Goal: Task Accomplishment & Management: Manage account settings

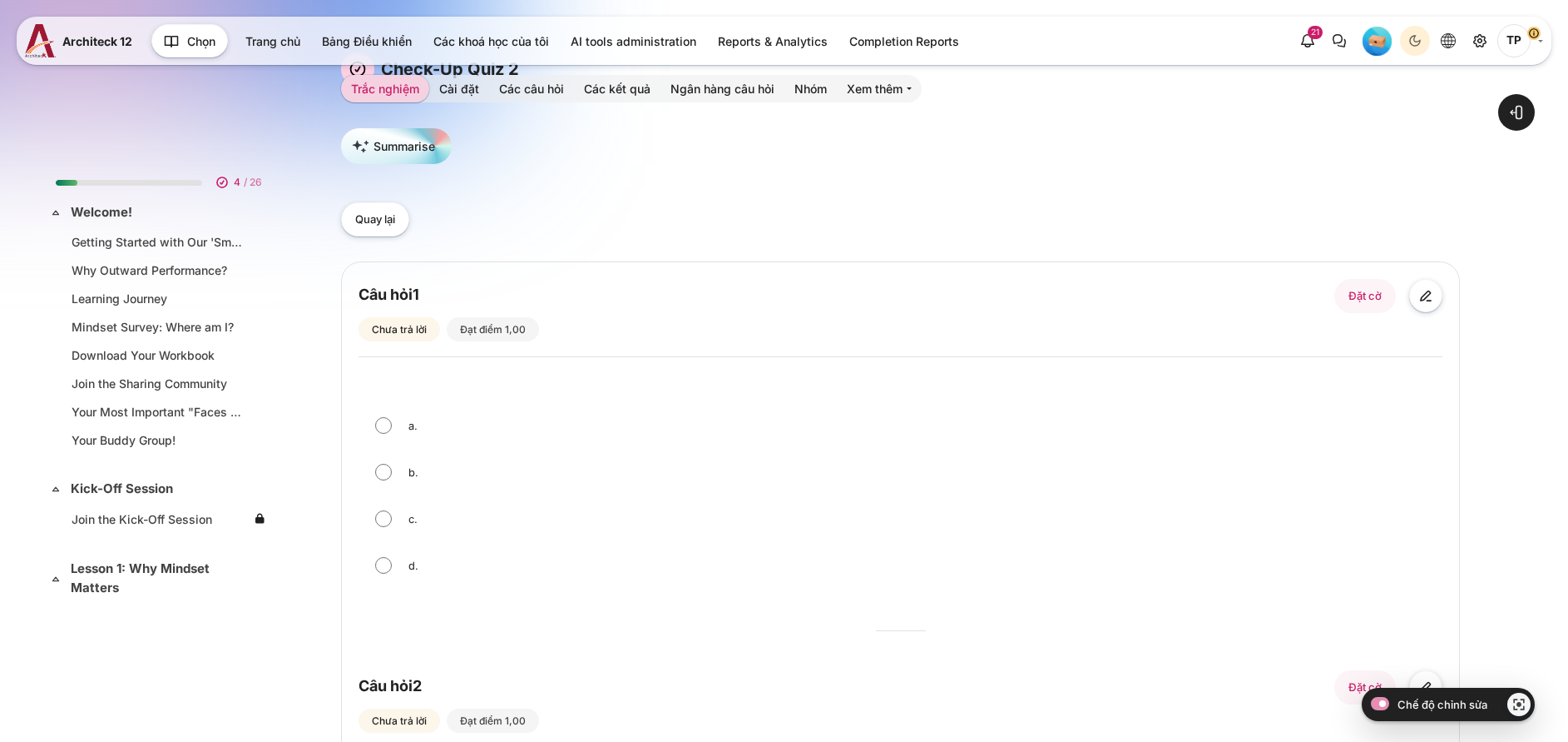
scroll to position [895, 0]
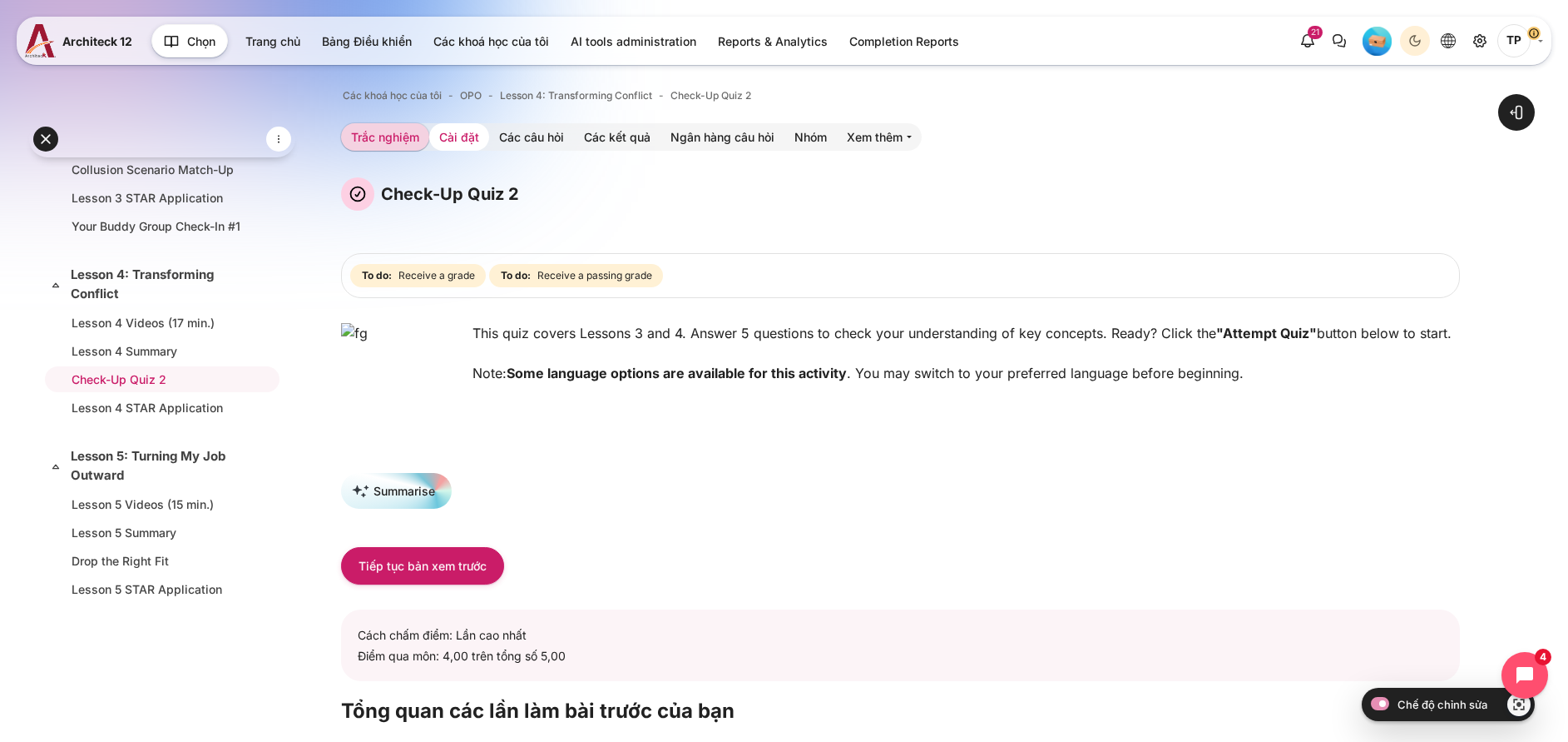
click at [490, 138] on link "Cài đặt" at bounding box center [459, 137] width 60 height 28
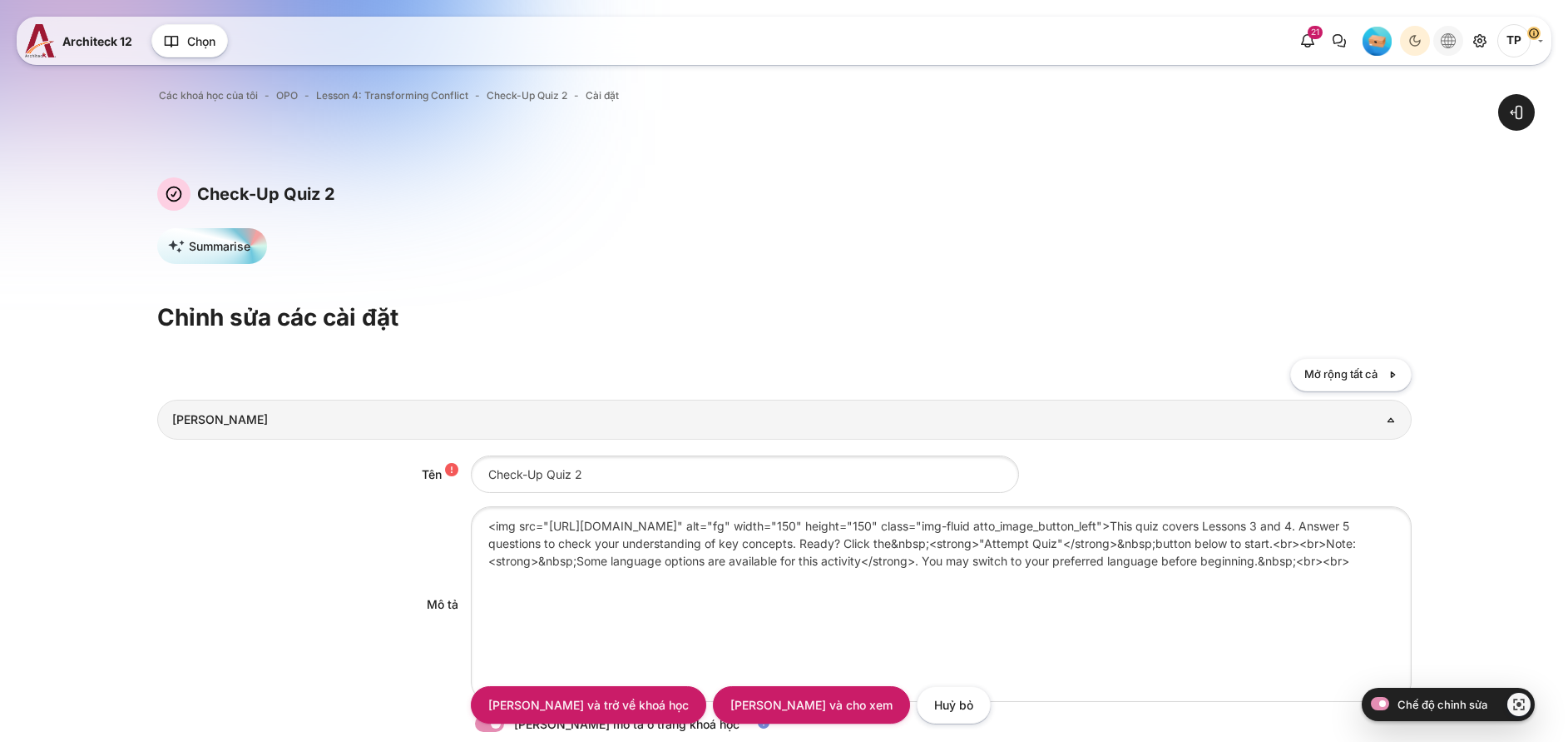
drag, startPoint x: 0, startPoint y: 0, endPoint x: 1448, endPoint y: 36, distance: 1448.4
click at [1448, 38] on icon "Languages" at bounding box center [1449, 41] width 15 height 15
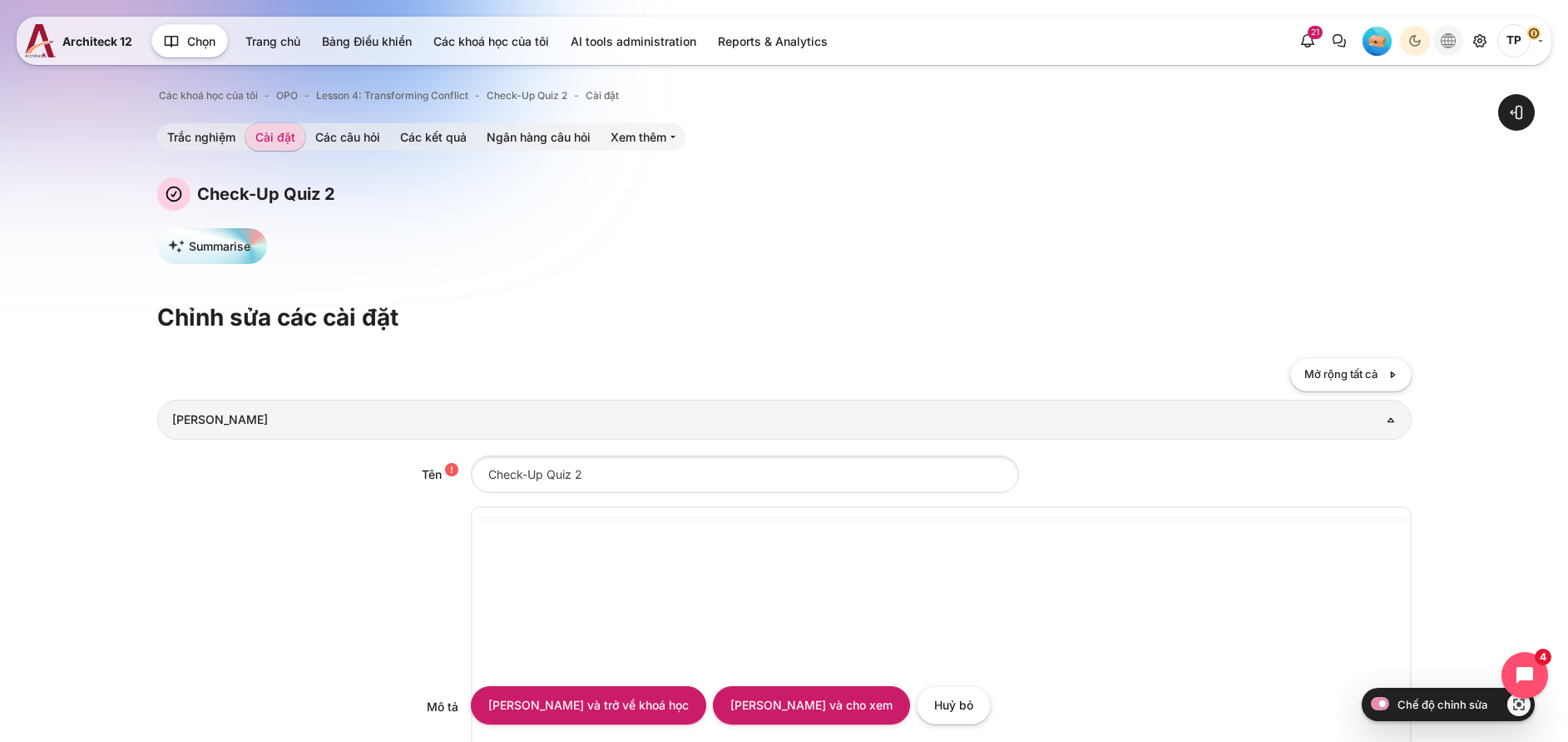
click at [1444, 40] on icon "Languages" at bounding box center [1449, 41] width 15 height 15
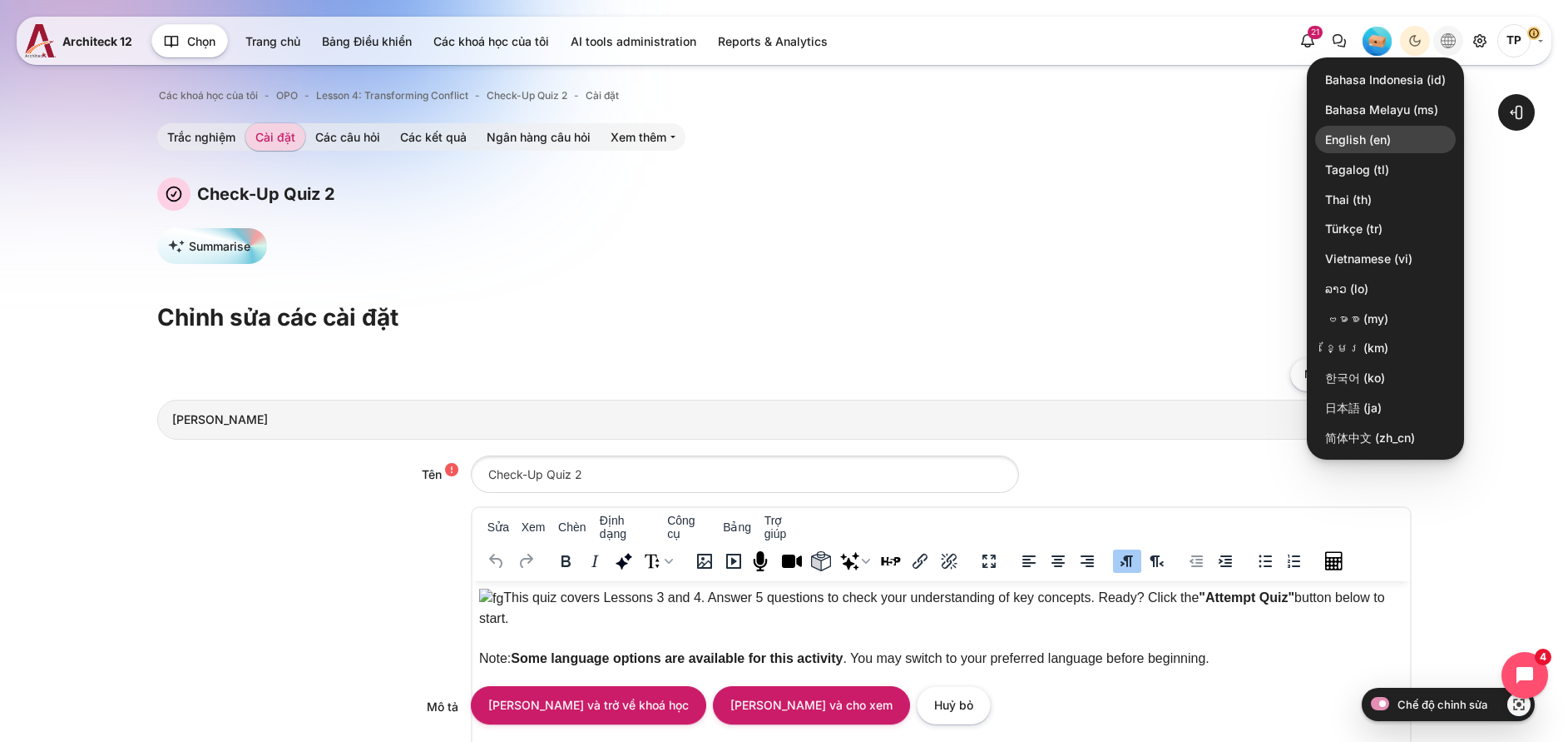
click at [1352, 136] on link "English ‎(en)‎" at bounding box center [1385, 140] width 140 height 28
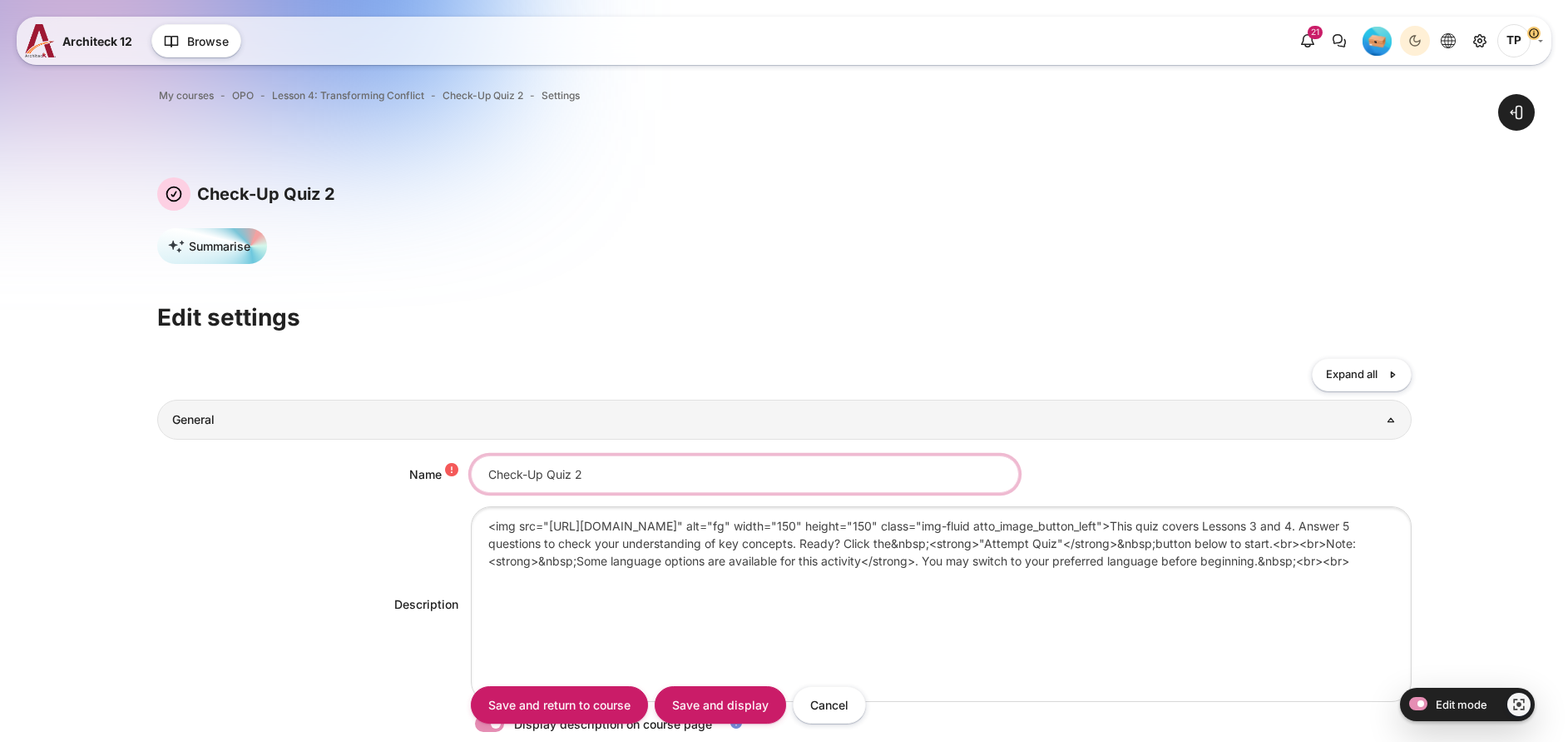
click at [614, 484] on input "Check-Up Quiz 2" at bounding box center [746, 473] width 548 height 38
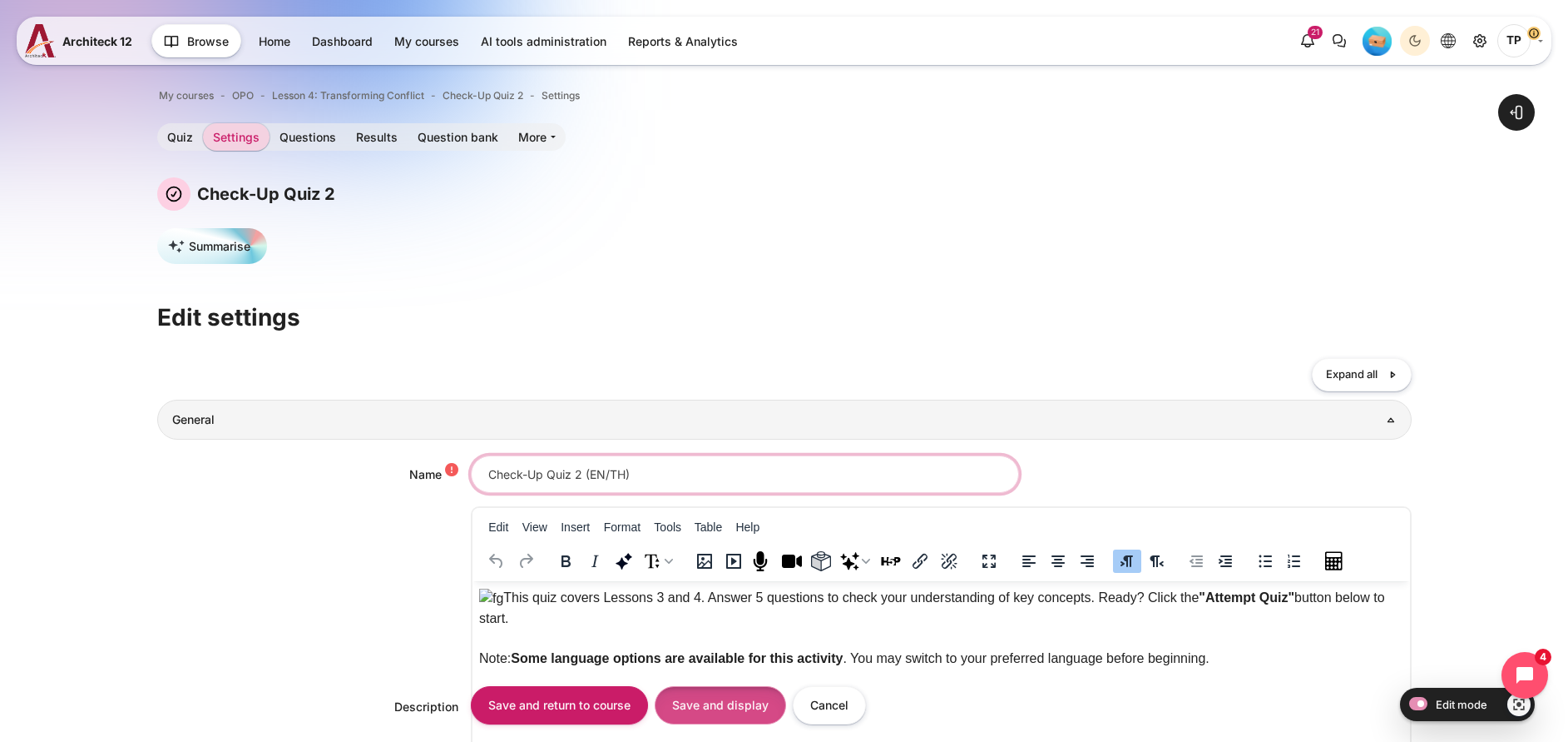
type input "Check-Up Quiz 2 (EN/TH)"
drag, startPoint x: 229, startPoint y: 146, endPoint x: 716, endPoint y: 715, distance: 749.0
click at [716, 715] on input "Save and display" at bounding box center [721, 704] width 132 height 38
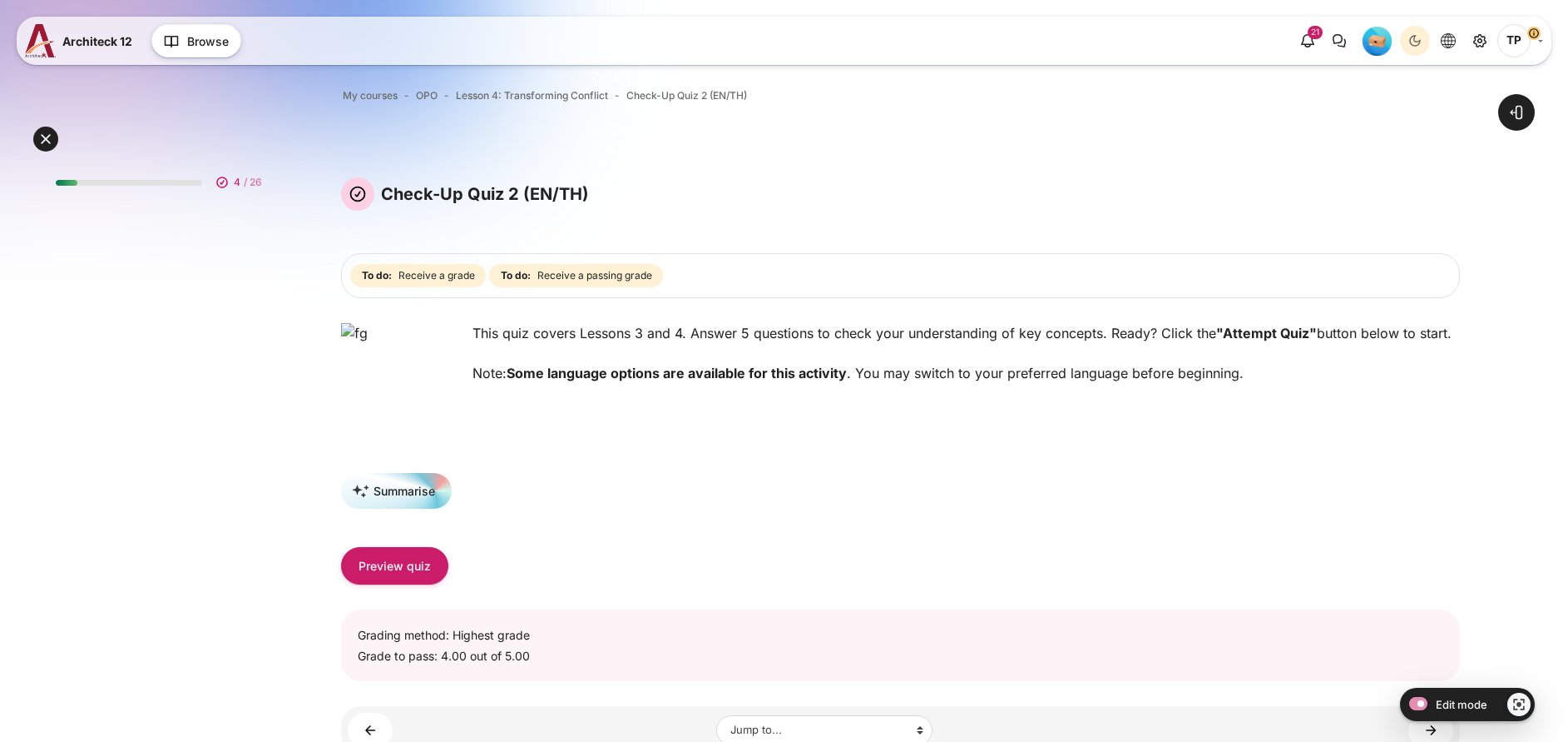
scroll to position [895, 0]
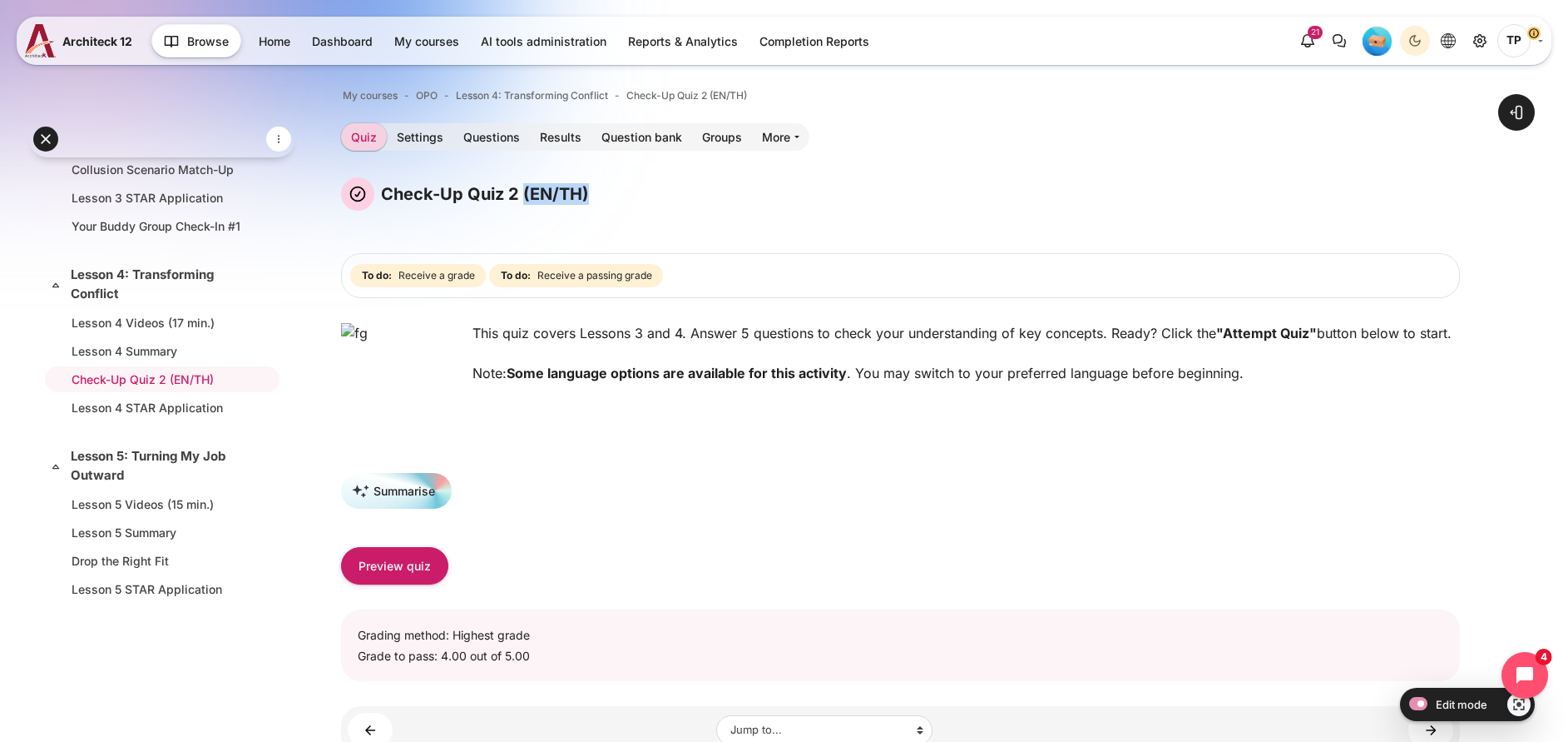
drag, startPoint x: 701, startPoint y: 196, endPoint x: 608, endPoint y: 196, distance: 93.0
click at [608, 196] on div "Check-Up Quiz 2 (EN/TH)" at bounding box center [900, 193] width 1119 height 34
copy h4 "(EN/TH)"
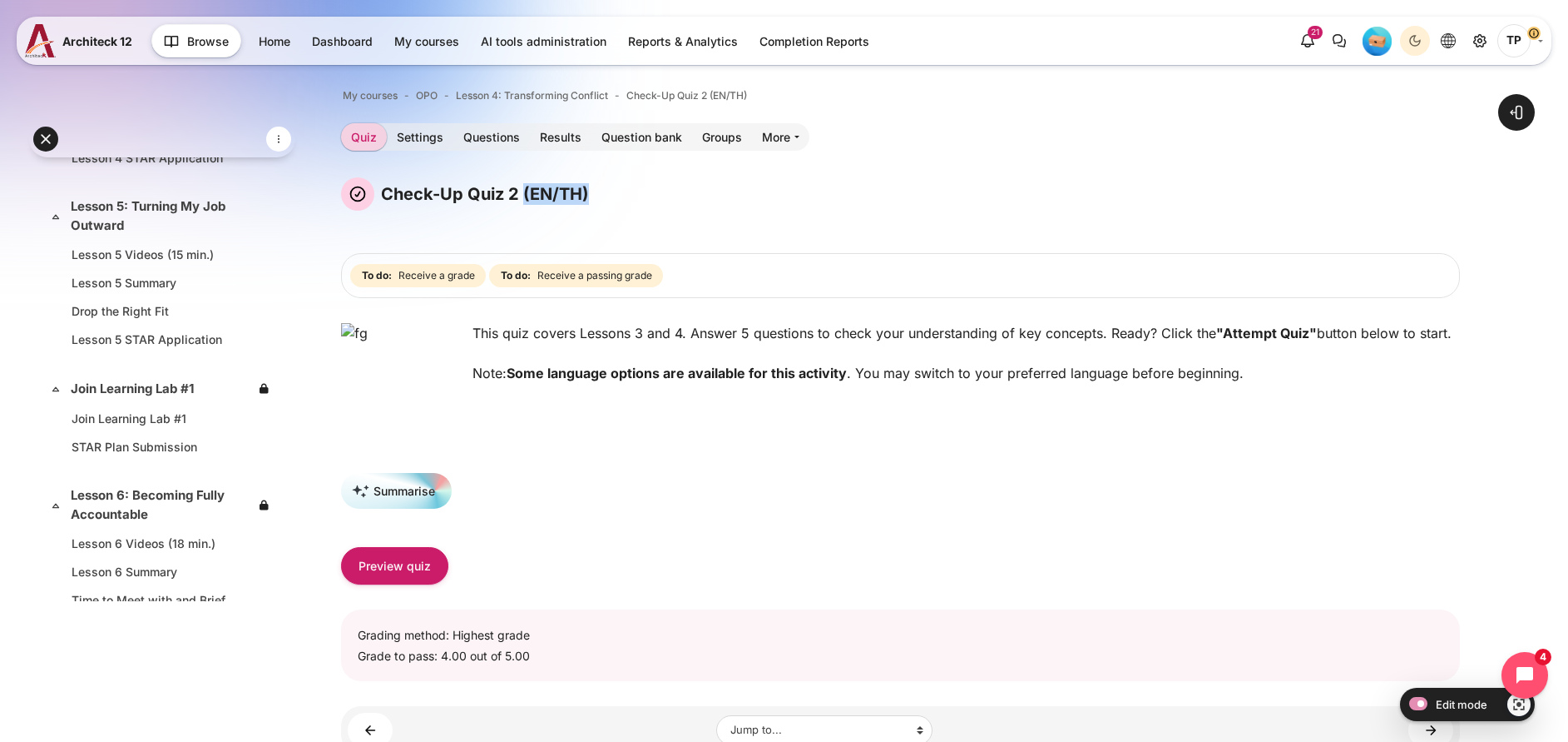
scroll to position [1269, 0]
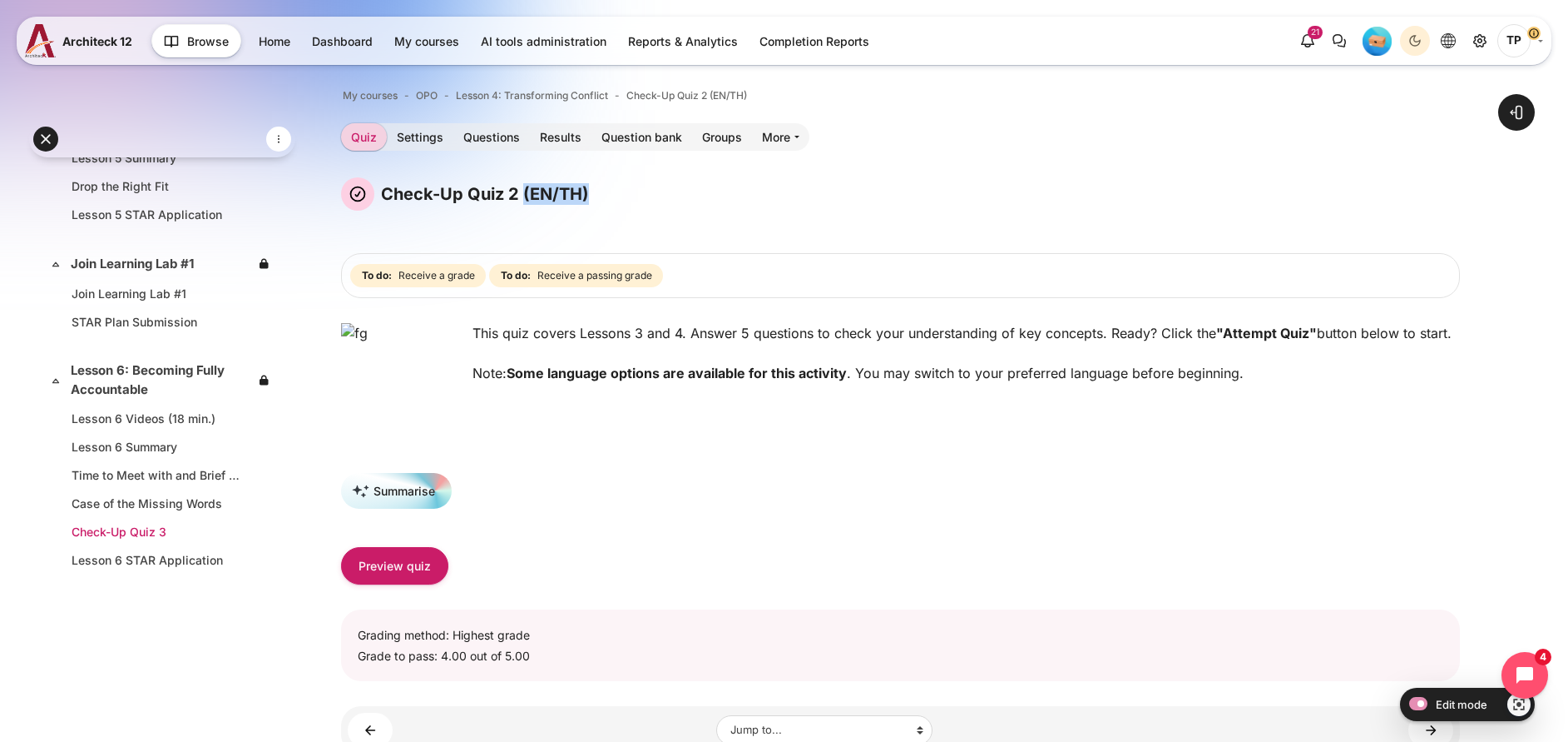
click at [137, 522] on li "Check-Up Quiz 3" at bounding box center [163, 531] width 235 height 26
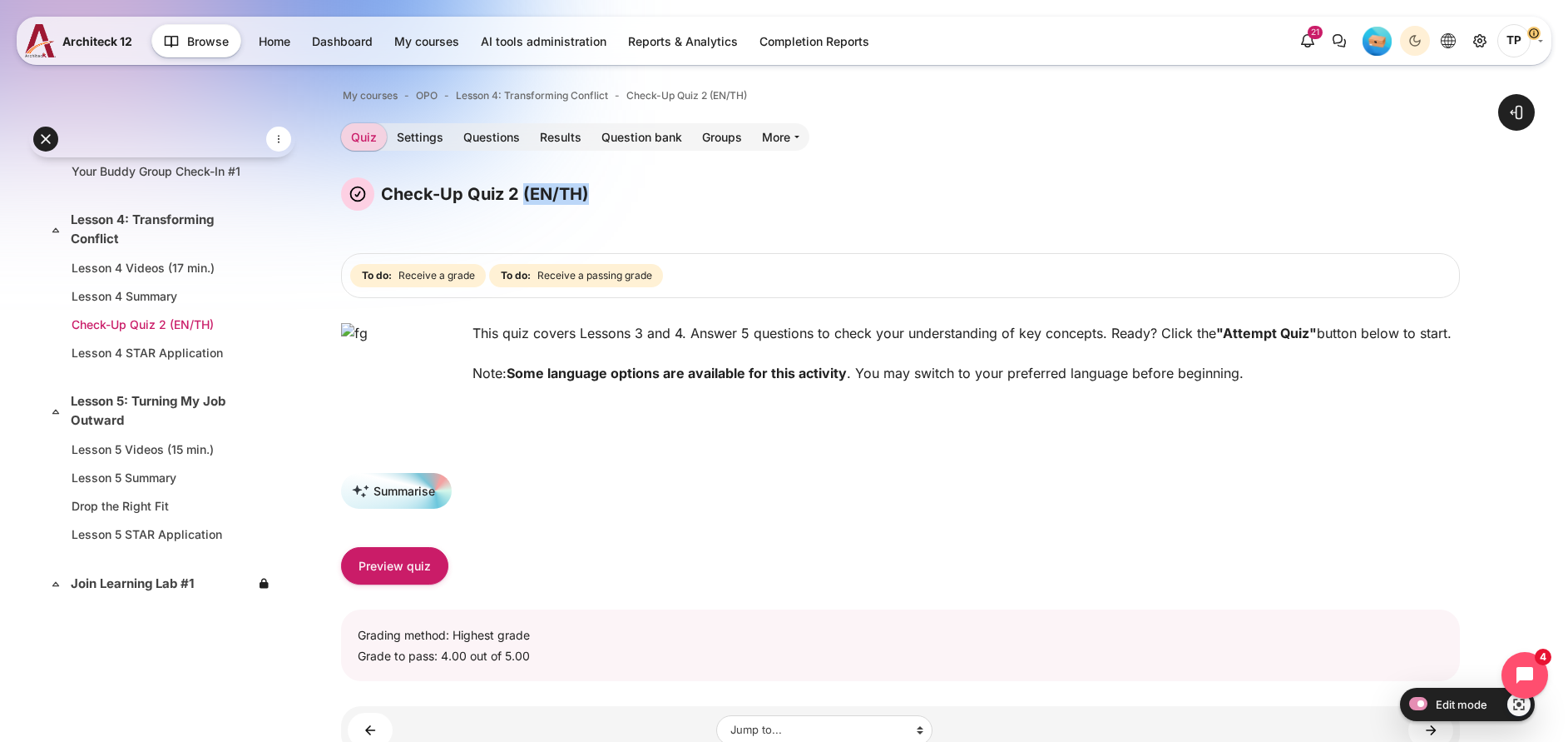
scroll to position [895, 0]
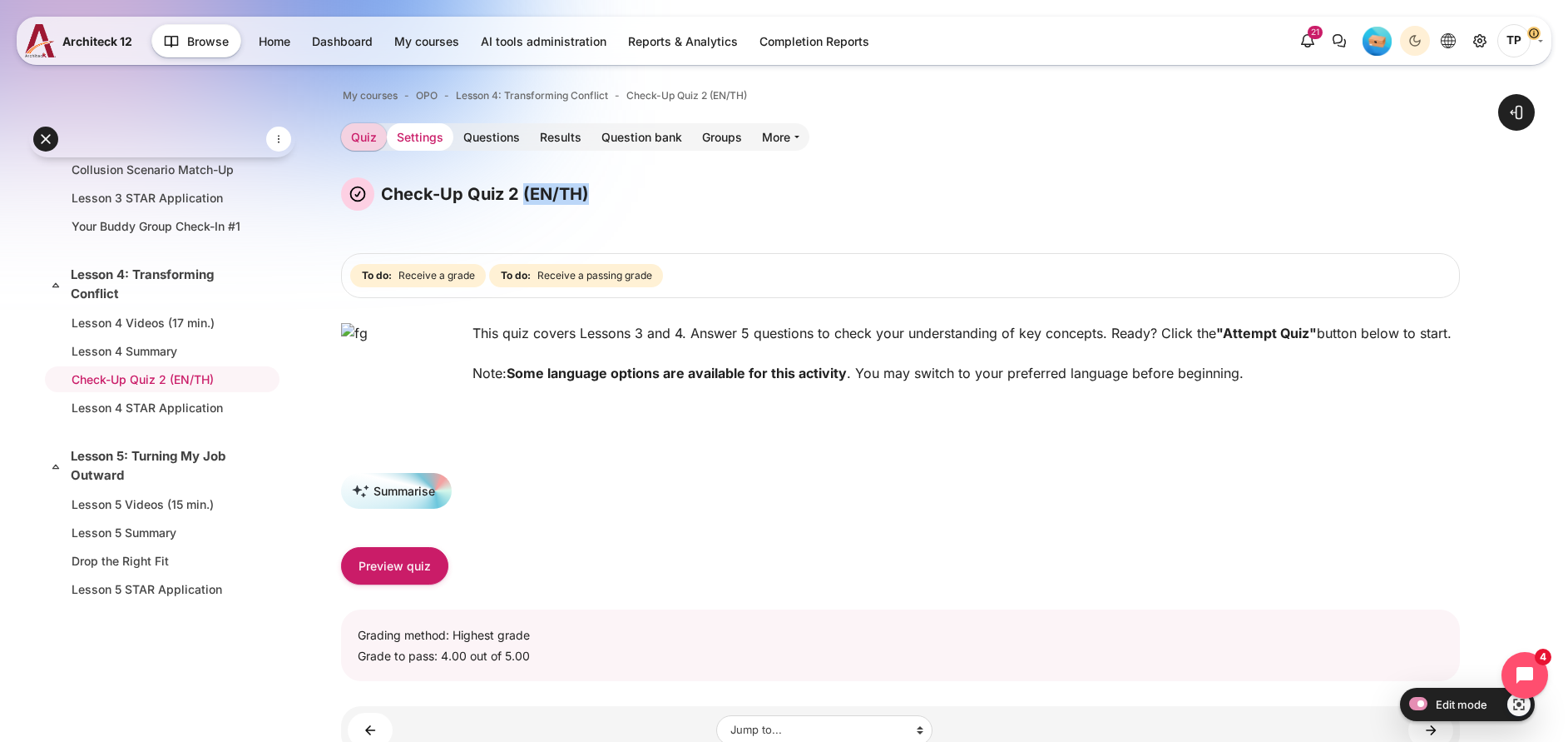
click at [453, 141] on link "Settings" at bounding box center [419, 137] width 66 height 28
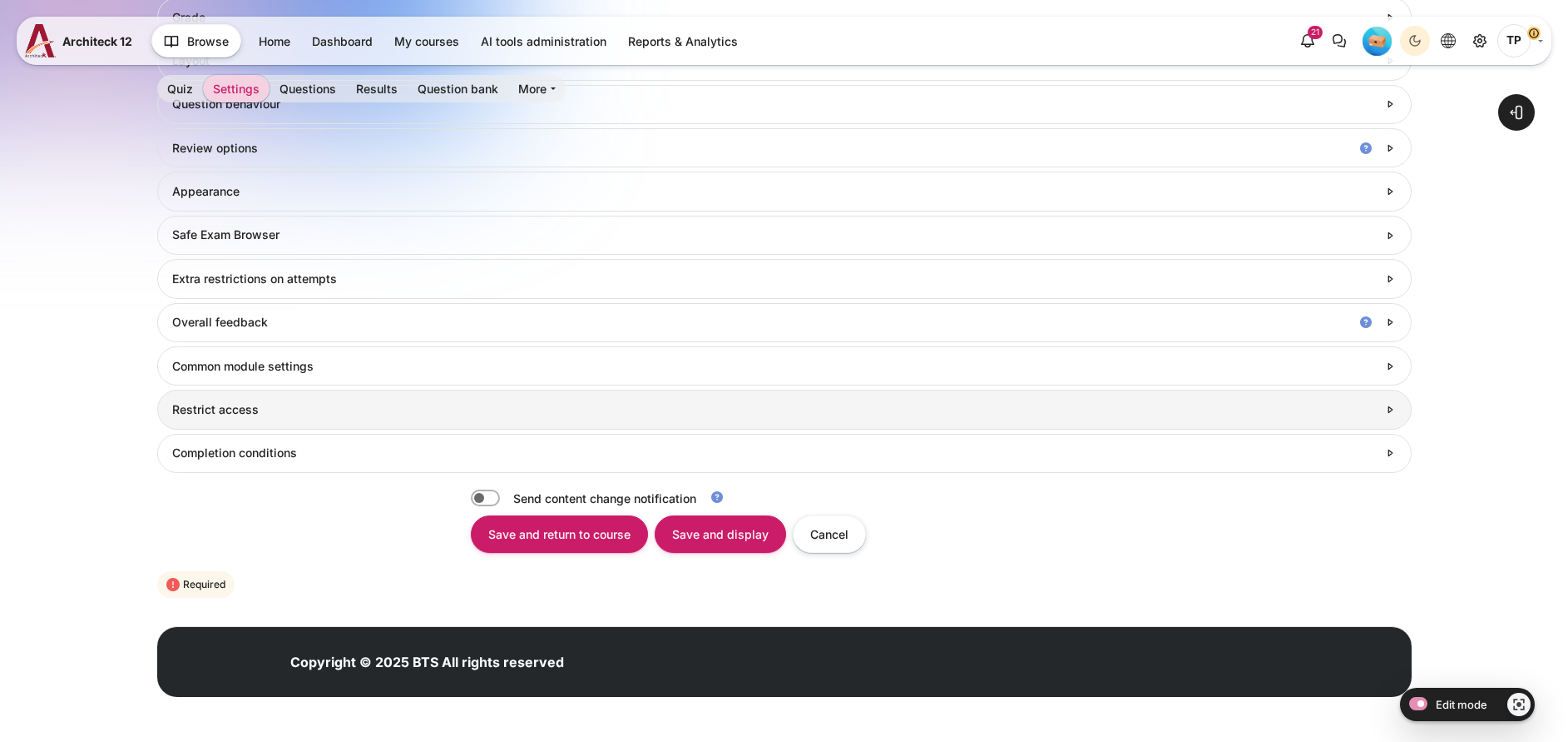
click at [211, 414] on h3 "Restrict access" at bounding box center [774, 410] width 1204 height 15
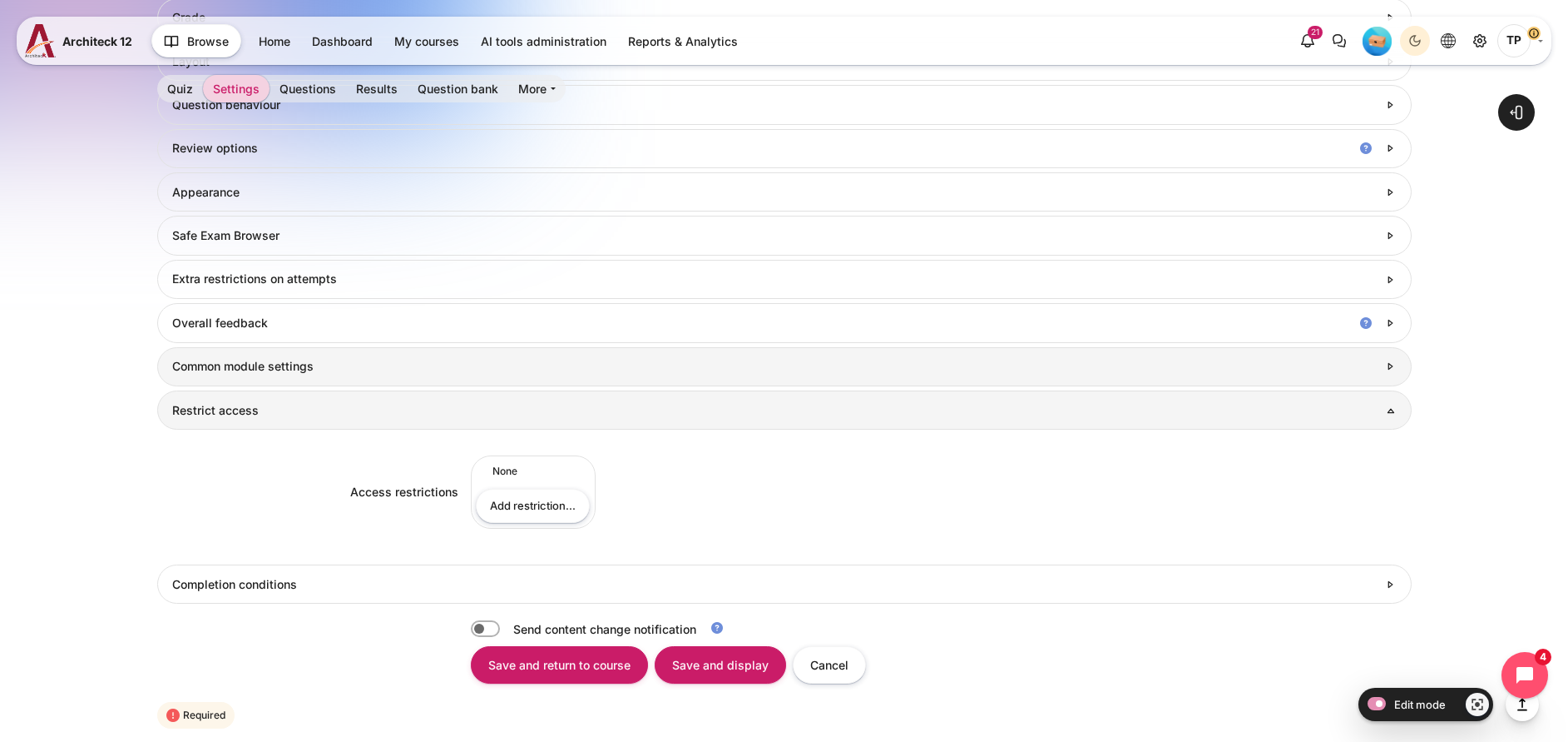
click at [249, 372] on h3 "Common module settings" at bounding box center [774, 367] width 1204 height 15
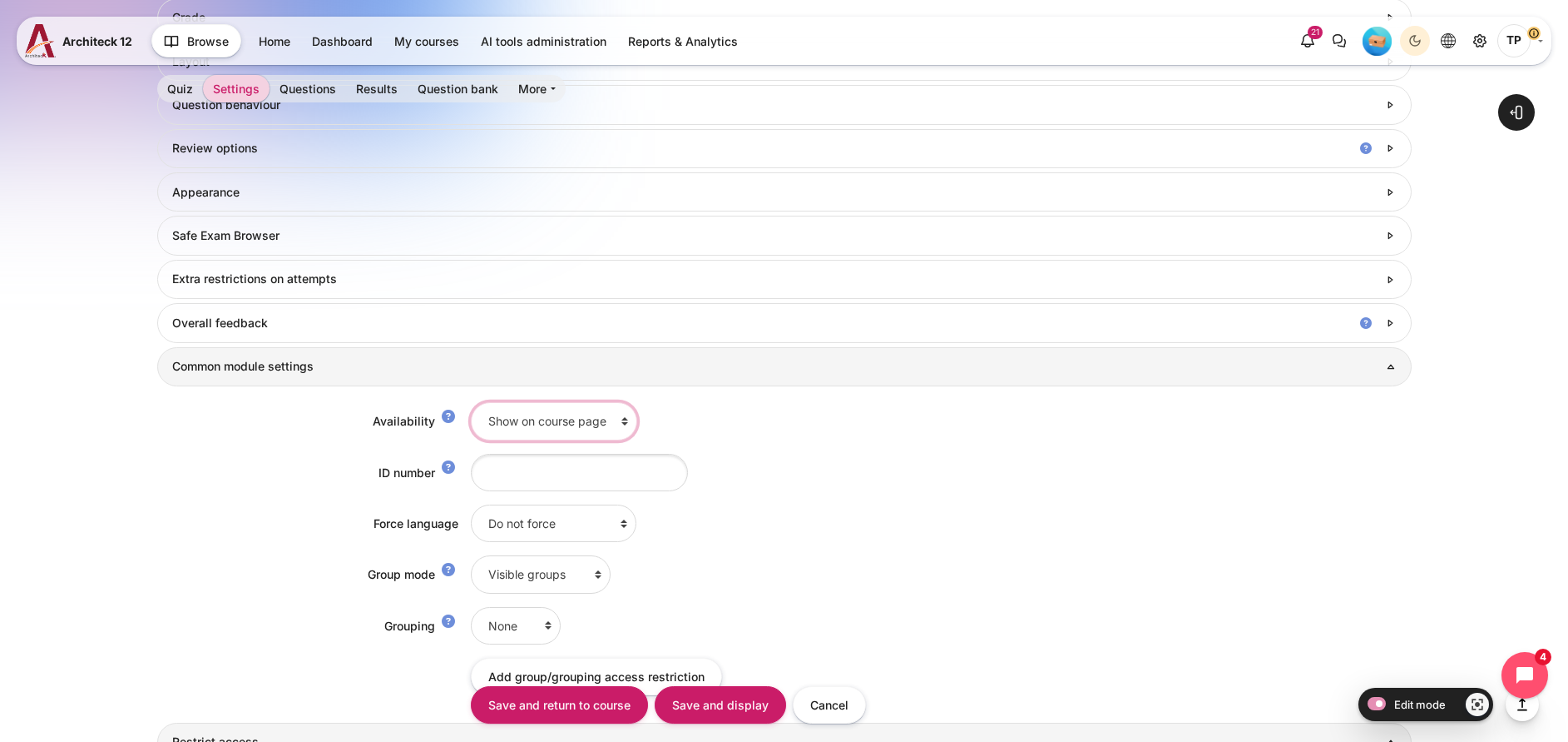
click at [557, 428] on select "Show on course page Hide on course page" at bounding box center [554, 421] width 166 height 38
select select "0"
click at [471, 402] on select "Show on course page Hide on course page" at bounding box center [554, 421] width 166 height 38
click at [721, 715] on input "Save and display" at bounding box center [721, 704] width 132 height 38
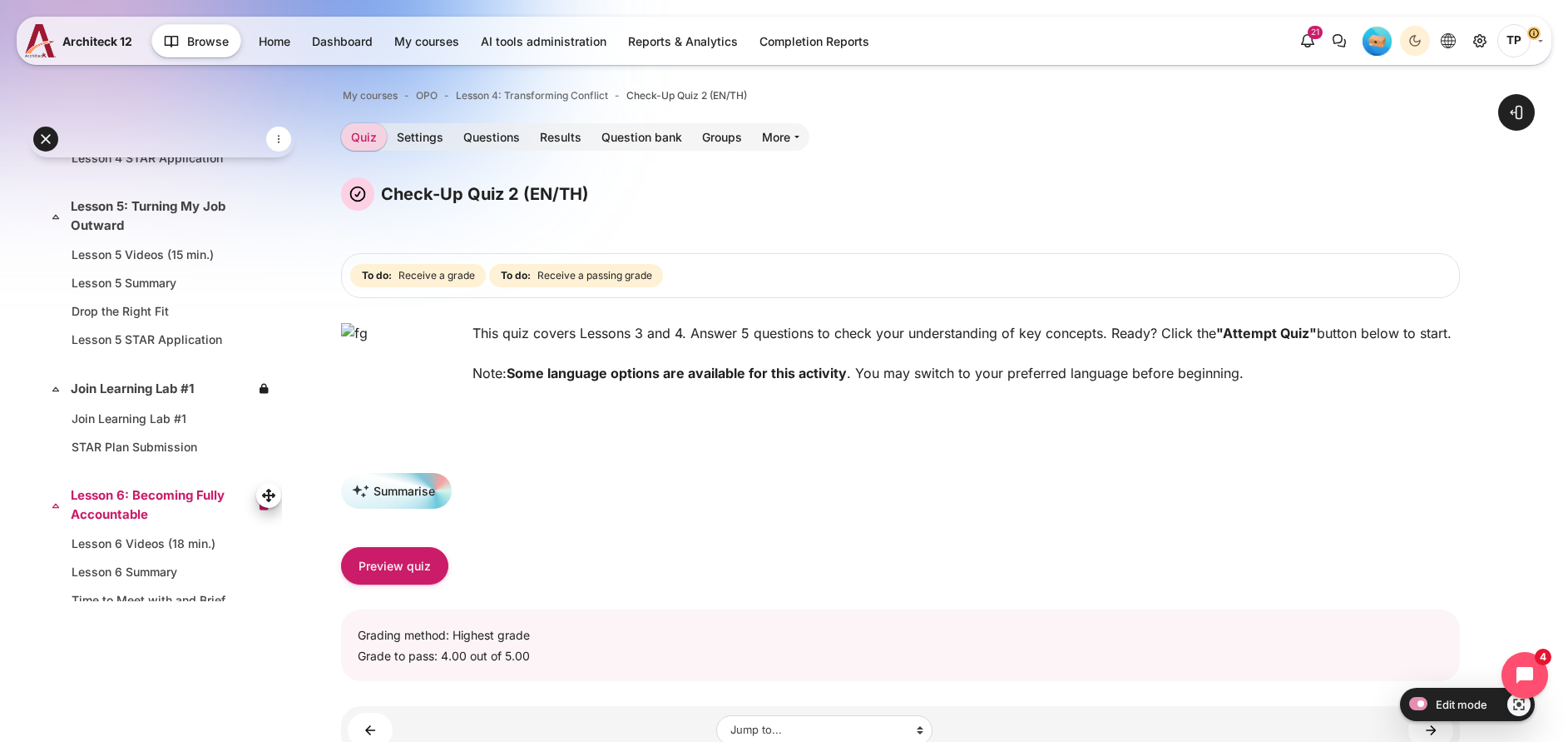
scroll to position [1269, 0]
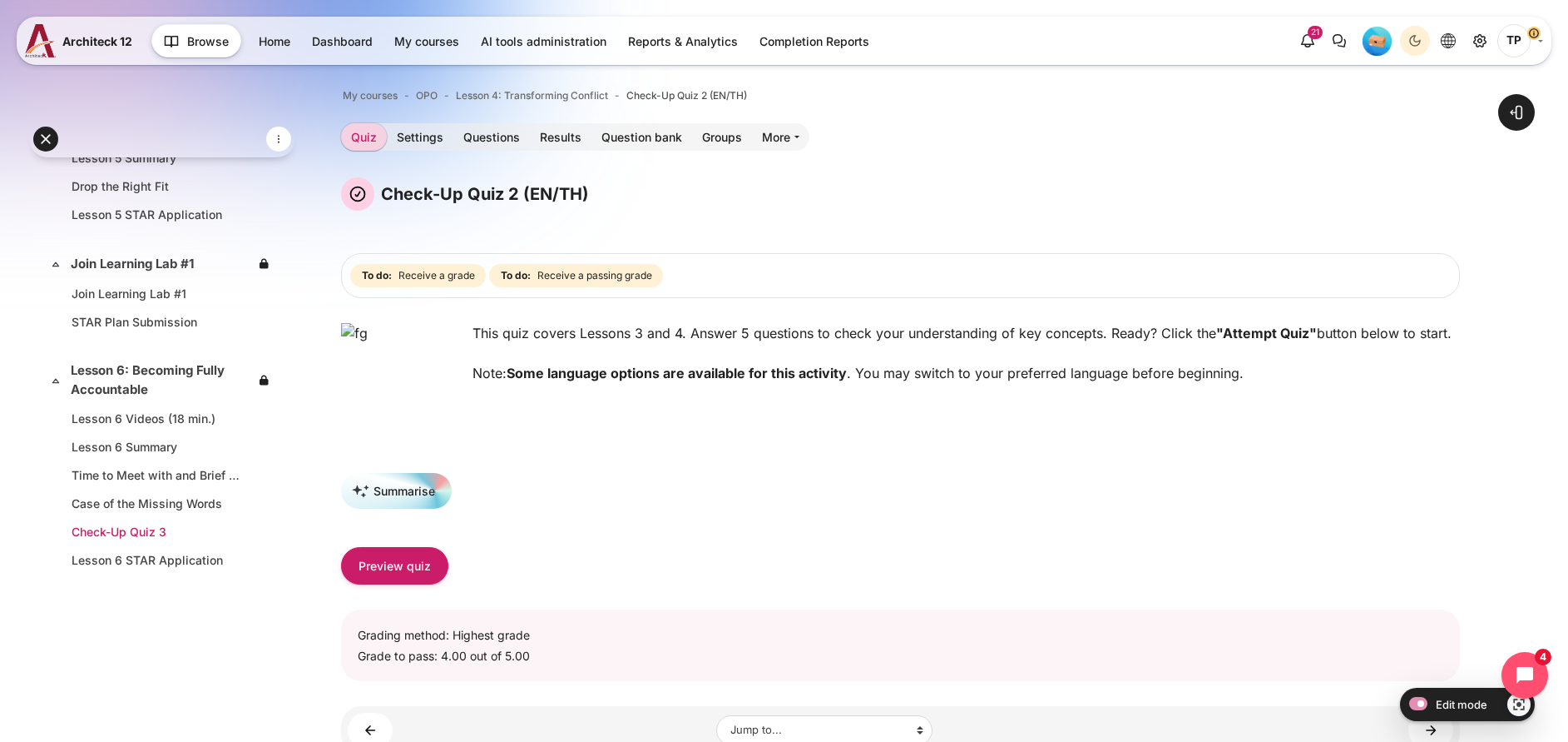
click at [103, 527] on link "Check-Up Quiz 3" at bounding box center [159, 531] width 175 height 17
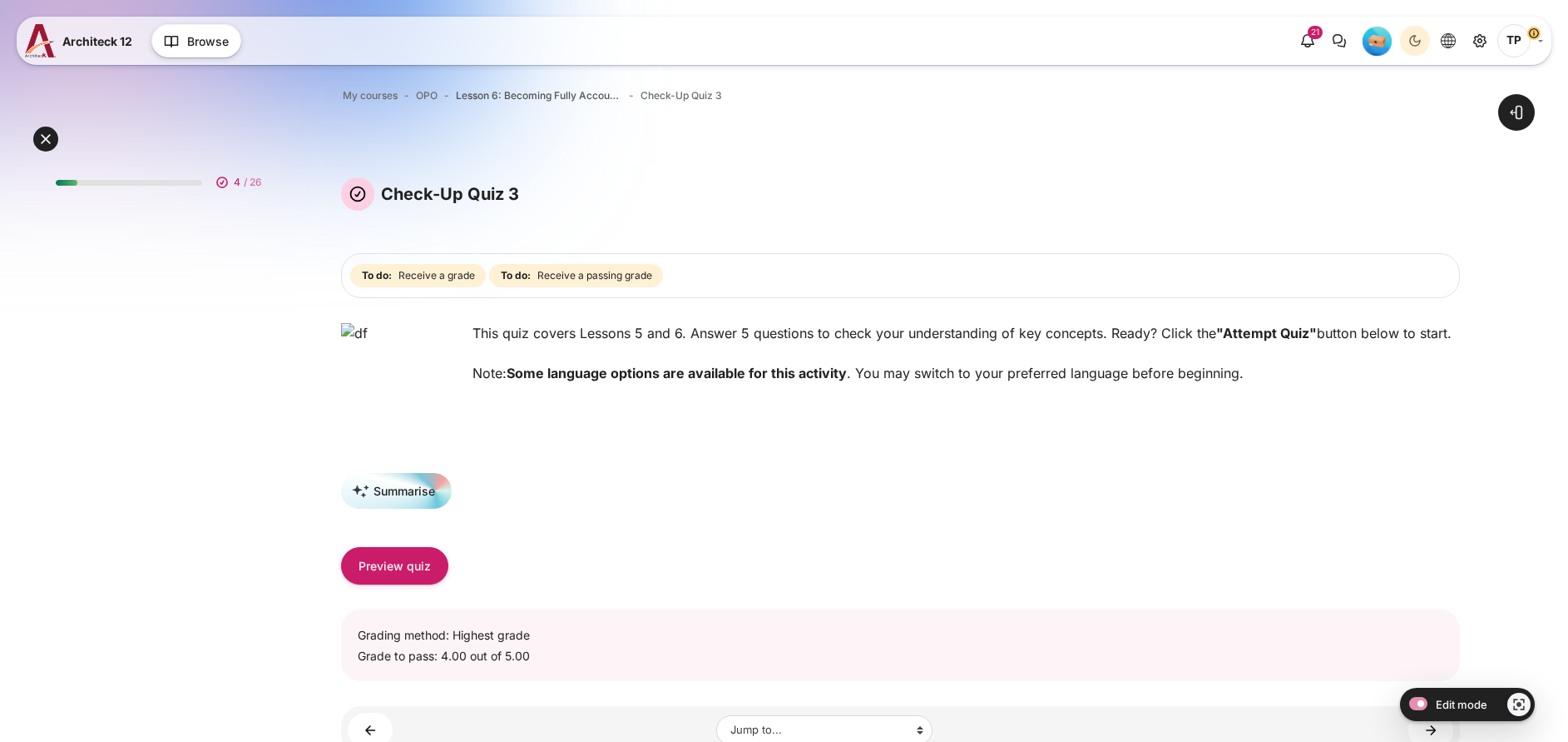
scroll to position [1421, 0]
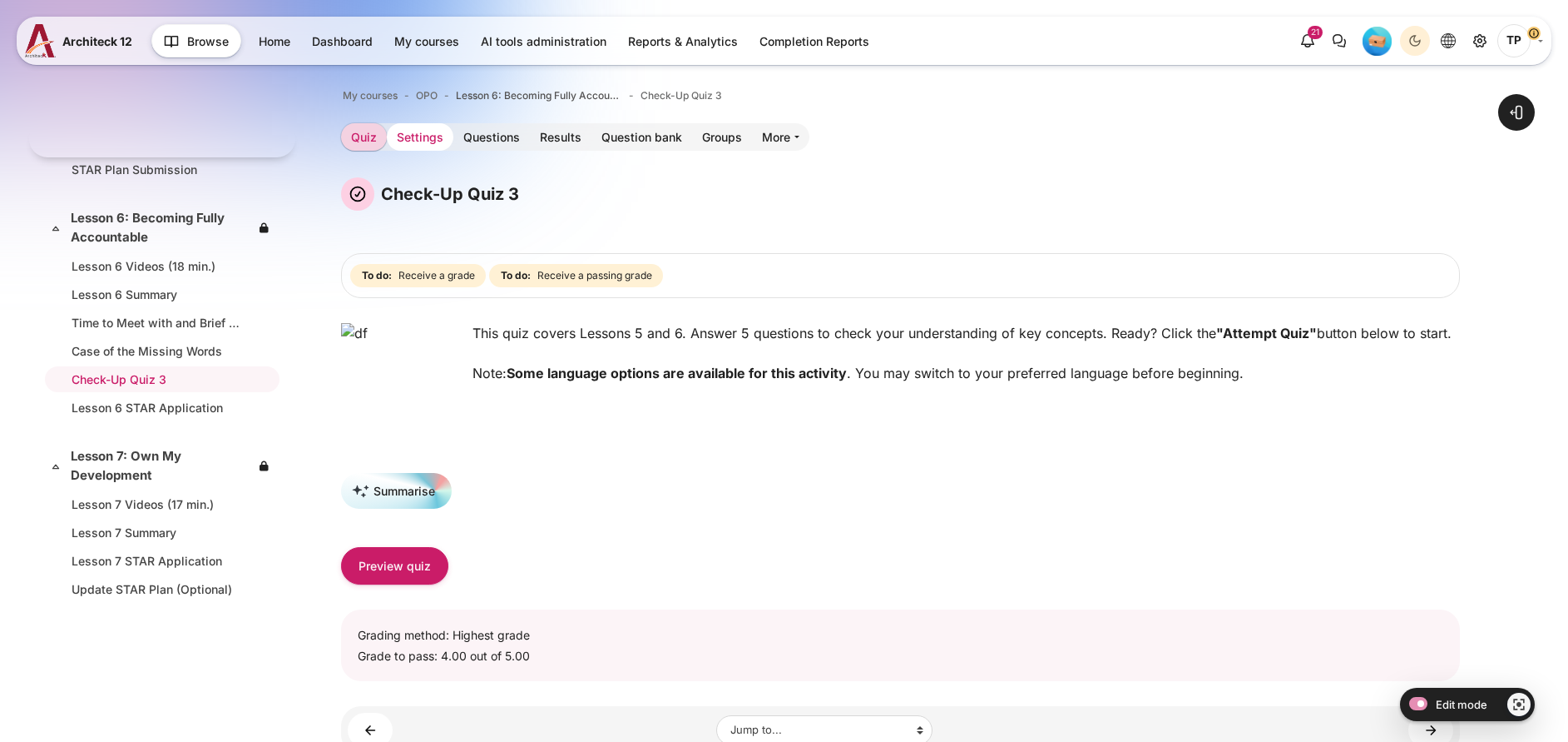
click at [453, 139] on link "Settings" at bounding box center [419, 137] width 66 height 28
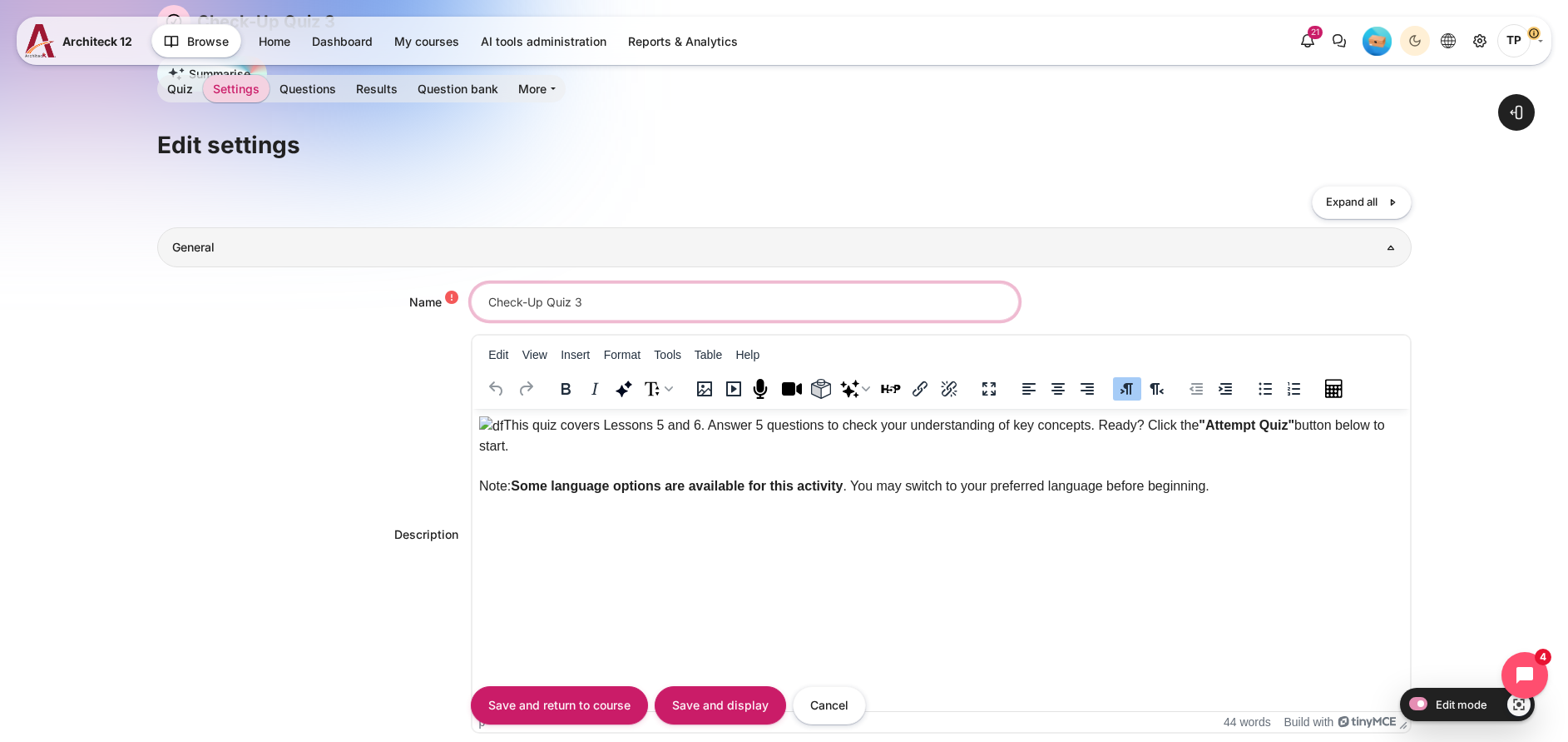
click at [625, 283] on input "Check-Up Quiz 3" at bounding box center [746, 301] width 548 height 38
paste input "(EN/TH)"
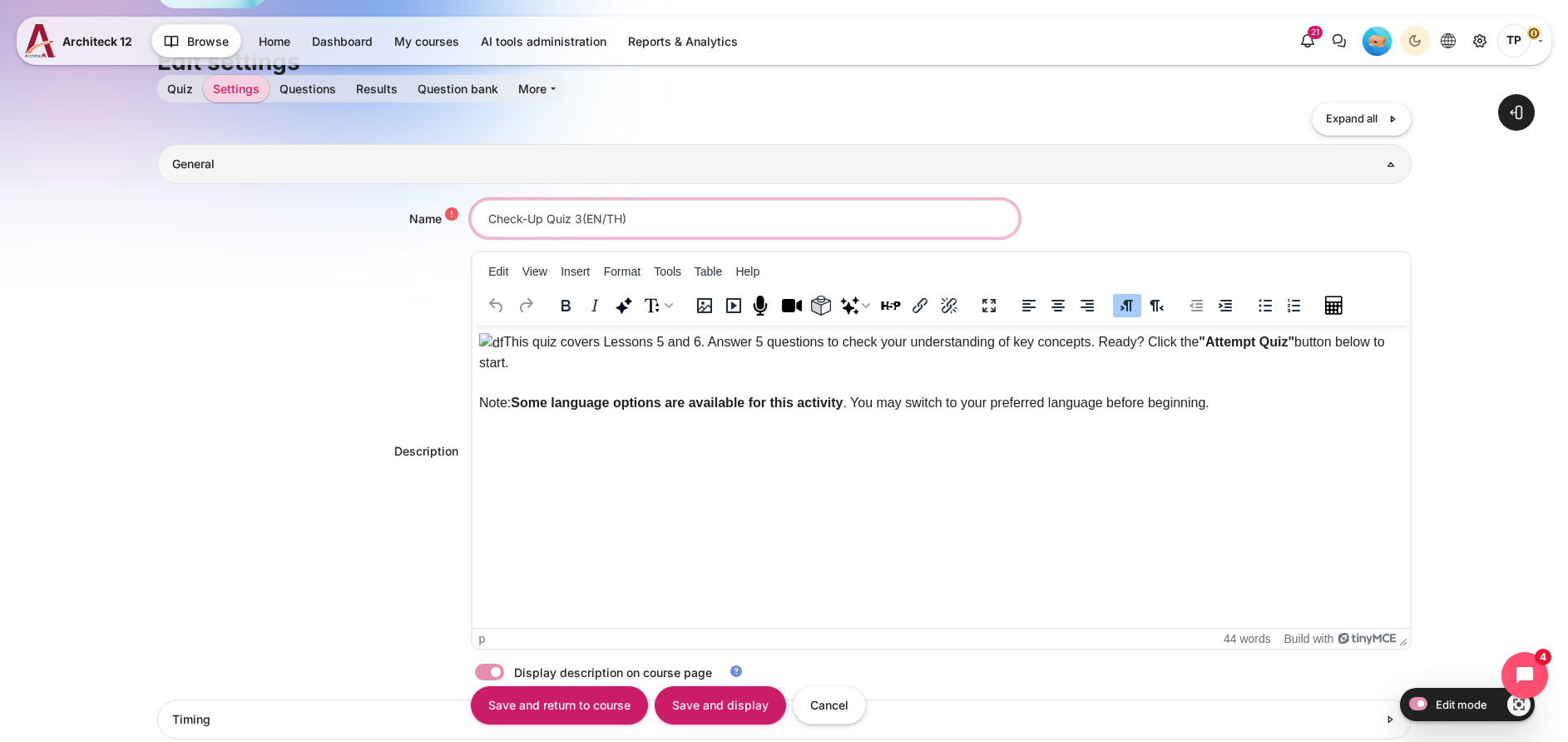
scroll to position [172, 0]
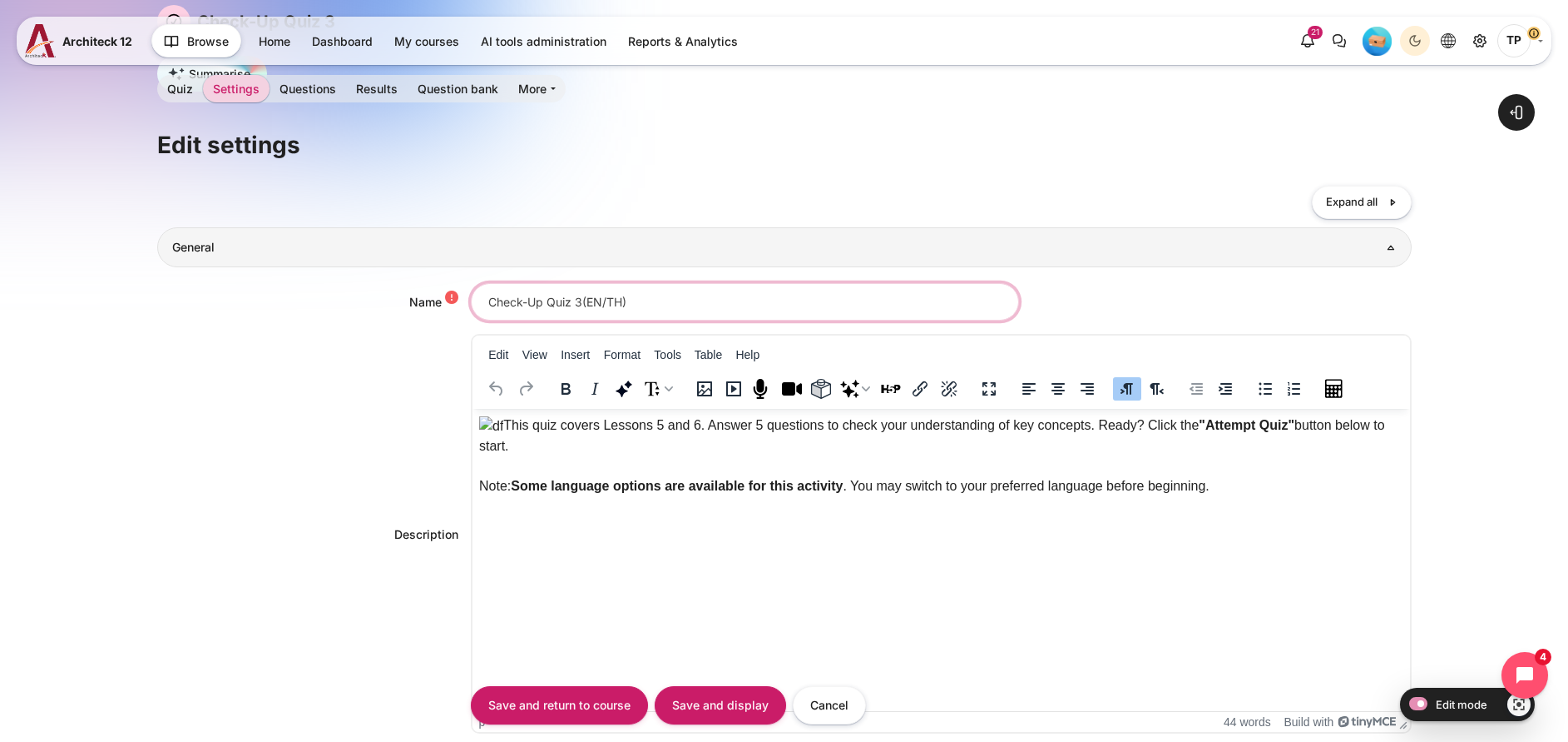
click at [579, 302] on input "Check-Up Quiz 3(EN/TH)" at bounding box center [746, 301] width 548 height 38
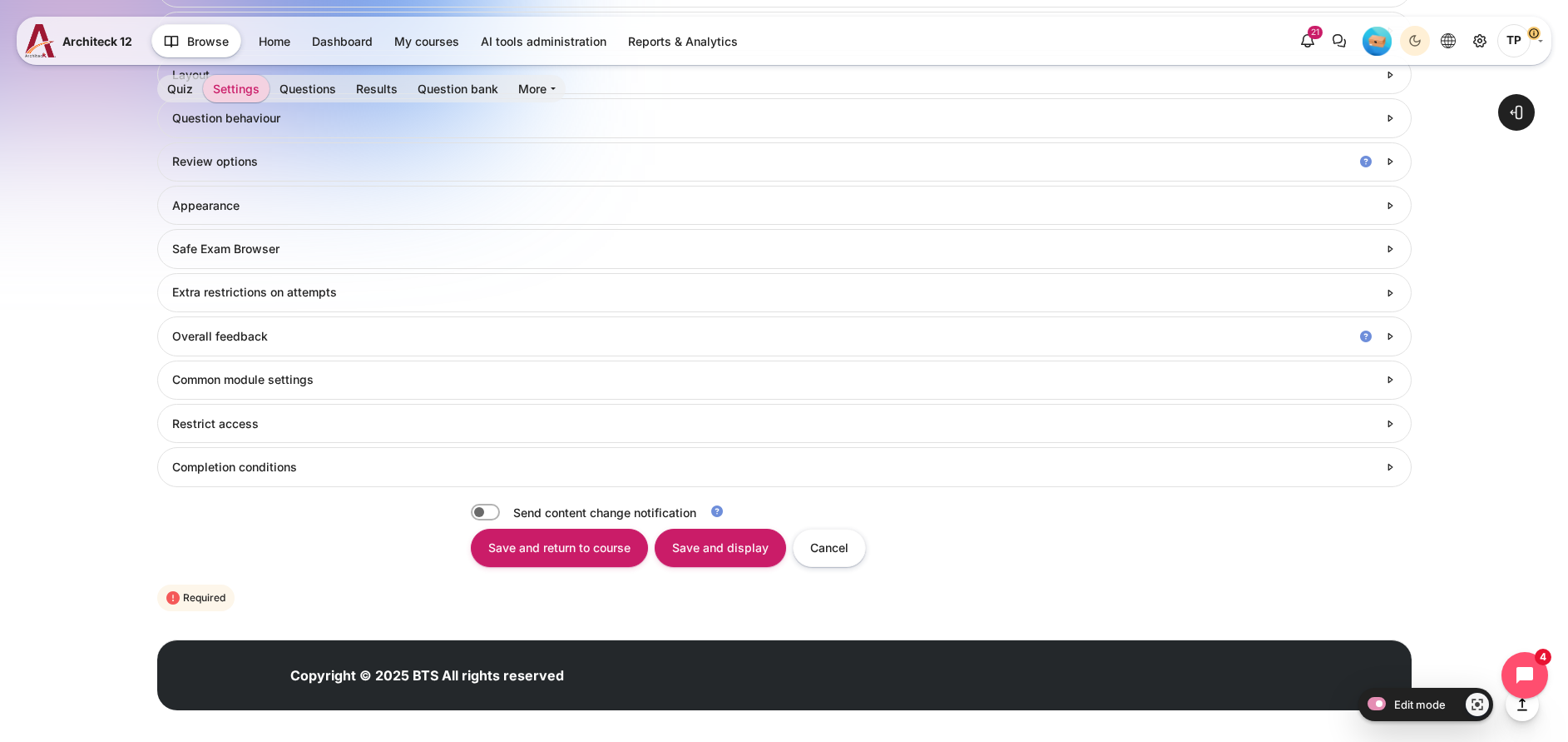
scroll to position [1001, 0]
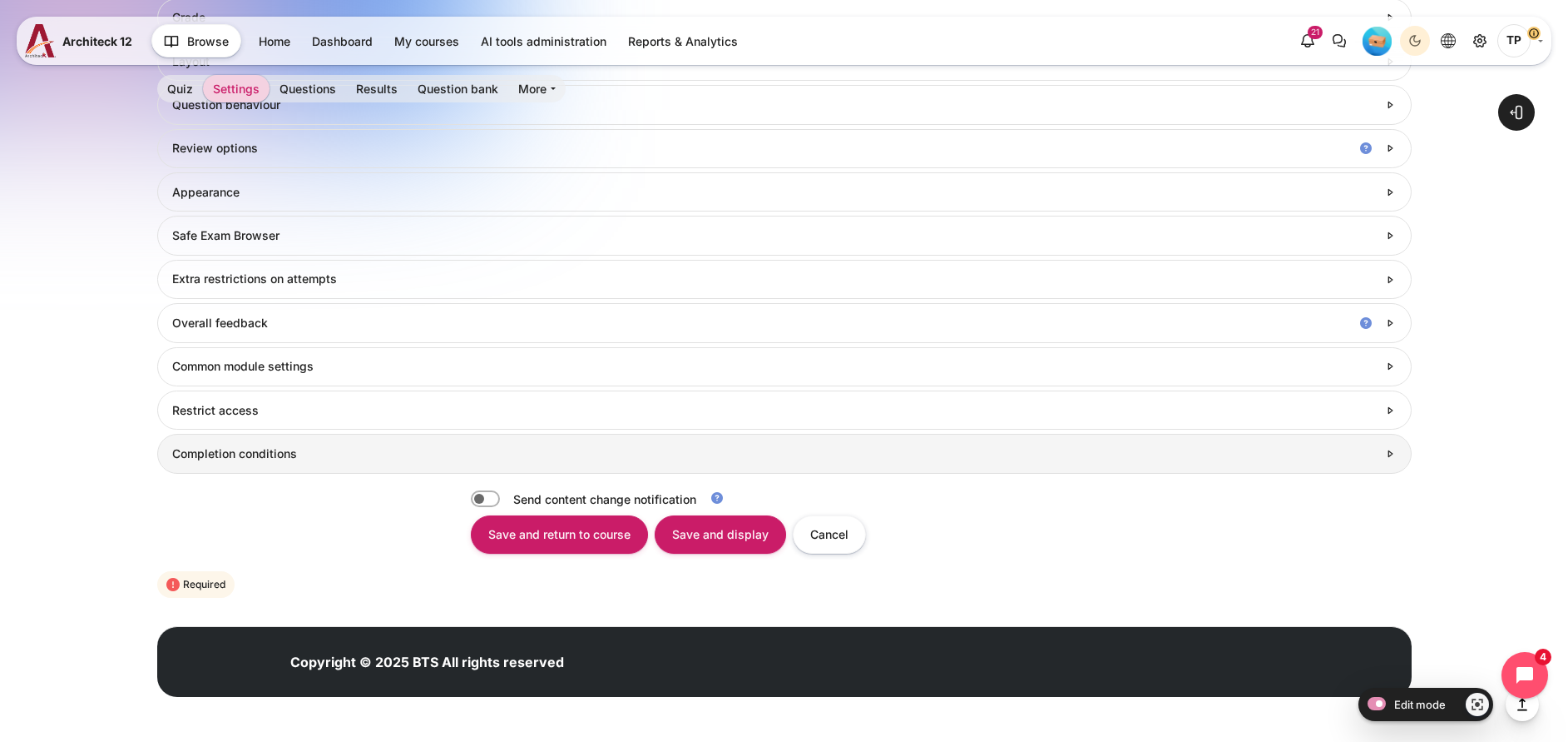
type input "Check-Up Quiz 3 (EN/TH)"
click at [199, 447] on h3 "Completion conditions" at bounding box center [774, 454] width 1204 height 15
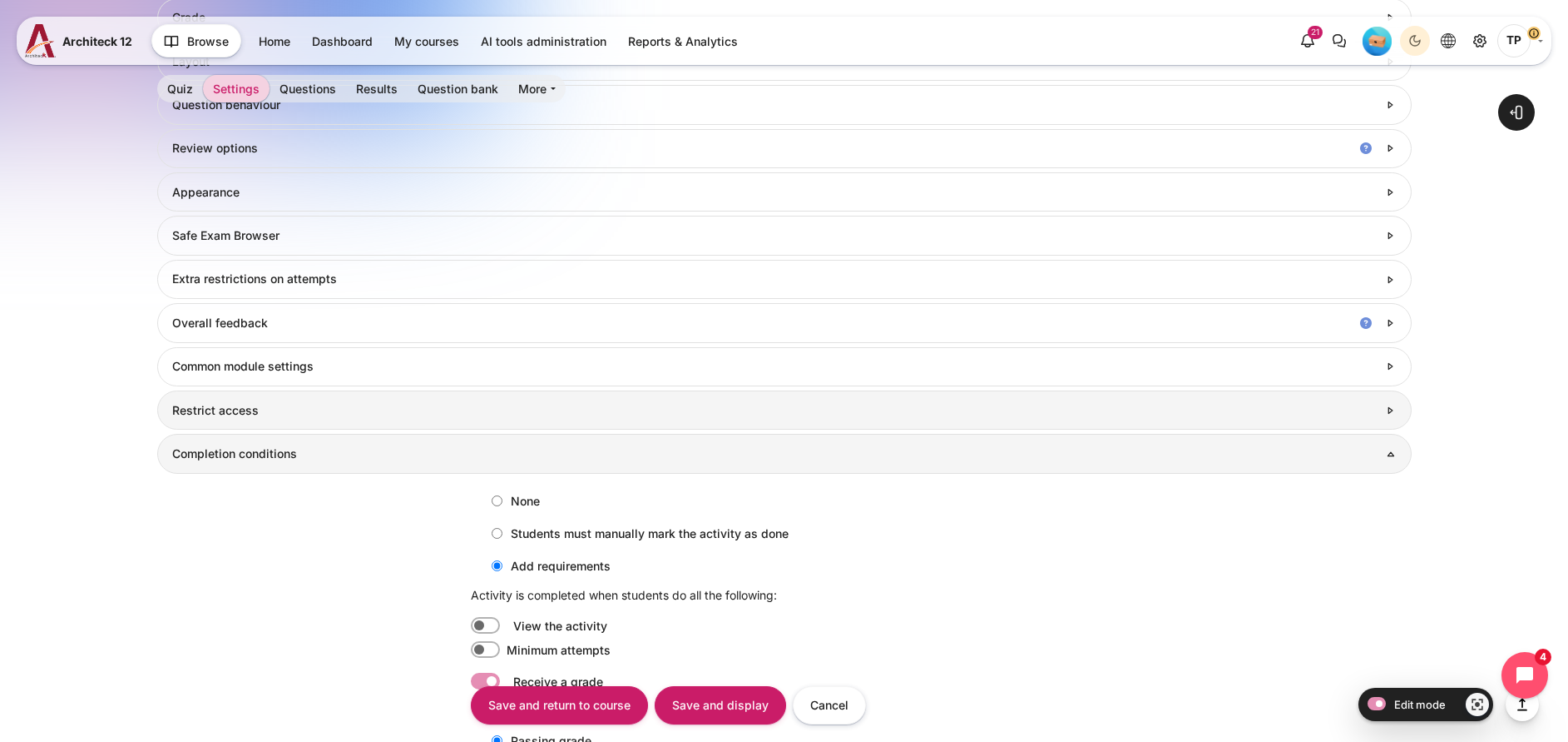
click at [215, 403] on h3 "Restrict access" at bounding box center [774, 411] width 1204 height 15
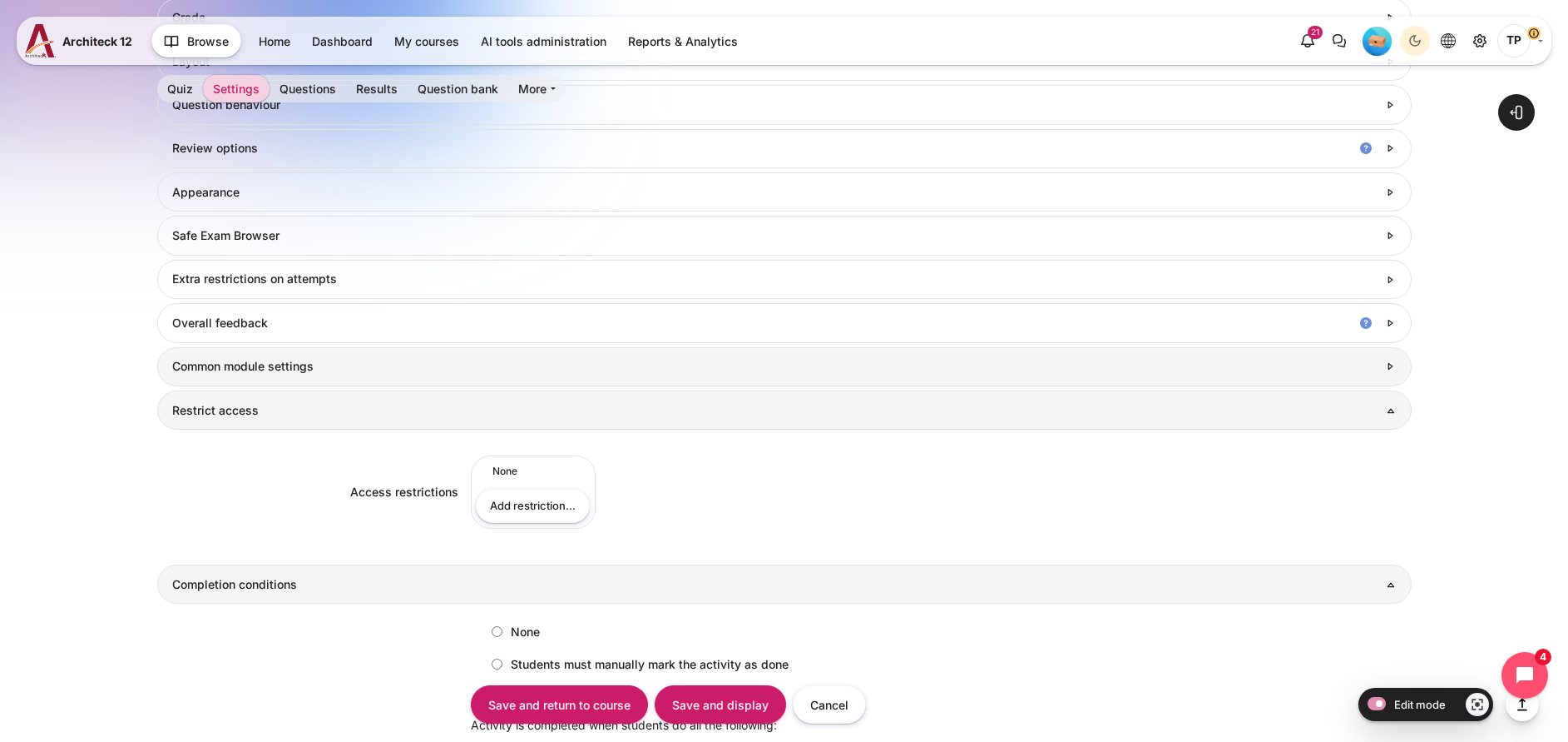
click at [229, 369] on h3 "Common module settings" at bounding box center [774, 367] width 1204 height 15
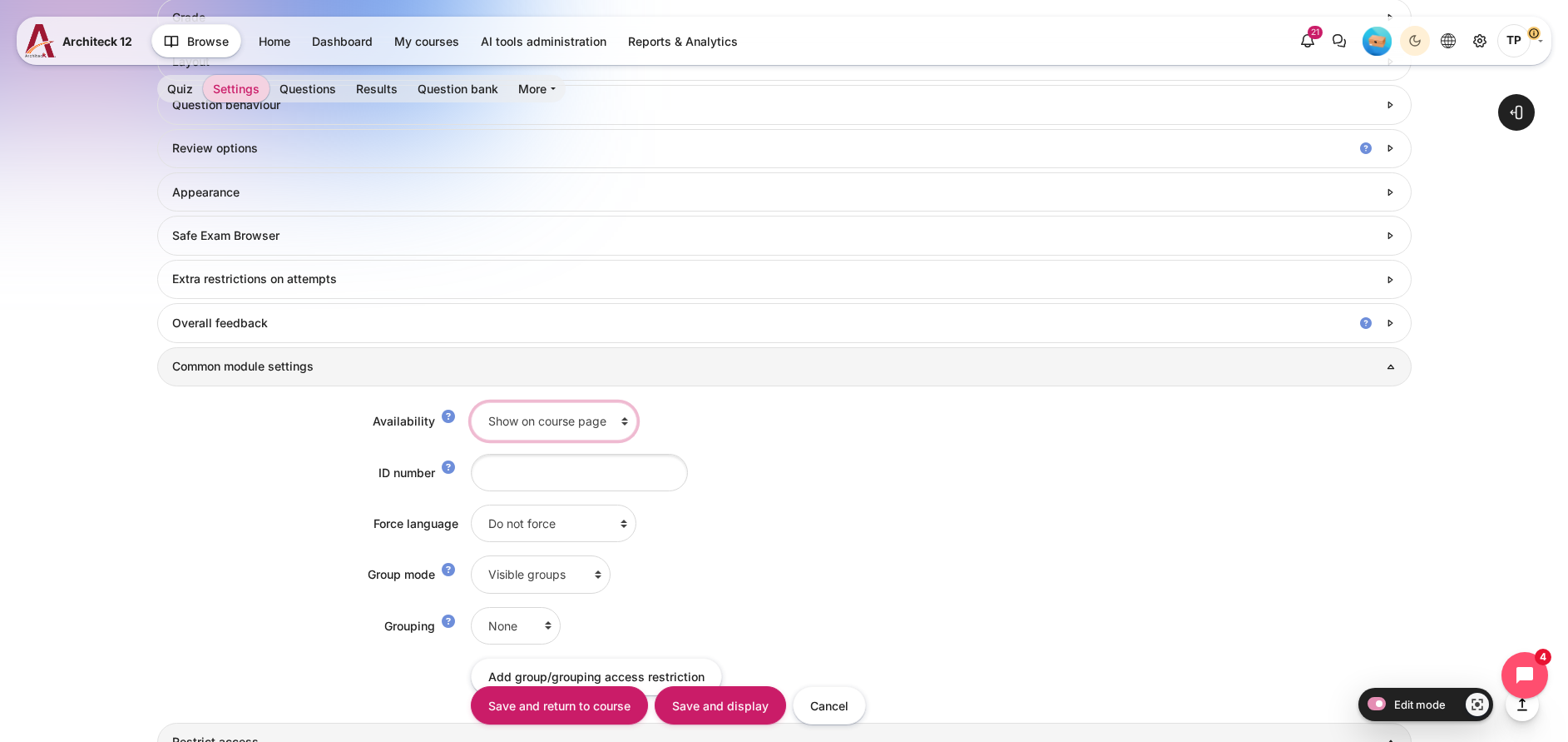
click at [532, 422] on select "Show on course page Hide on course page" at bounding box center [554, 421] width 166 height 38
select select "0"
click at [471, 402] on select "Show on course page Hide on course page" at bounding box center [554, 421] width 166 height 38
click at [728, 712] on input "Save and display" at bounding box center [721, 704] width 132 height 38
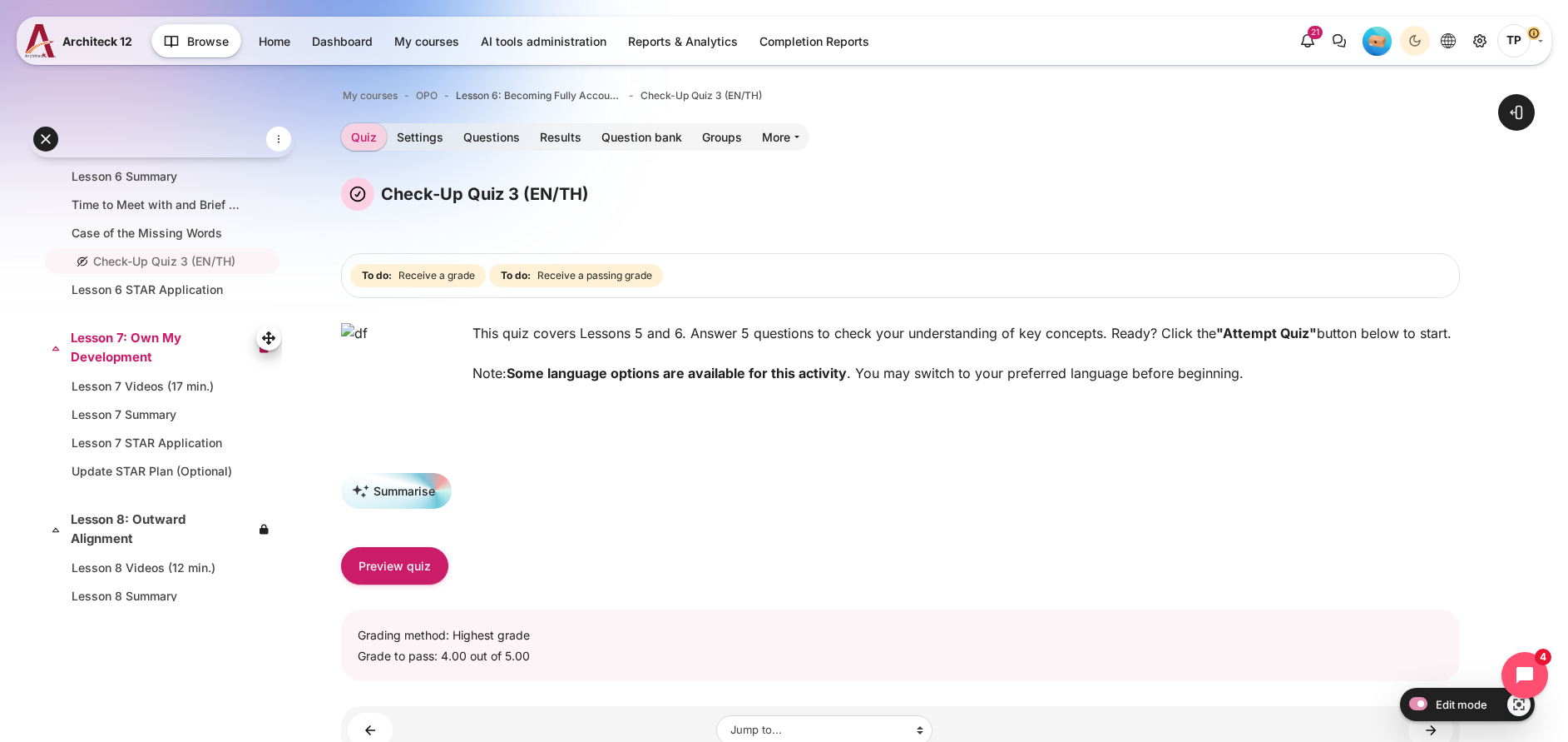
scroll to position [1672, 0]
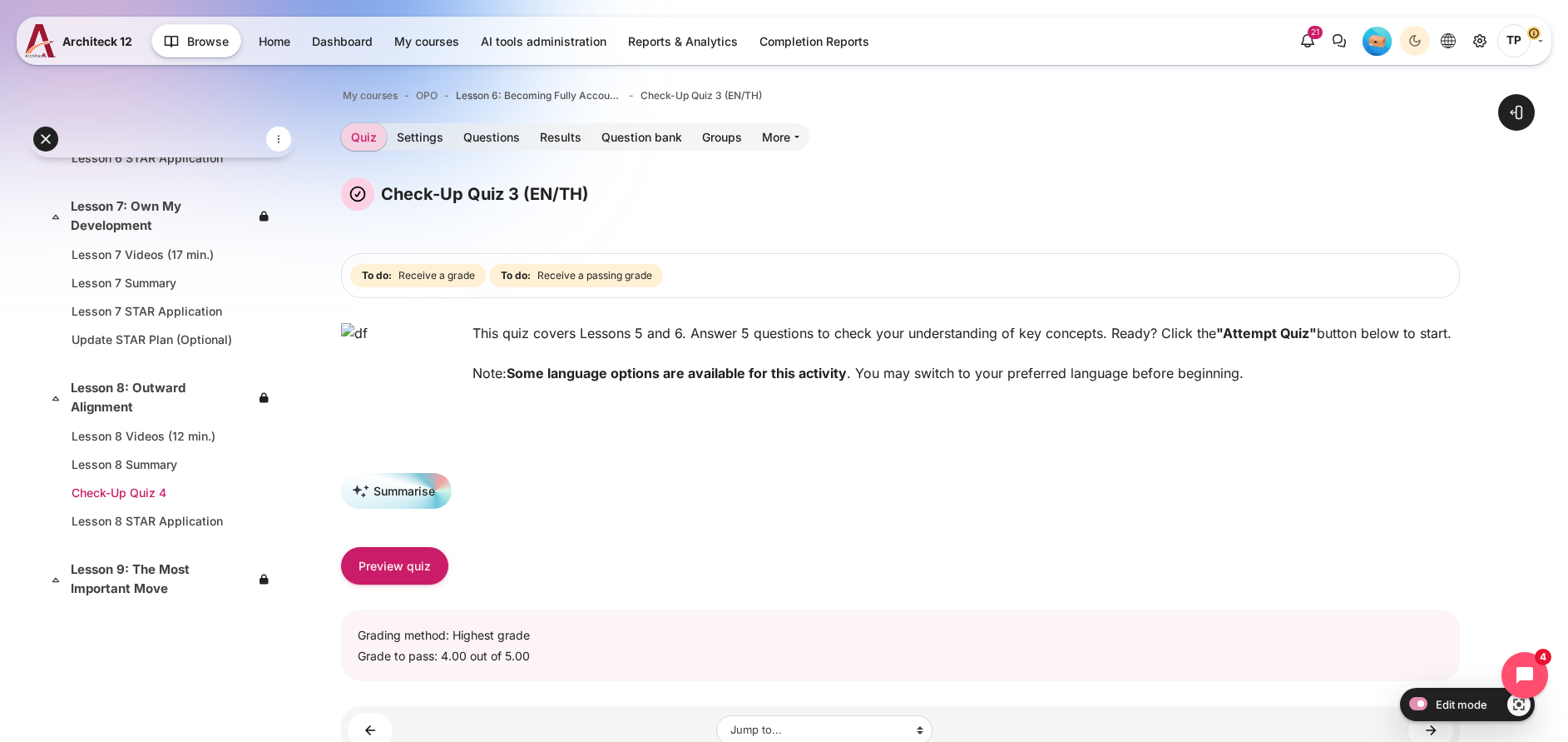
click at [109, 494] on link "Check-Up Quiz 4" at bounding box center [159, 492] width 175 height 17
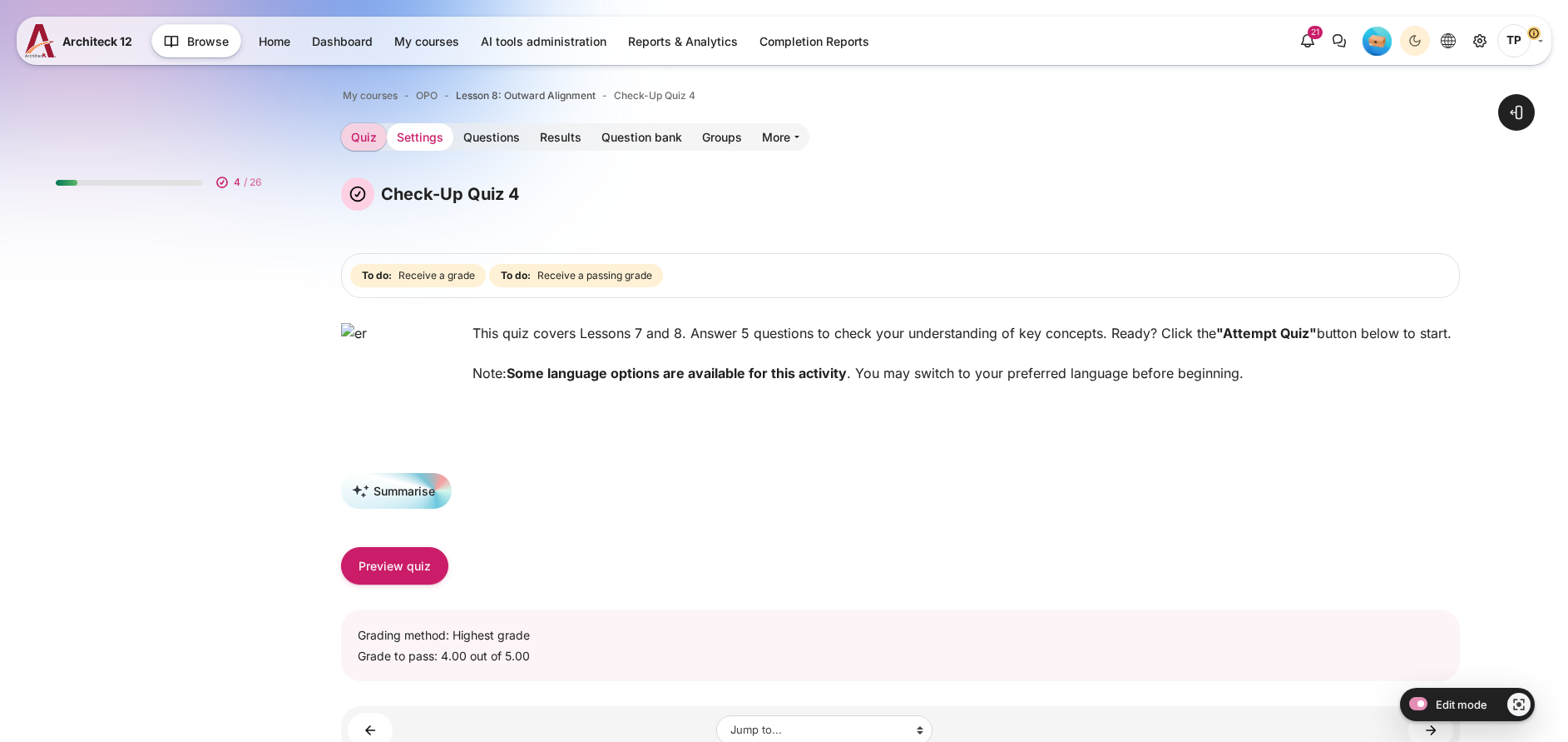
scroll to position [1784, 0]
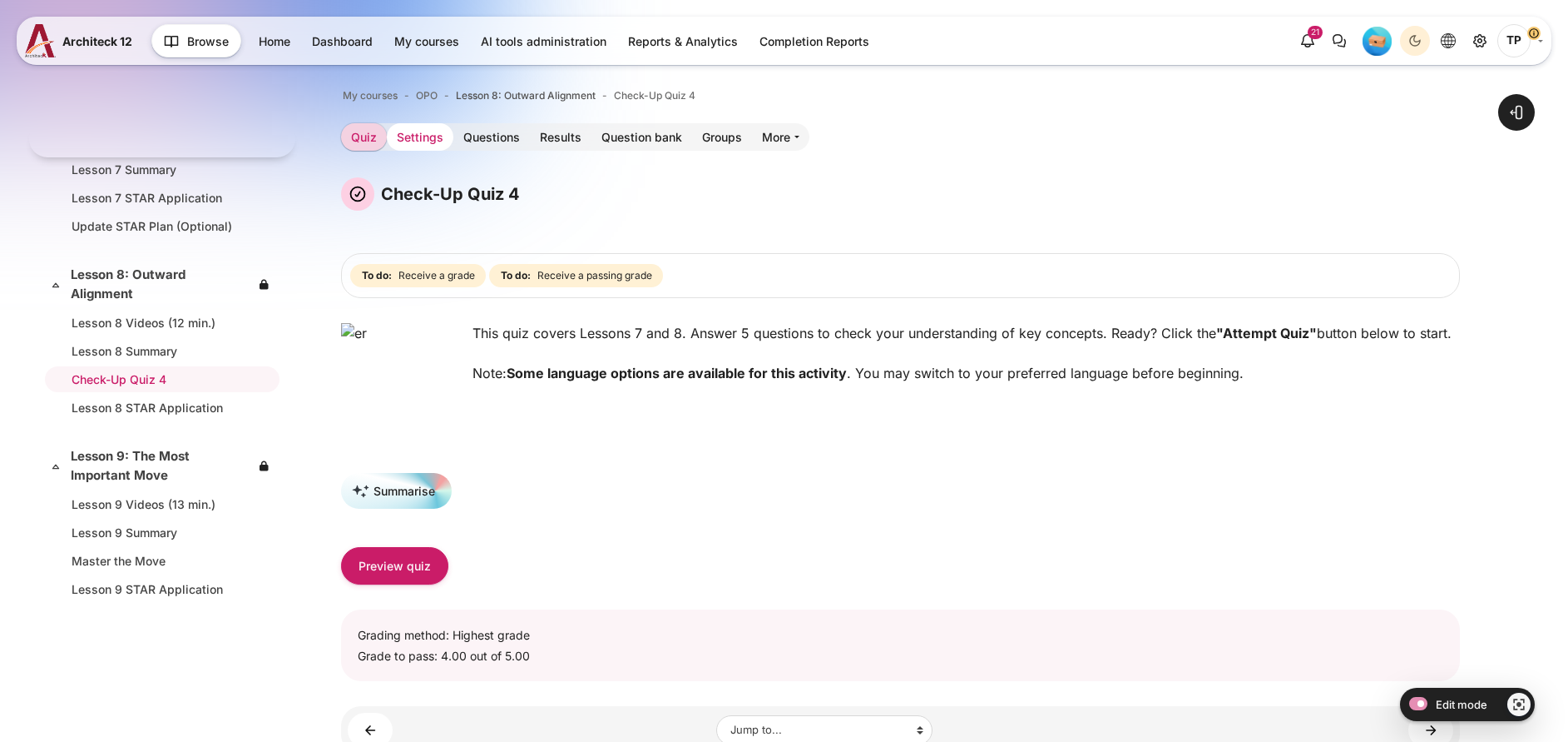
click at [453, 138] on link "Settings" at bounding box center [419, 137] width 66 height 28
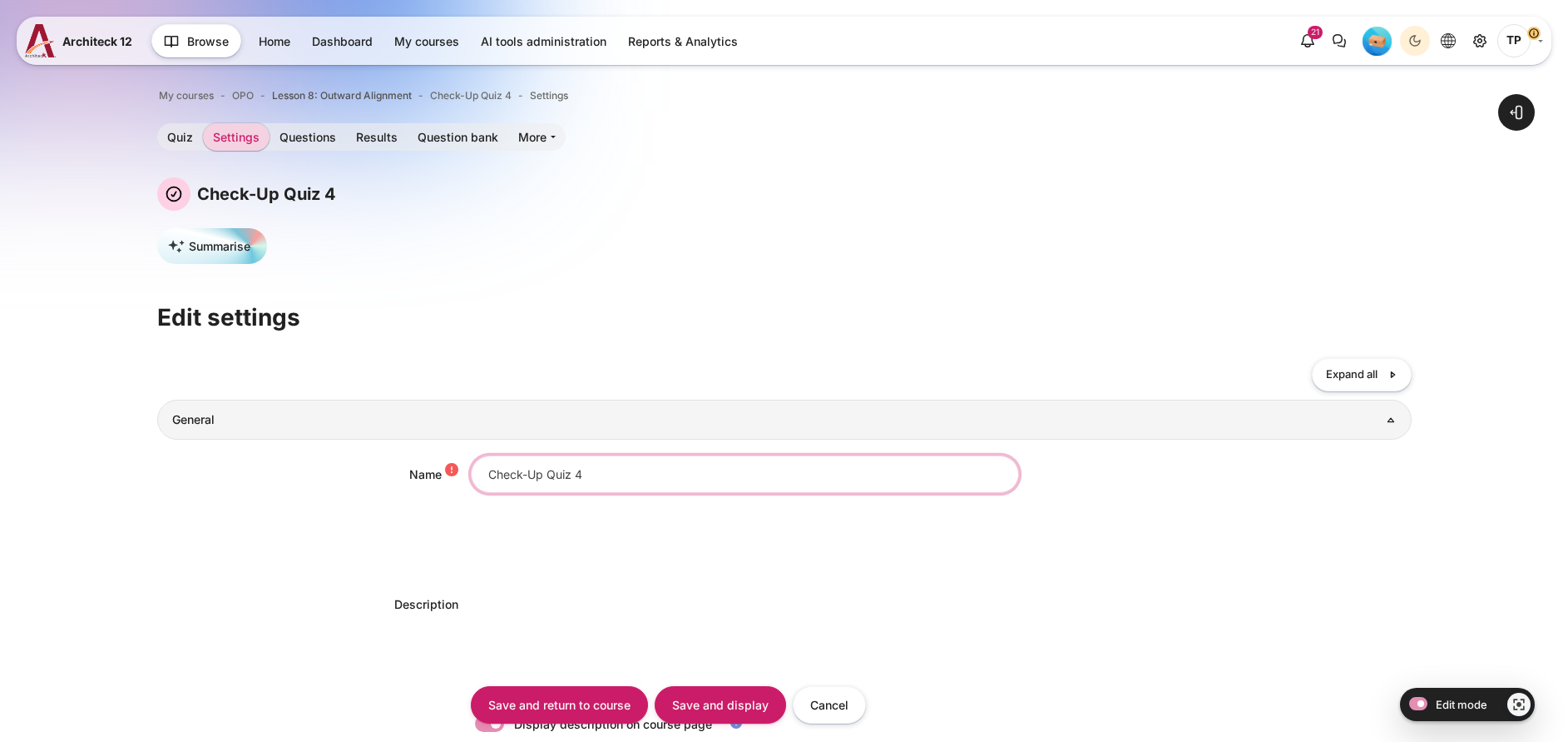
click at [624, 465] on input "Check-Up Quiz 4" at bounding box center [746, 473] width 548 height 38
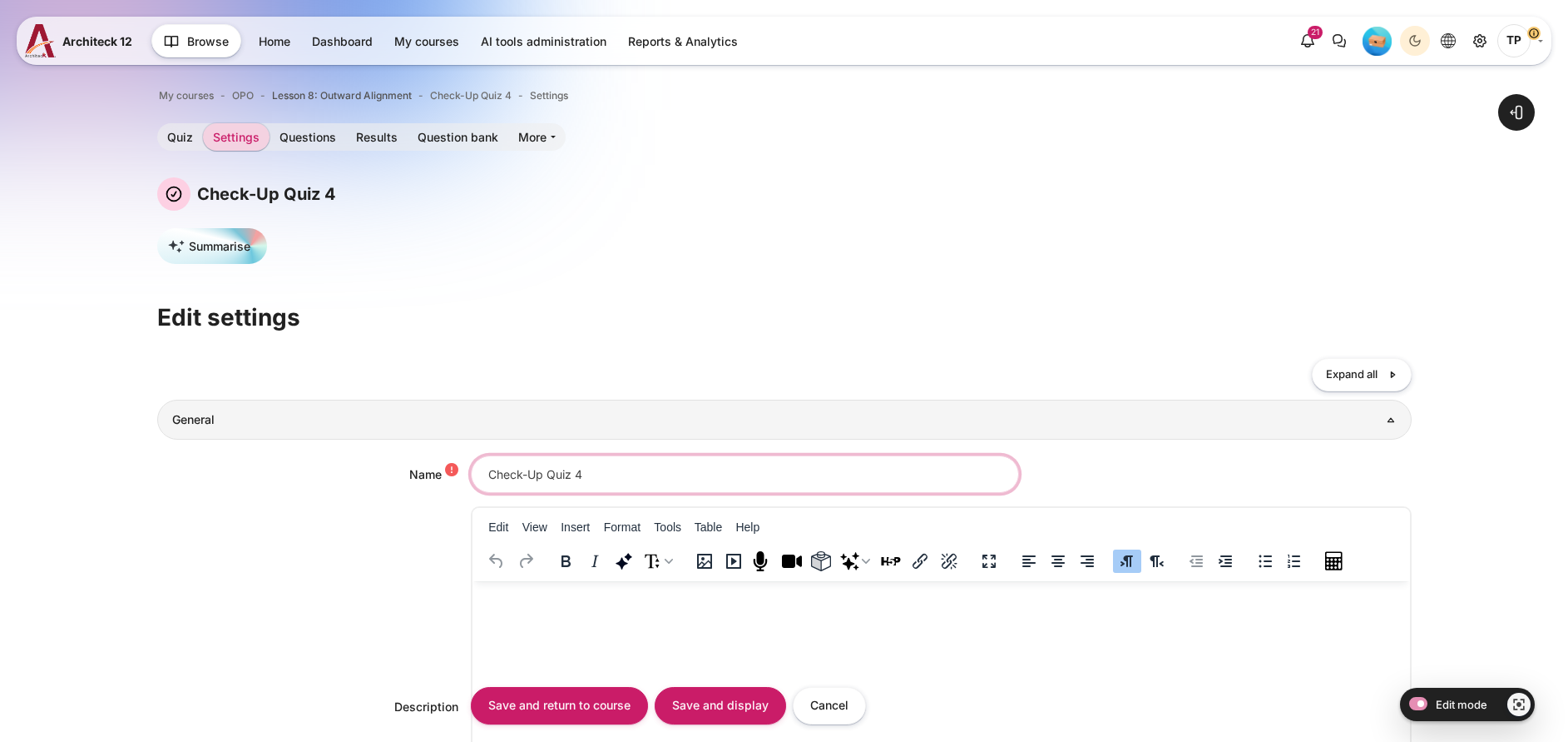
paste input "(EN/TH)"
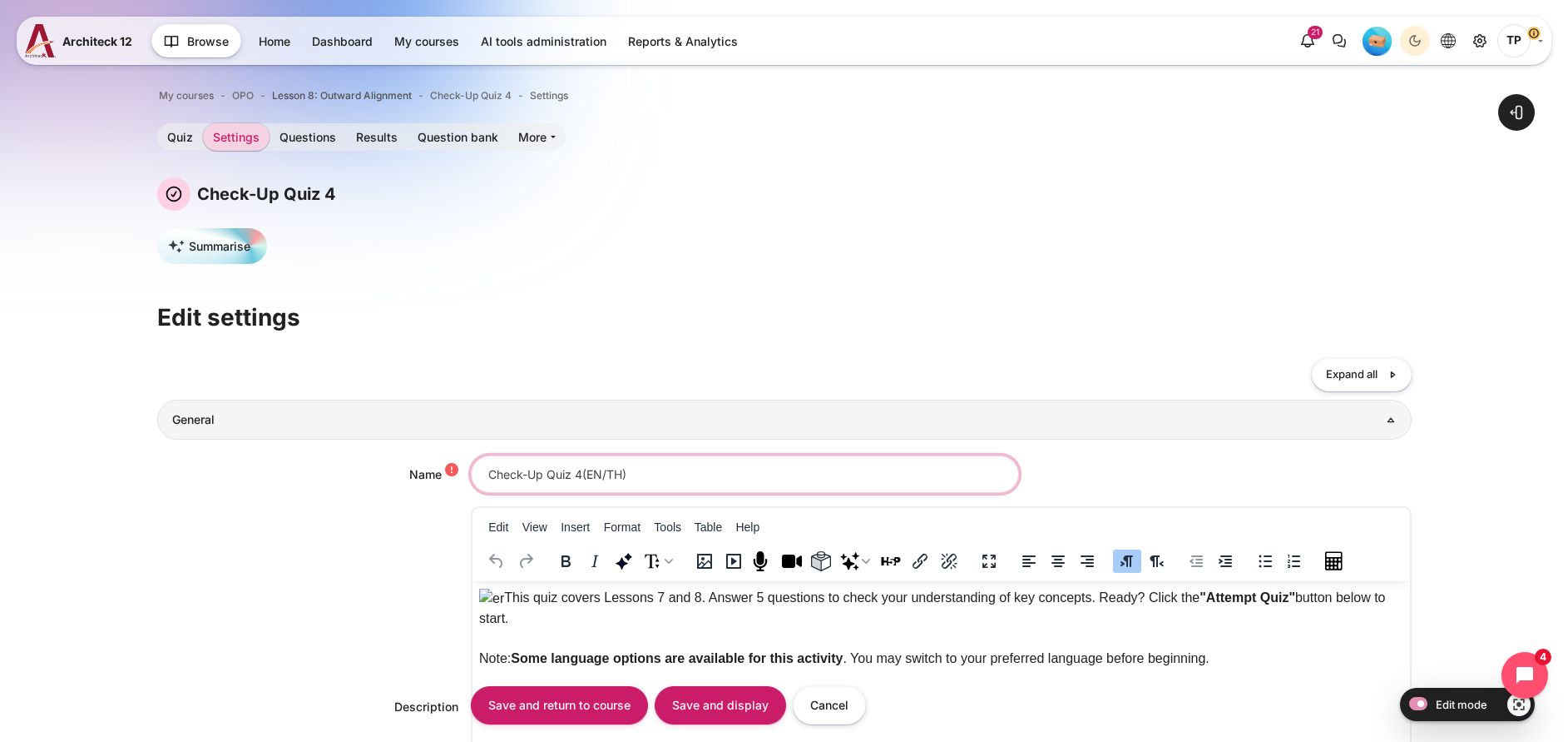
click at [576, 475] on input "Check-Up Quiz 4(EN/TH)" at bounding box center [746, 473] width 548 height 38
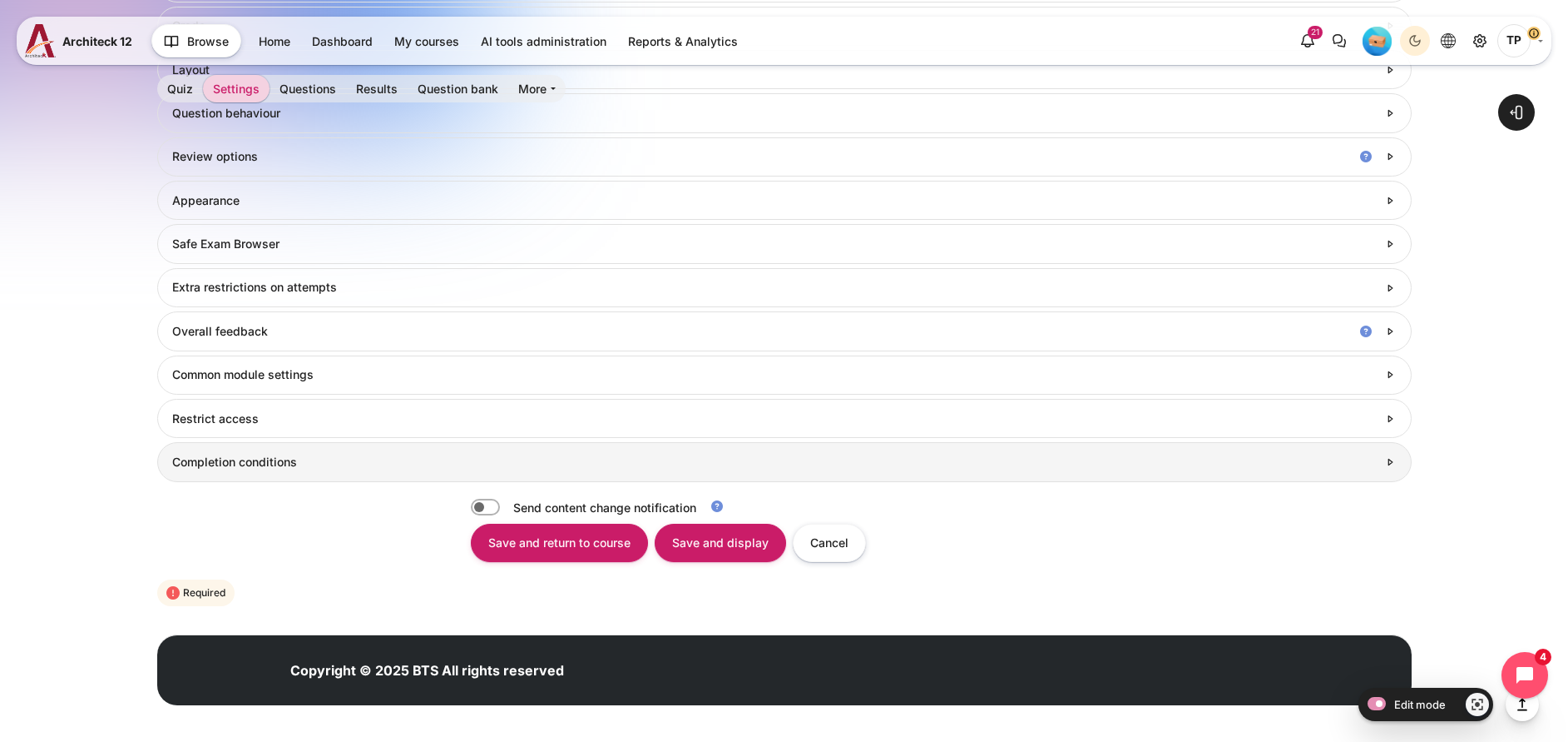
scroll to position [1001, 0]
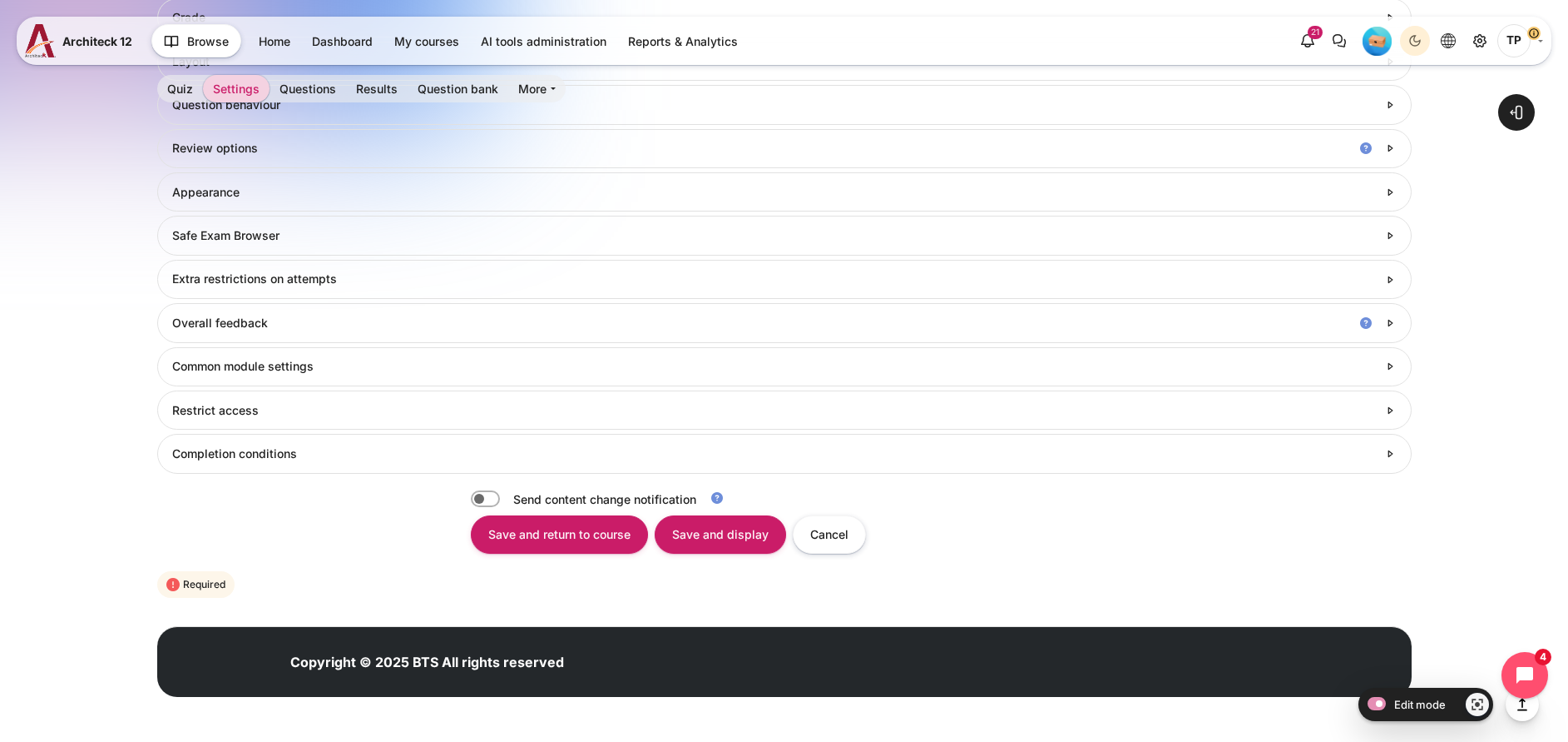
type input "Check-Up Quiz 4 (EN/TH)"
click at [284, 342] on link "Overall feedback" at bounding box center [784, 322] width 1254 height 39
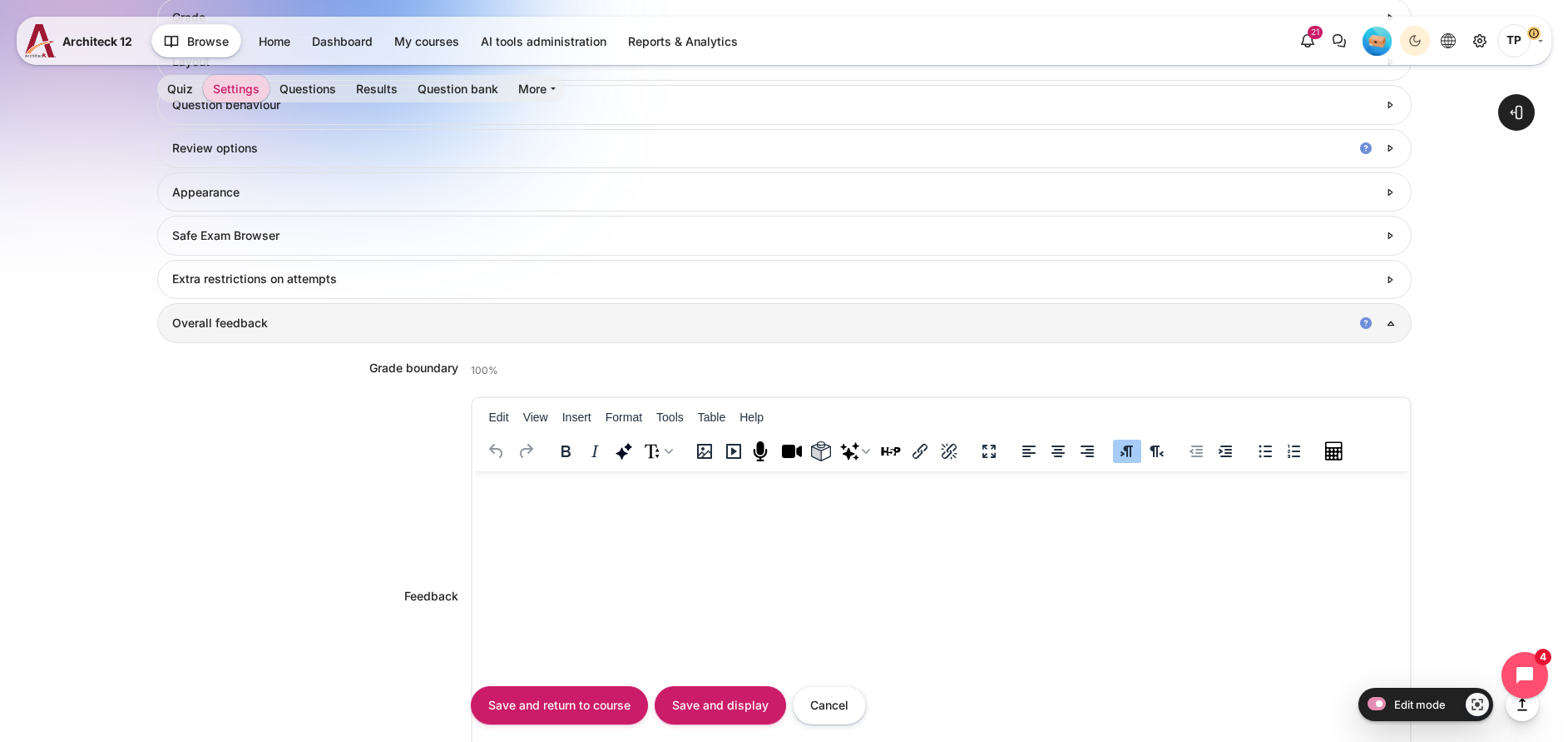
click at [255, 367] on div "Grade boundary" at bounding box center [314, 371] width 314 height 24
click at [248, 340] on link "Overall feedback" at bounding box center [784, 322] width 1254 height 39
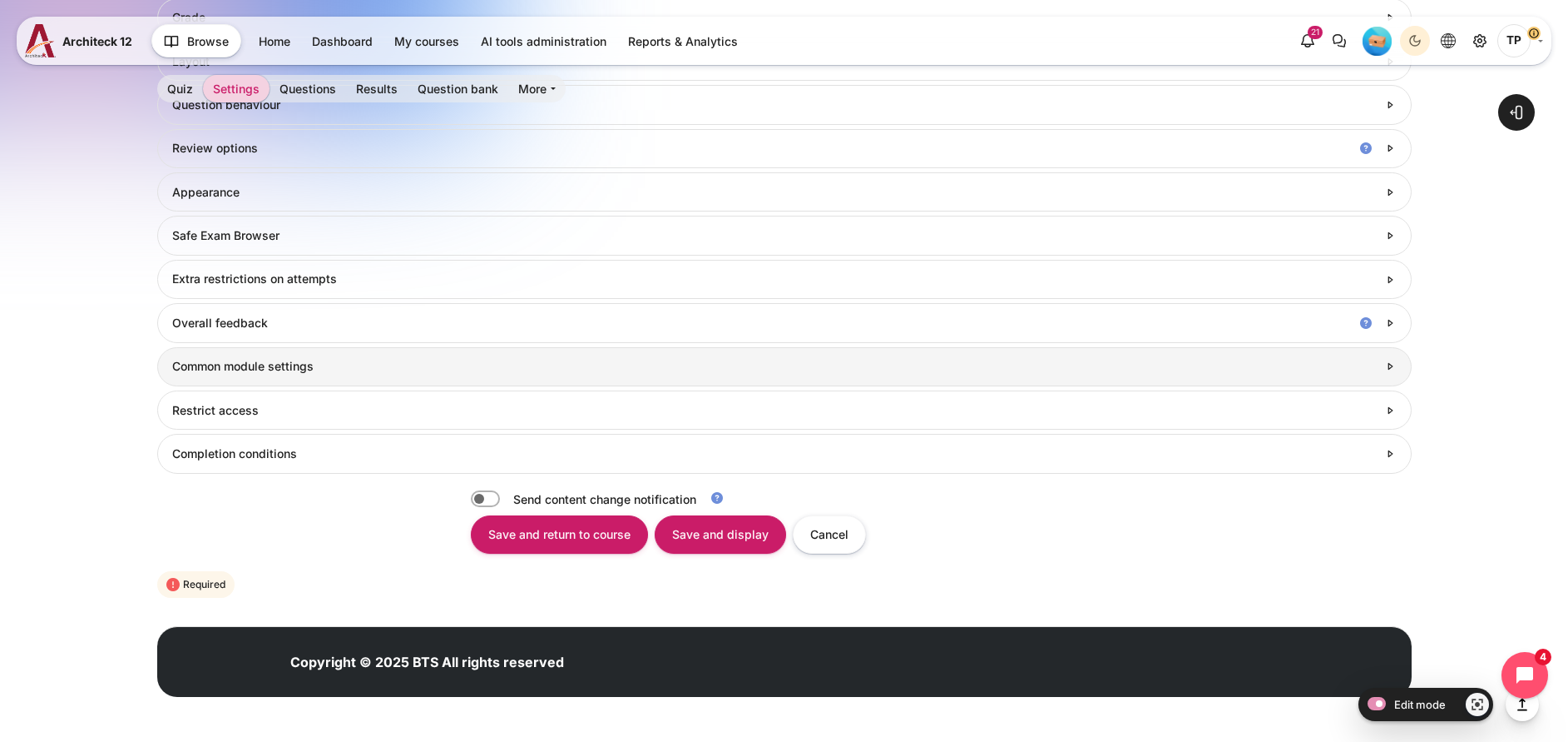
click at [240, 366] on h3 "Common module settings" at bounding box center [774, 367] width 1204 height 15
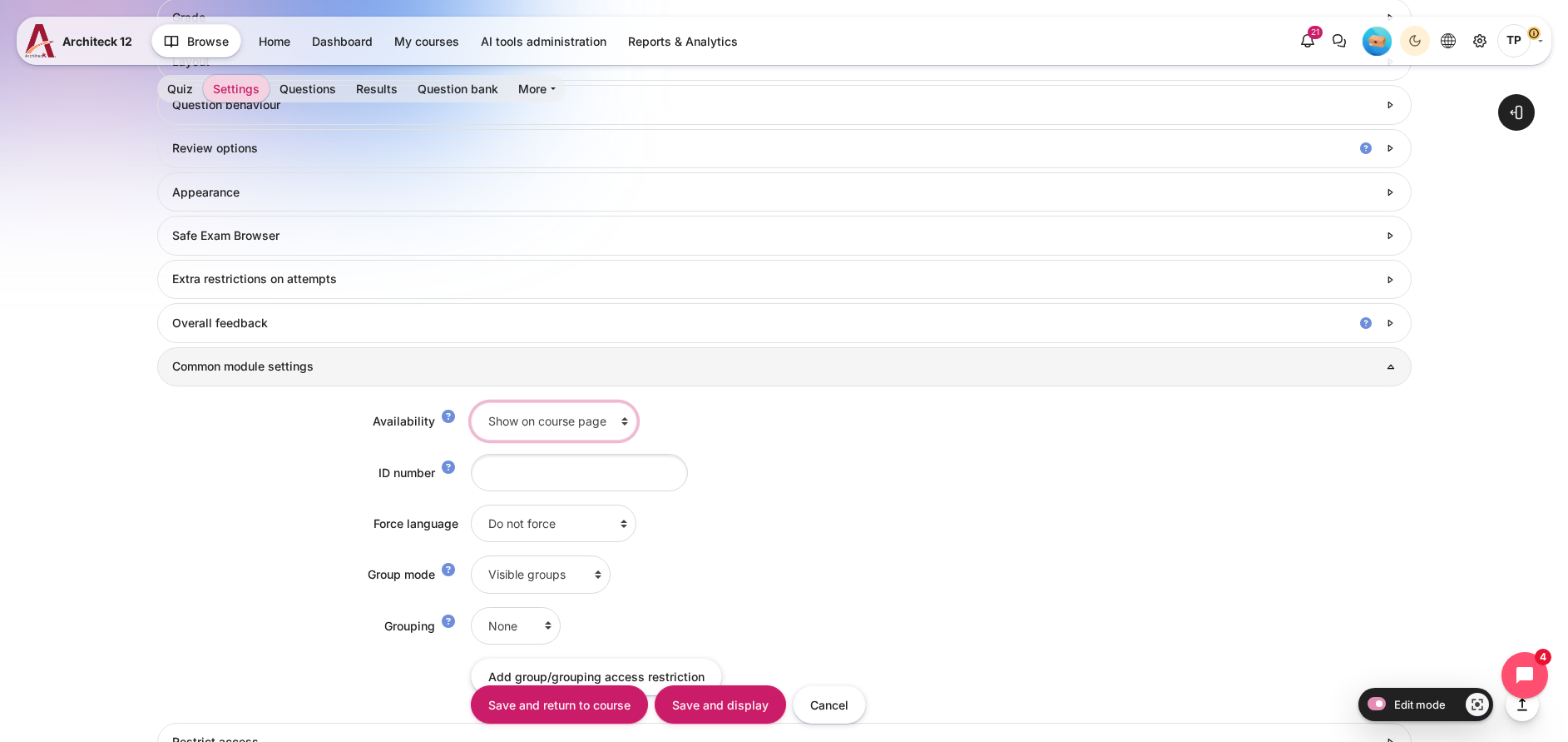
click at [570, 413] on select "Show on course page Hide on course page" at bounding box center [554, 421] width 166 height 38
select select "0"
click at [471, 402] on select "Show on course page Hide on course page" at bounding box center [554, 421] width 166 height 38
drag, startPoint x: 712, startPoint y: 710, endPoint x: 698, endPoint y: 698, distance: 18.4
click at [710, 709] on input "Save and display" at bounding box center [721, 704] width 132 height 38
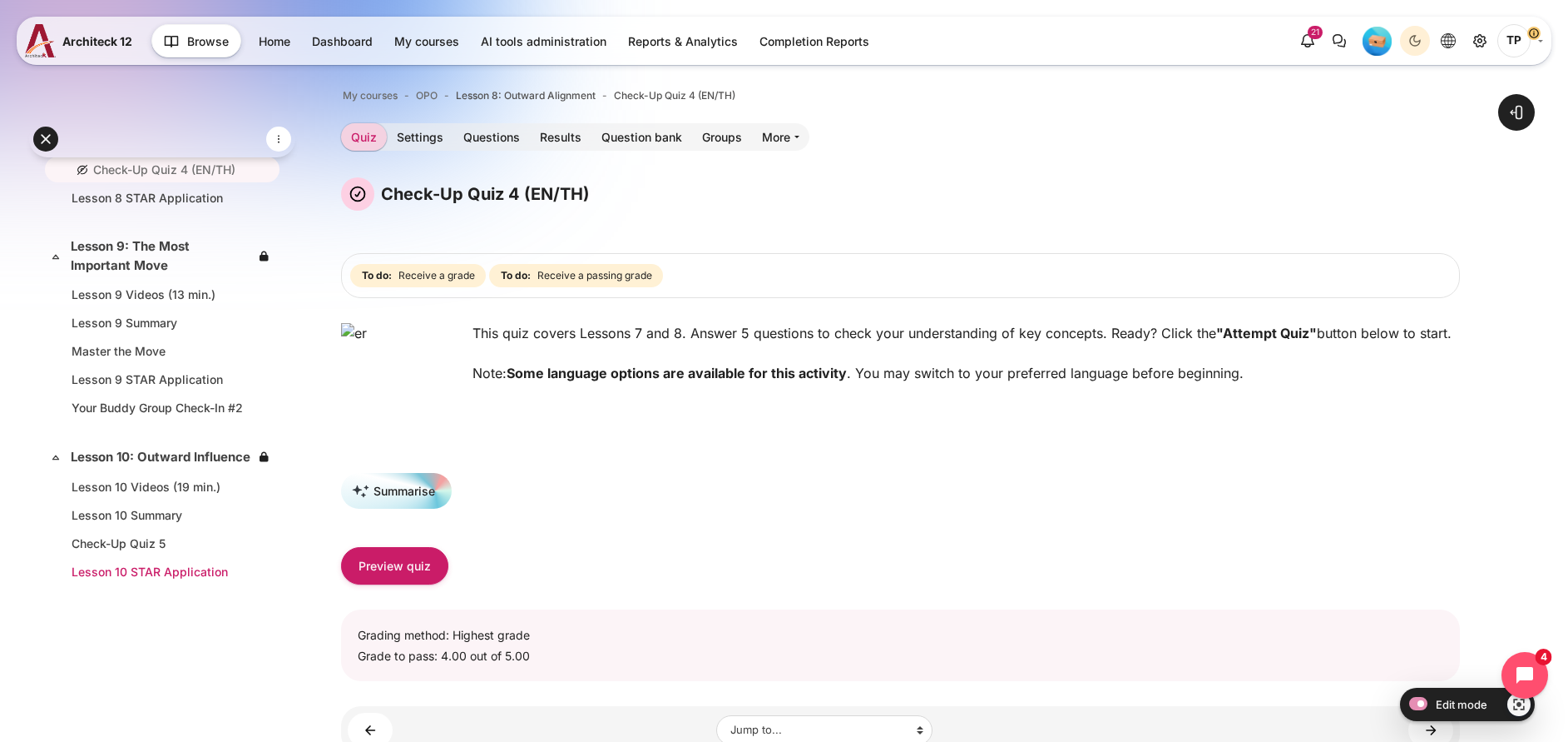
scroll to position [2034, 0]
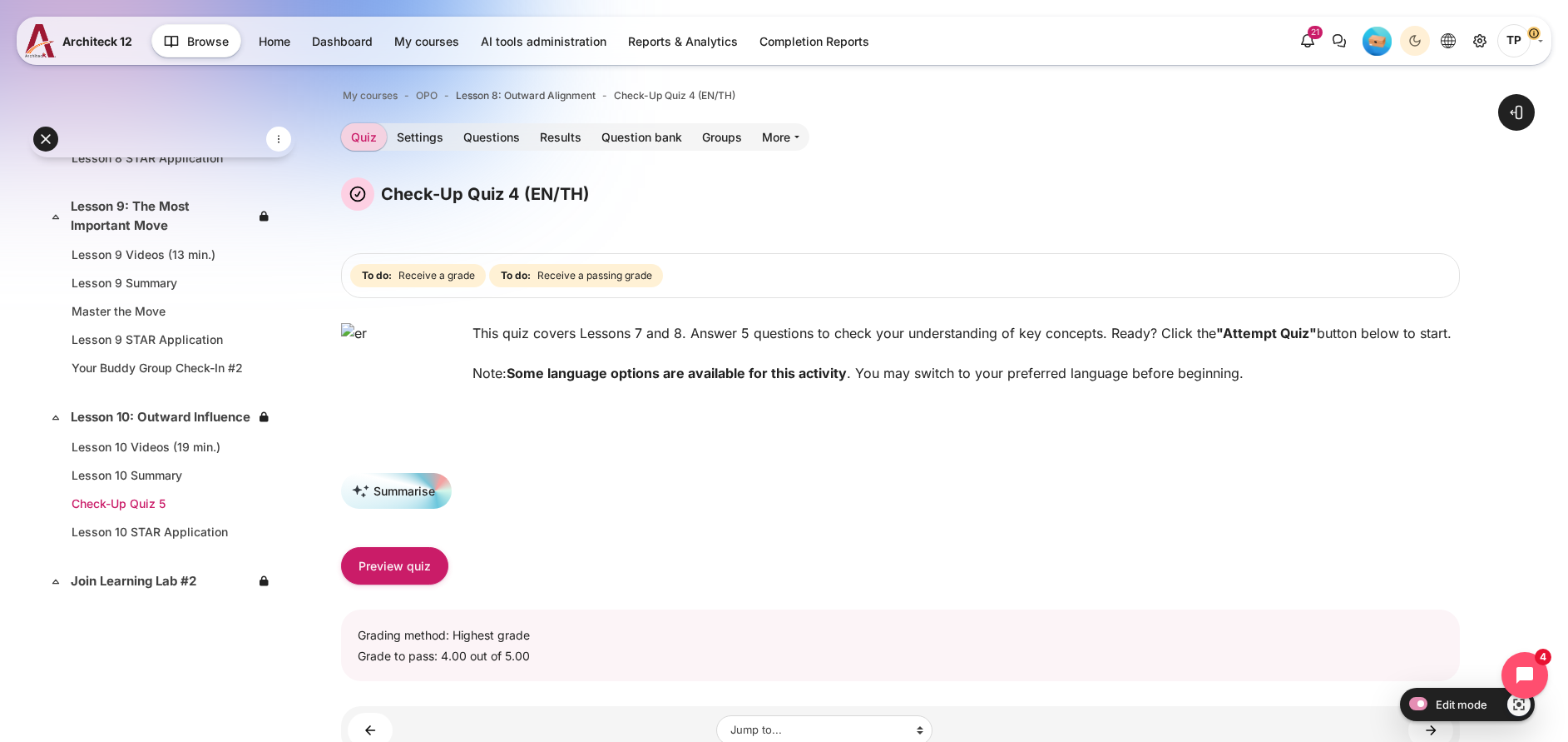
click at [137, 512] on link "Check-Up Quiz 5" at bounding box center [159, 503] width 175 height 17
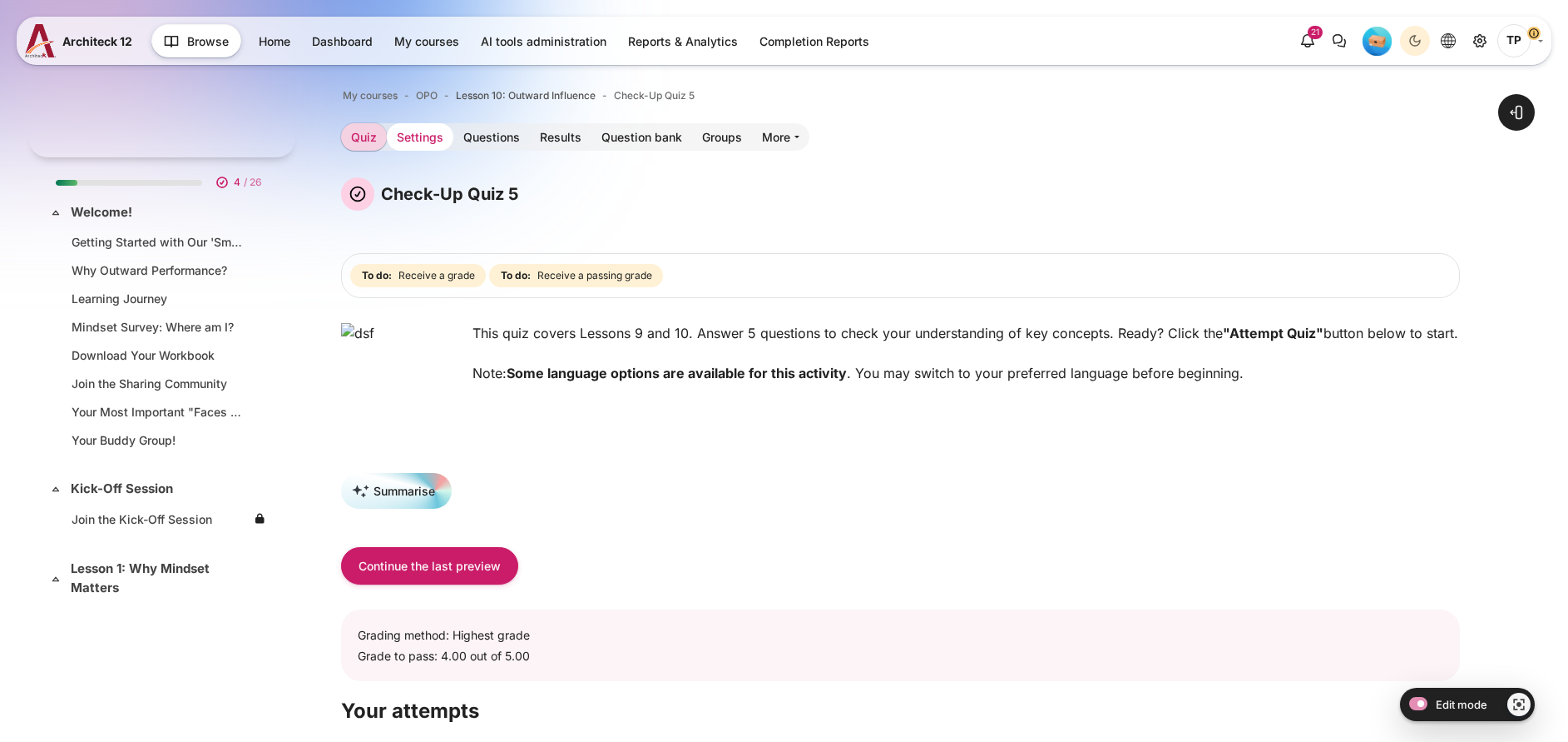
scroll to position [2176, 0]
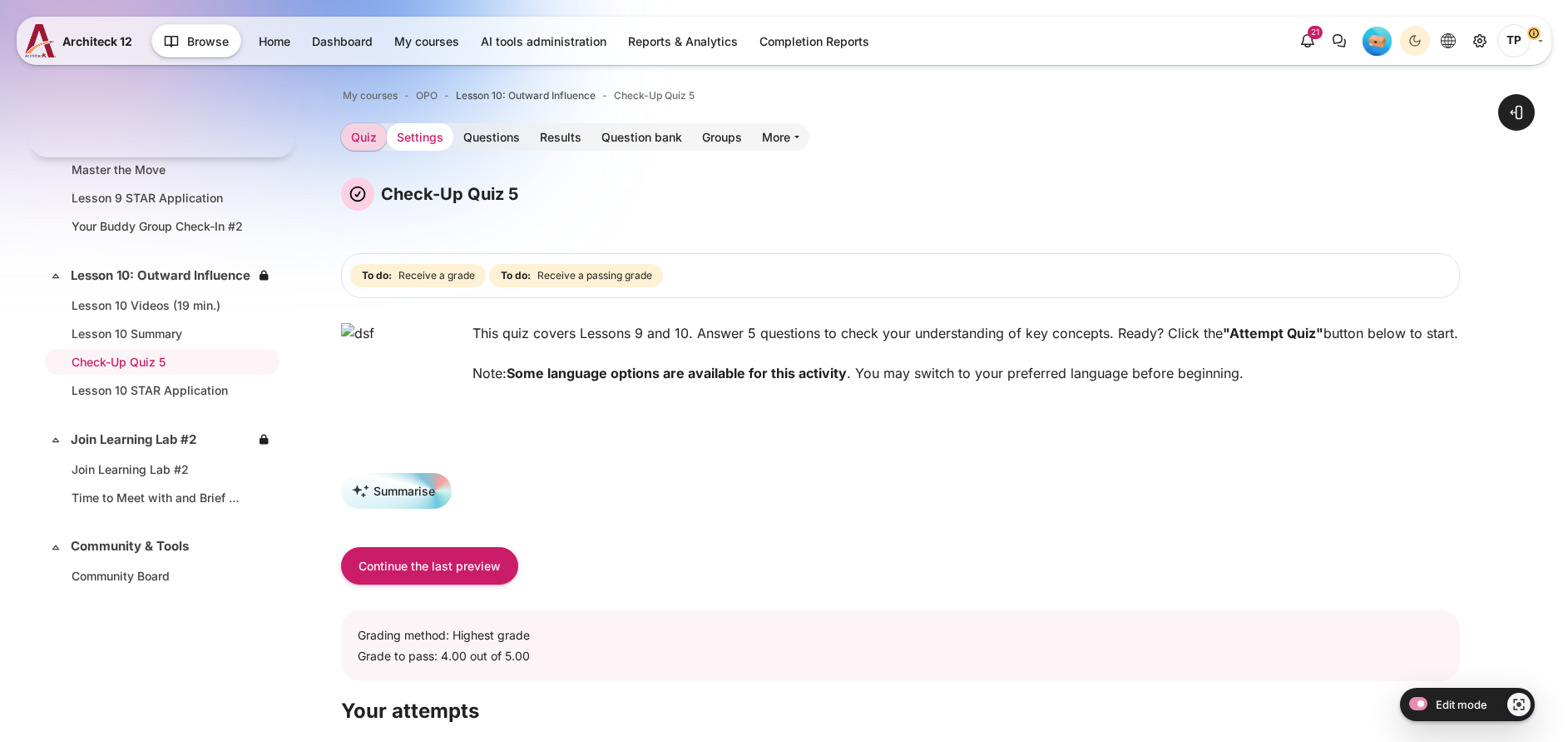
click at [453, 131] on link "Settings" at bounding box center [419, 137] width 66 height 28
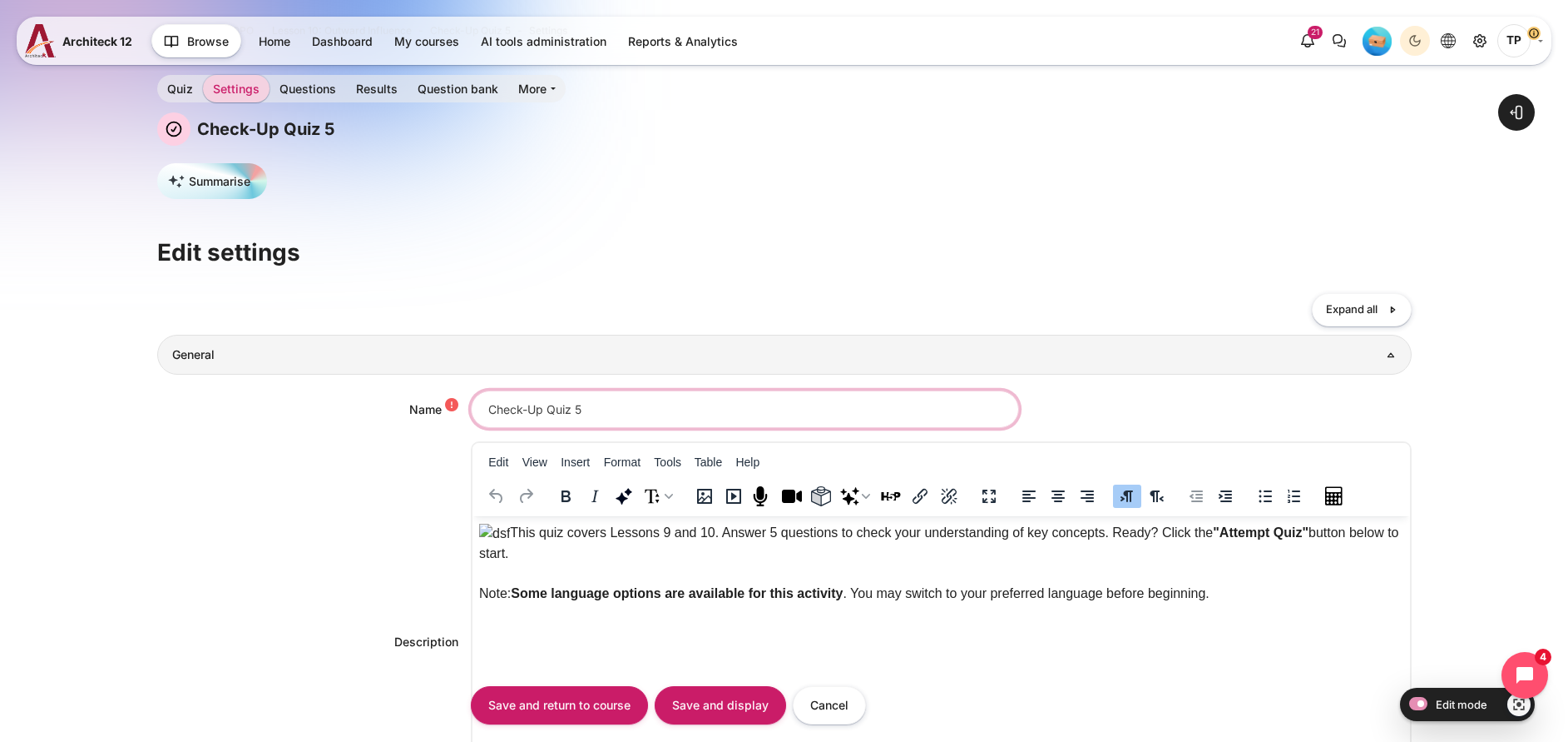
click at [613, 408] on input "Check-Up Quiz 5" at bounding box center [746, 409] width 548 height 38
paste input "(EN/TH)"
click at [576, 407] on input "Check-Up Quiz 5(EN/TH)" at bounding box center [746, 409] width 548 height 38
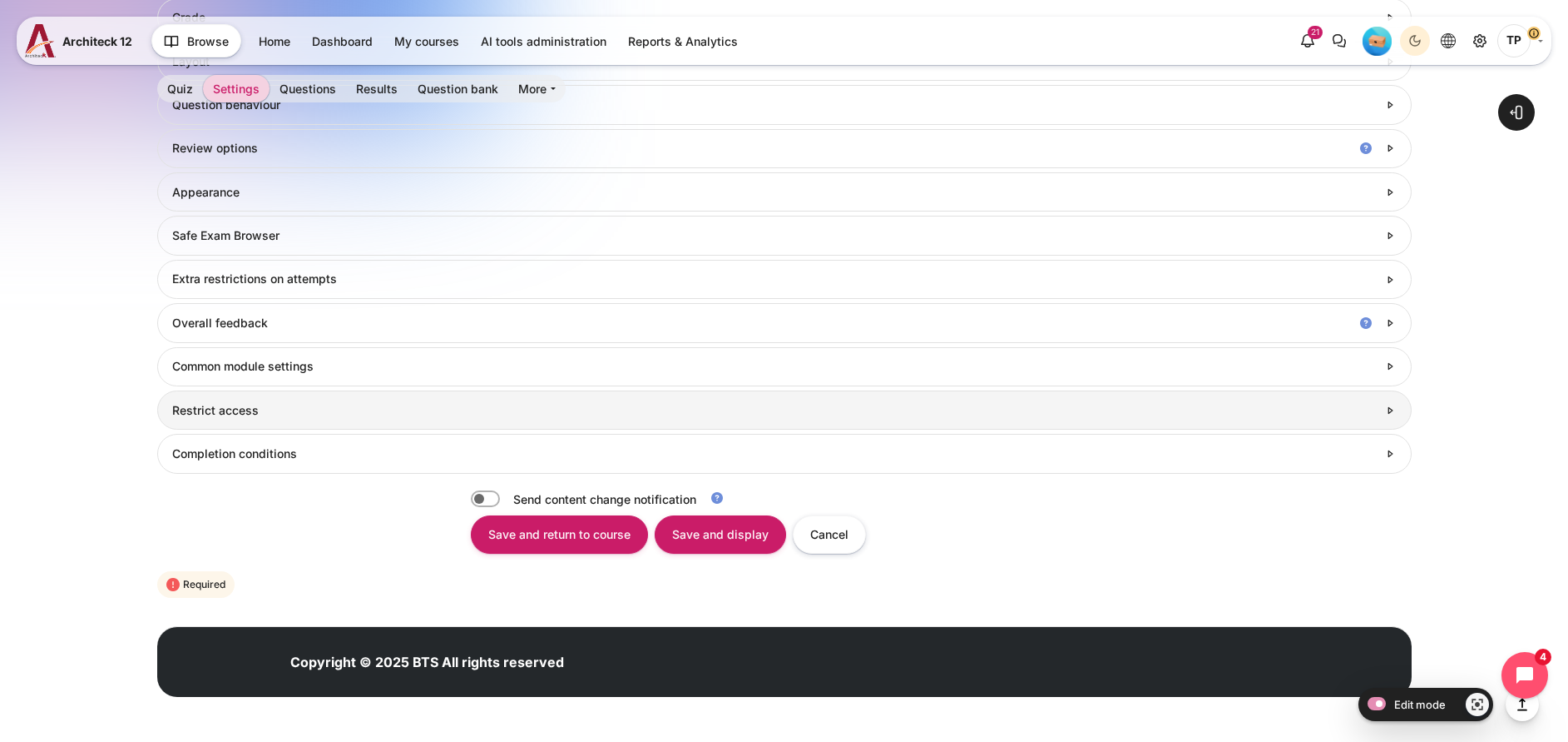
type input "Check-Up Quiz 5 (EN/TH)"
click at [199, 426] on link "Restrict access" at bounding box center [784, 410] width 1254 height 39
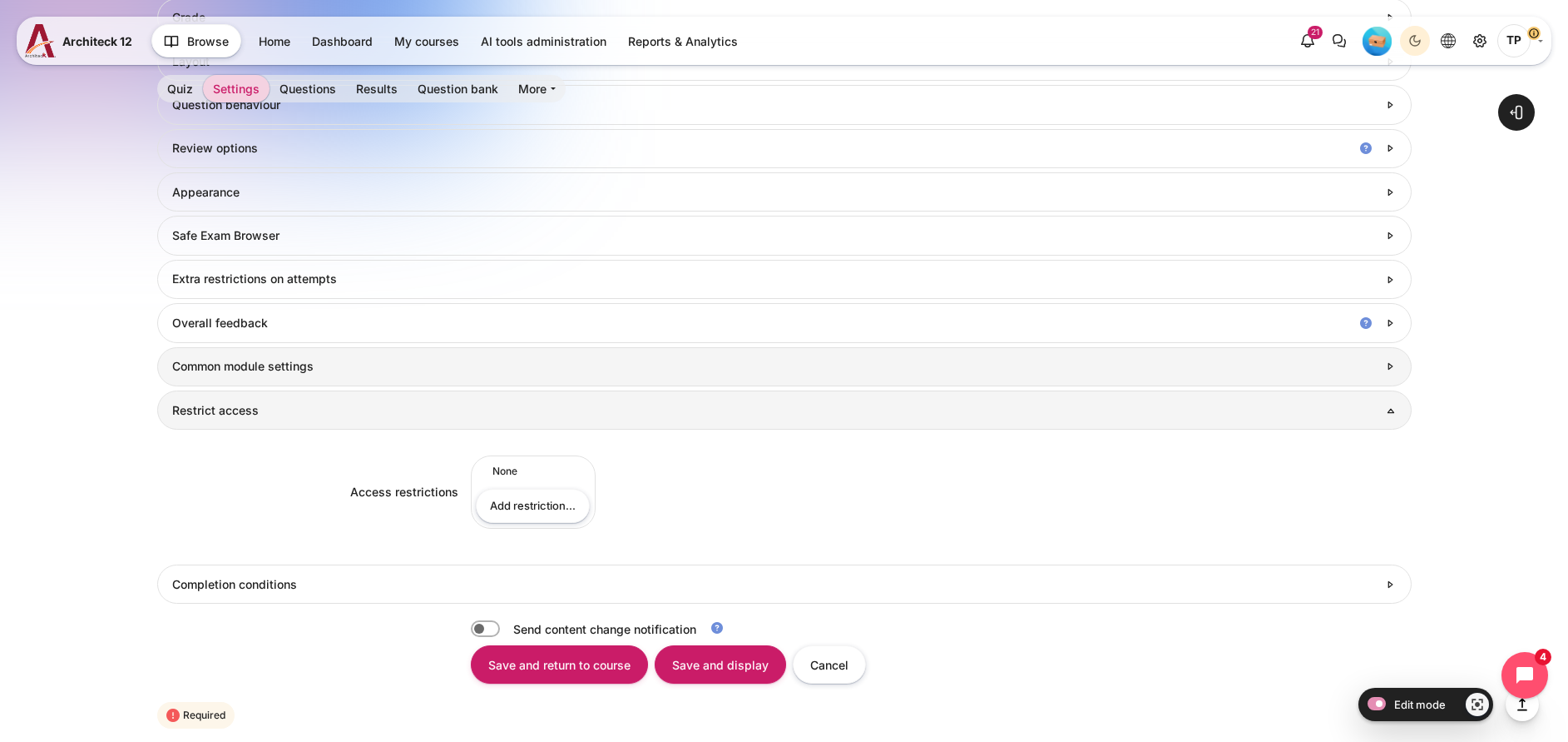
click at [249, 385] on link "Common module settings" at bounding box center [784, 367] width 1254 height 39
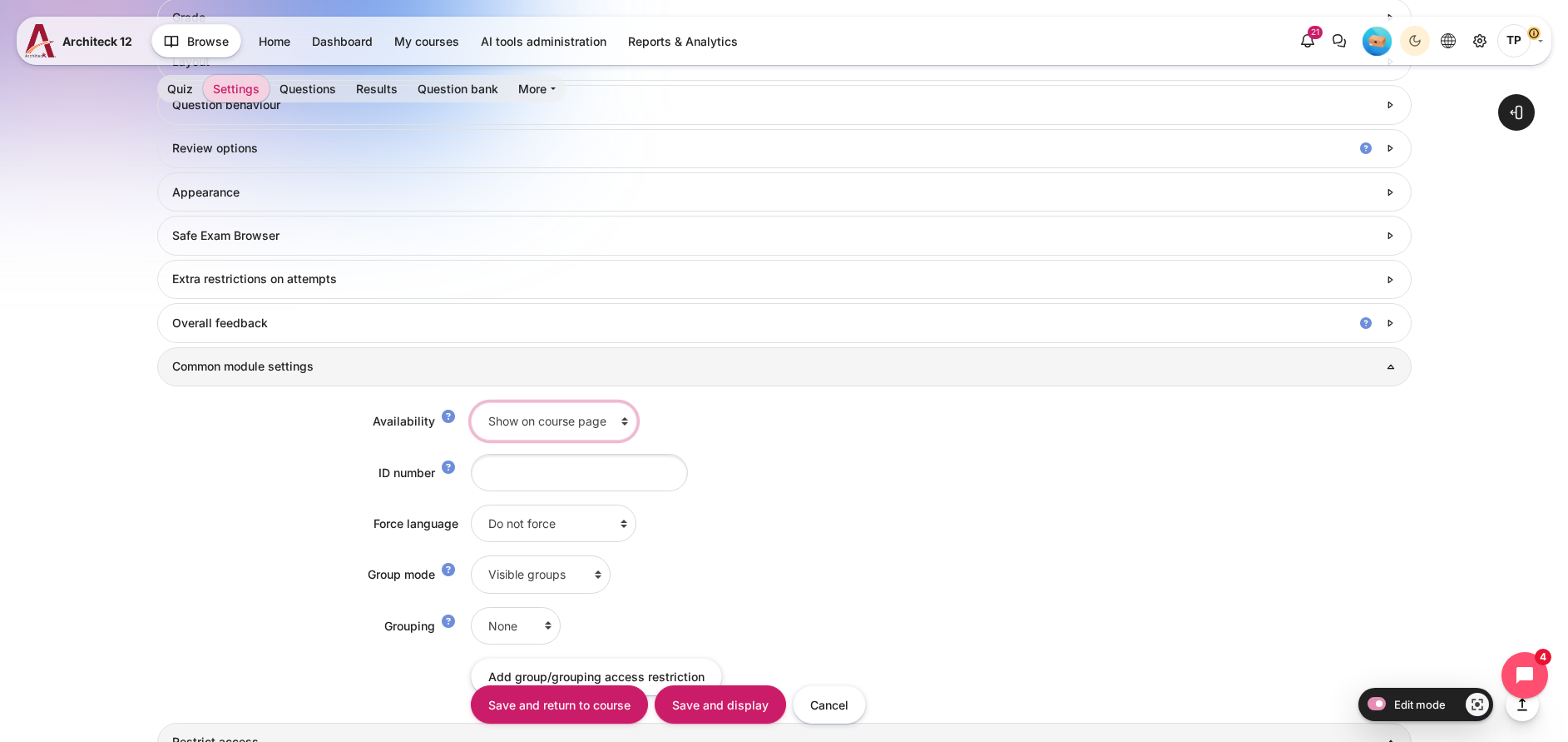
click at [615, 431] on select "Show on course page Hide on course page" at bounding box center [554, 421] width 166 height 38
click at [471, 402] on select "Show on course page Hide on course page" at bounding box center [554, 421] width 166 height 38
drag, startPoint x: 554, startPoint y: 433, endPoint x: 540, endPoint y: 525, distance: 93.1
click at [553, 433] on select "Show on course page Hide on course page" at bounding box center [554, 421] width 166 height 38
select select "0"
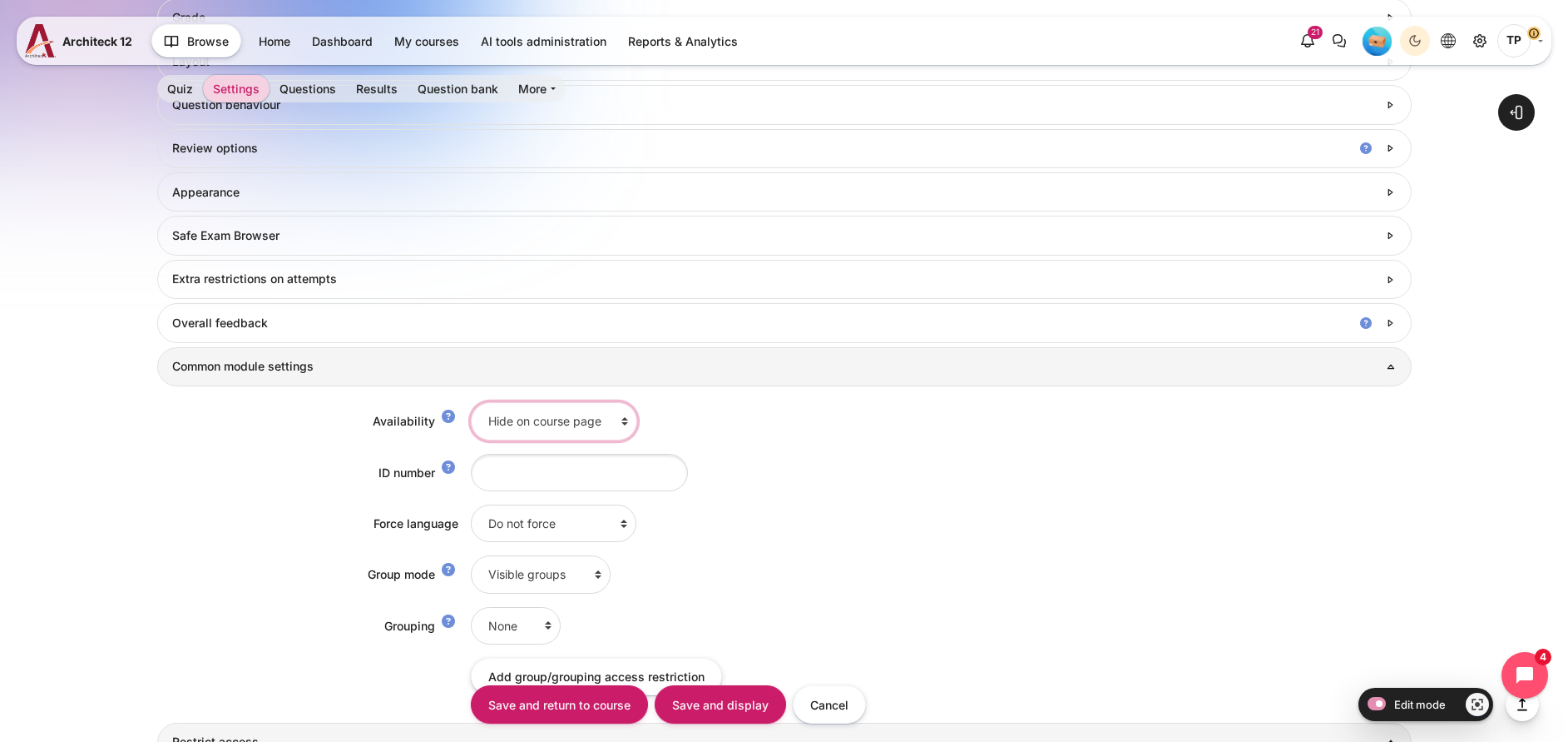
click at [471, 402] on select "Show on course page Hide on course page" at bounding box center [554, 421] width 166 height 38
click at [723, 693] on input "Save and display" at bounding box center [721, 704] width 132 height 38
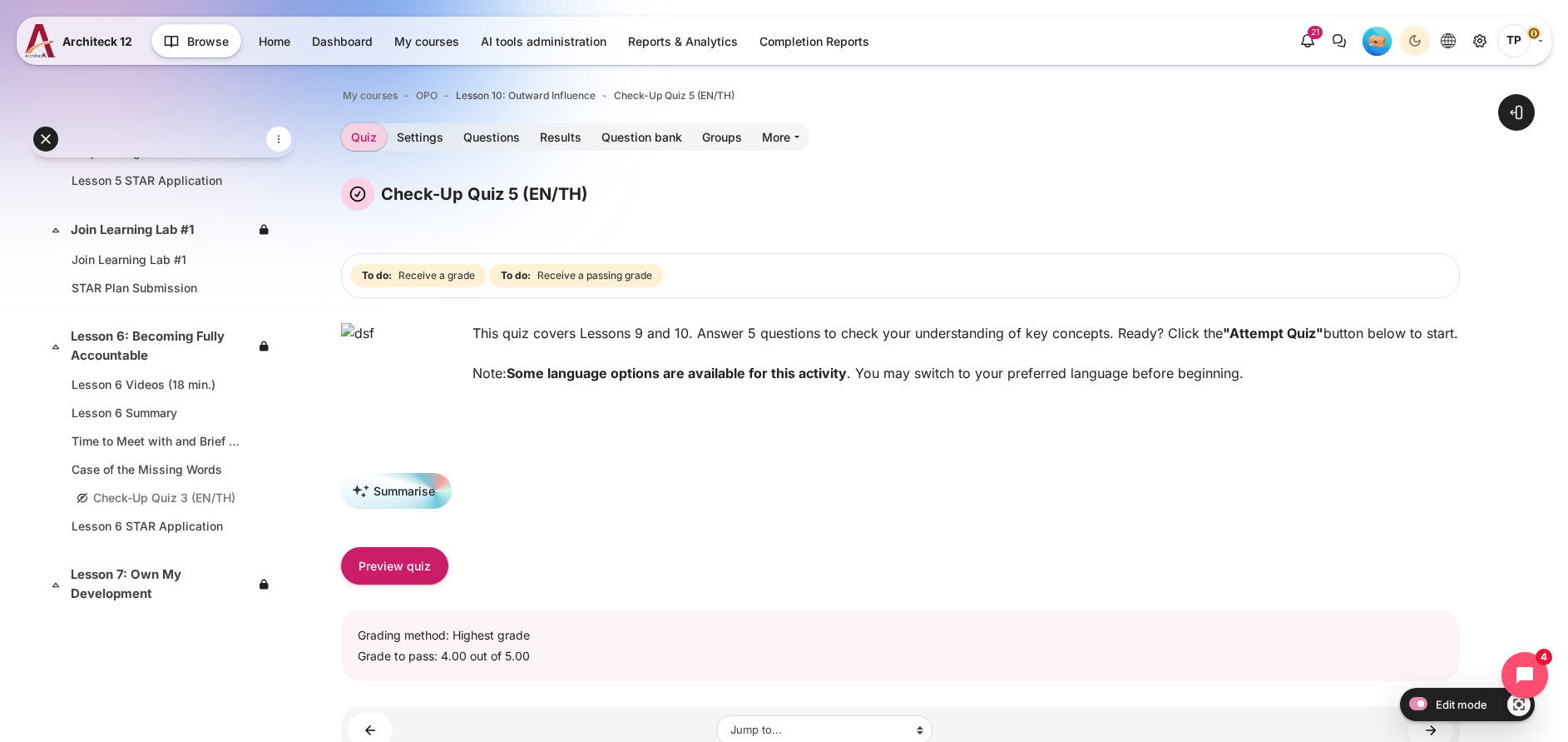
scroll to position [1177, 0]
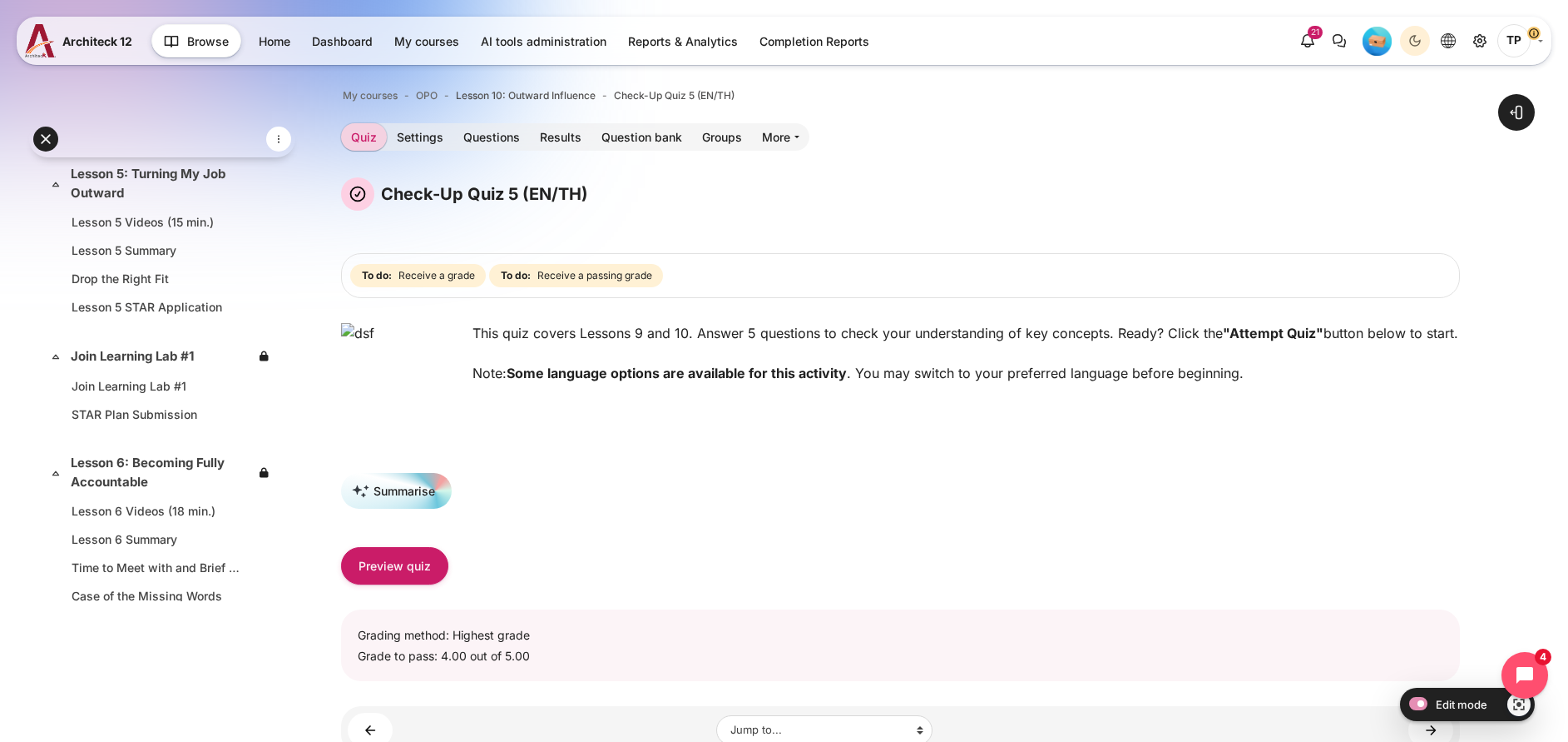
click at [0, 499] on html "Skip to main content Expand all Collapse all 4 / 26 Expand" at bounding box center [784, 448] width 1568 height 895
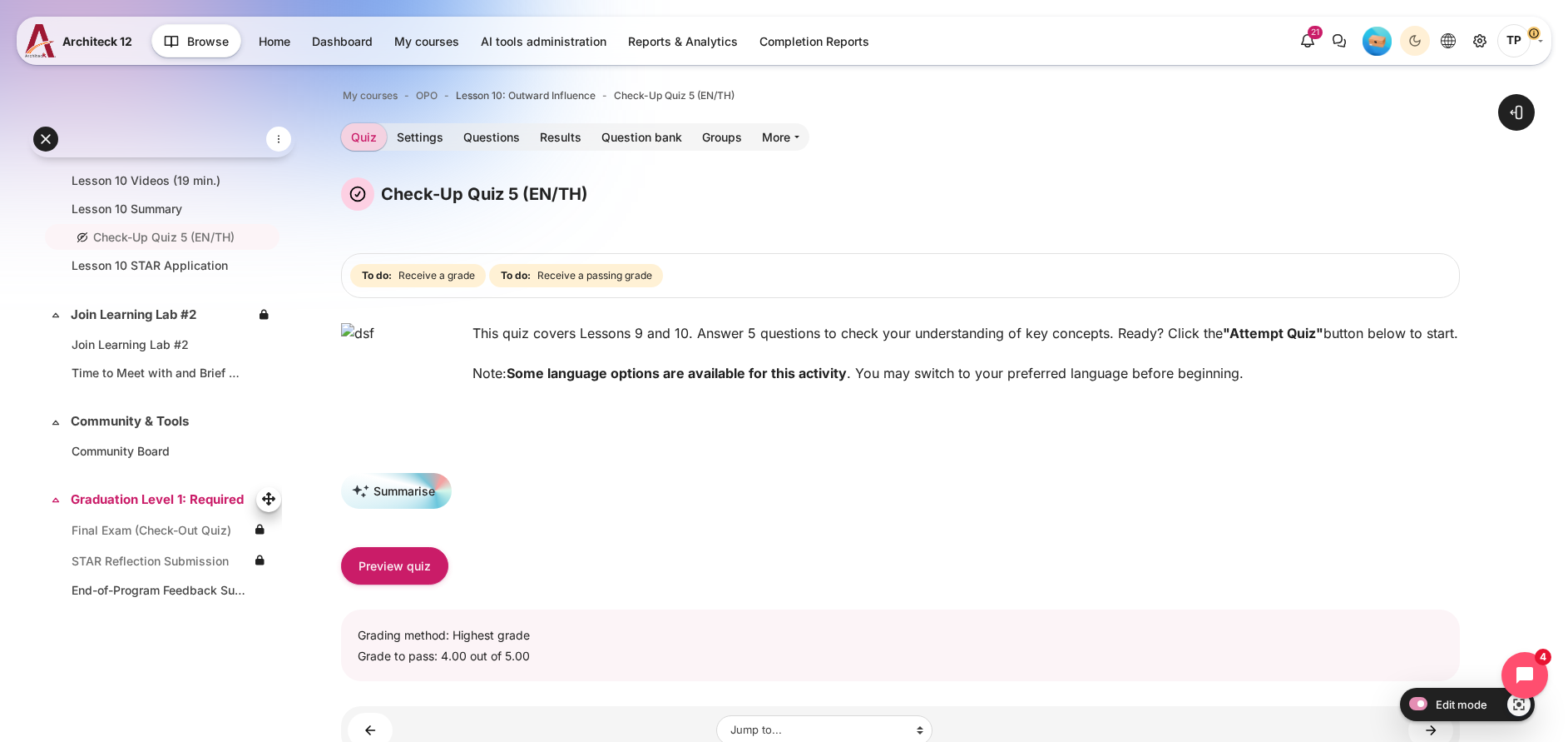
scroll to position [2425, 0]
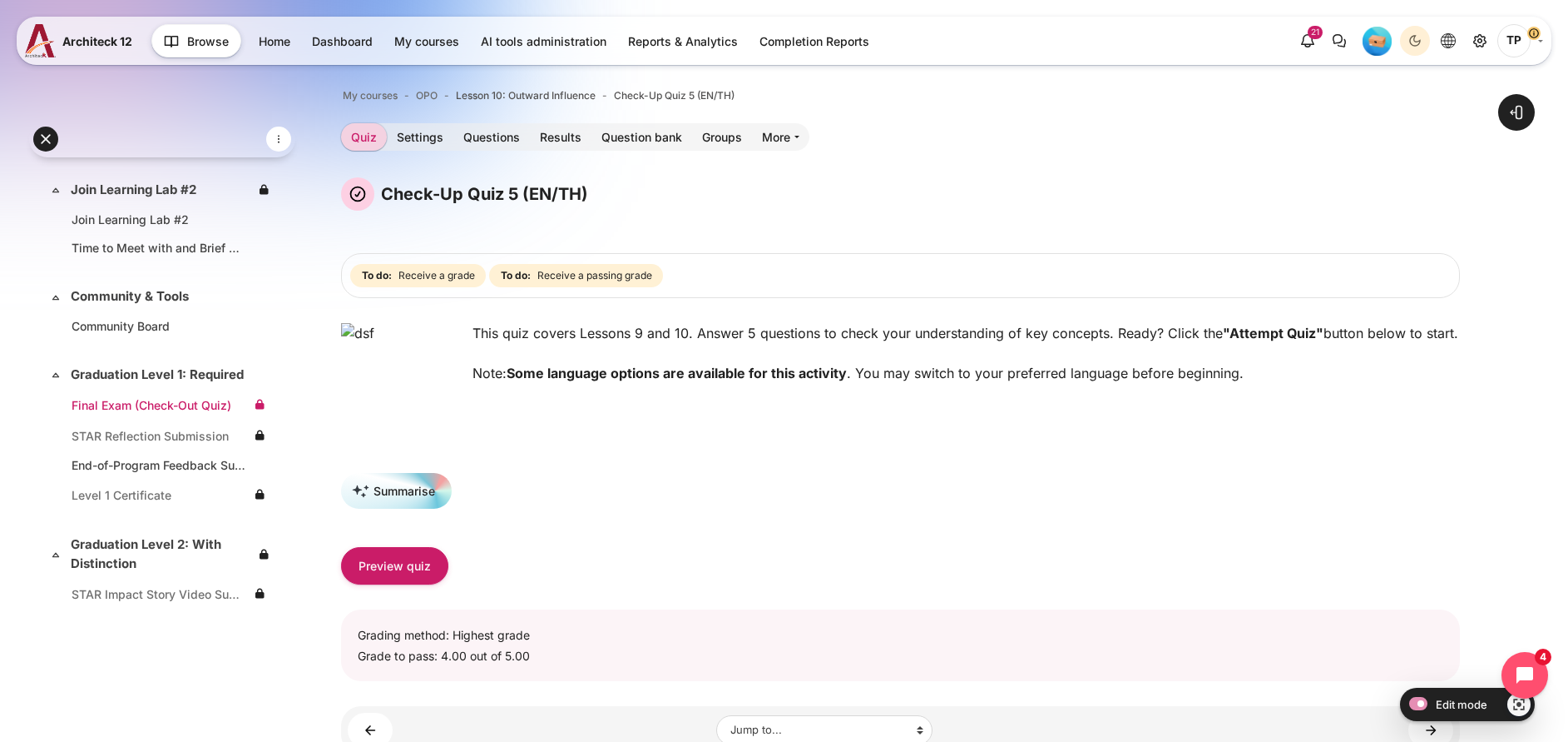
click at [118, 414] on link "Final Exam (Check-Out Quiz)" at bounding box center [159, 405] width 175 height 17
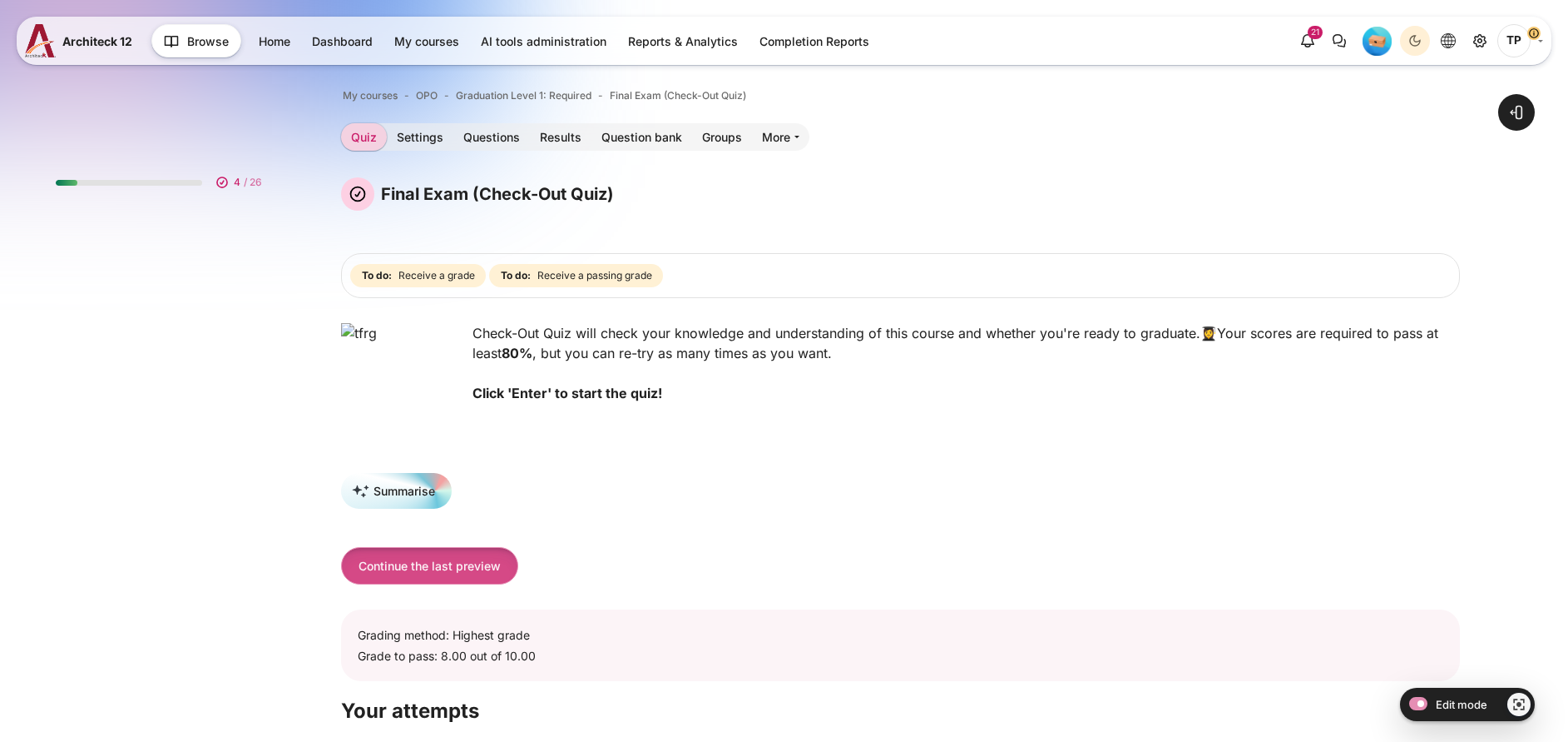
scroll to position [2487, 0]
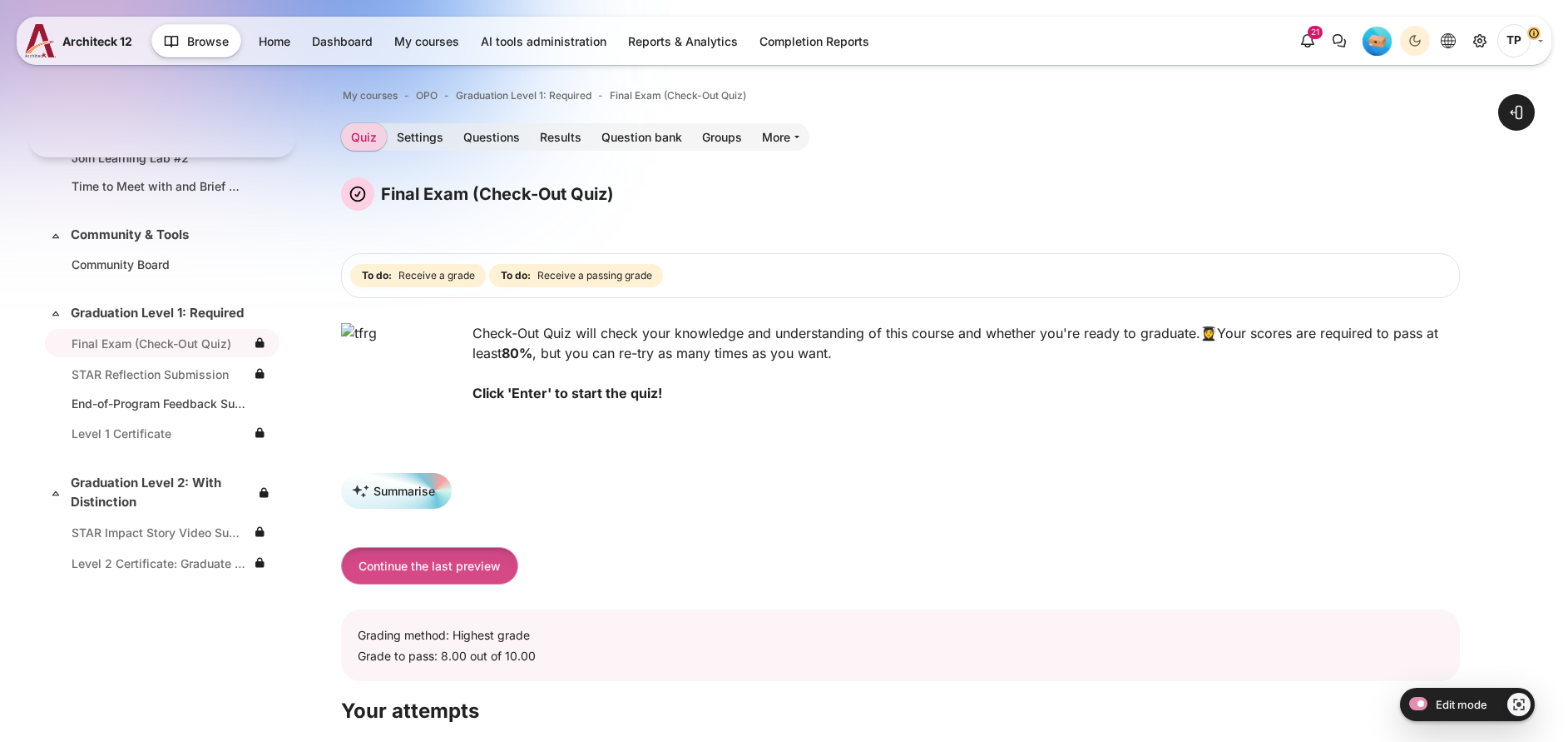
click at [488, 578] on button "Continue the last preview" at bounding box center [430, 565] width 177 height 38
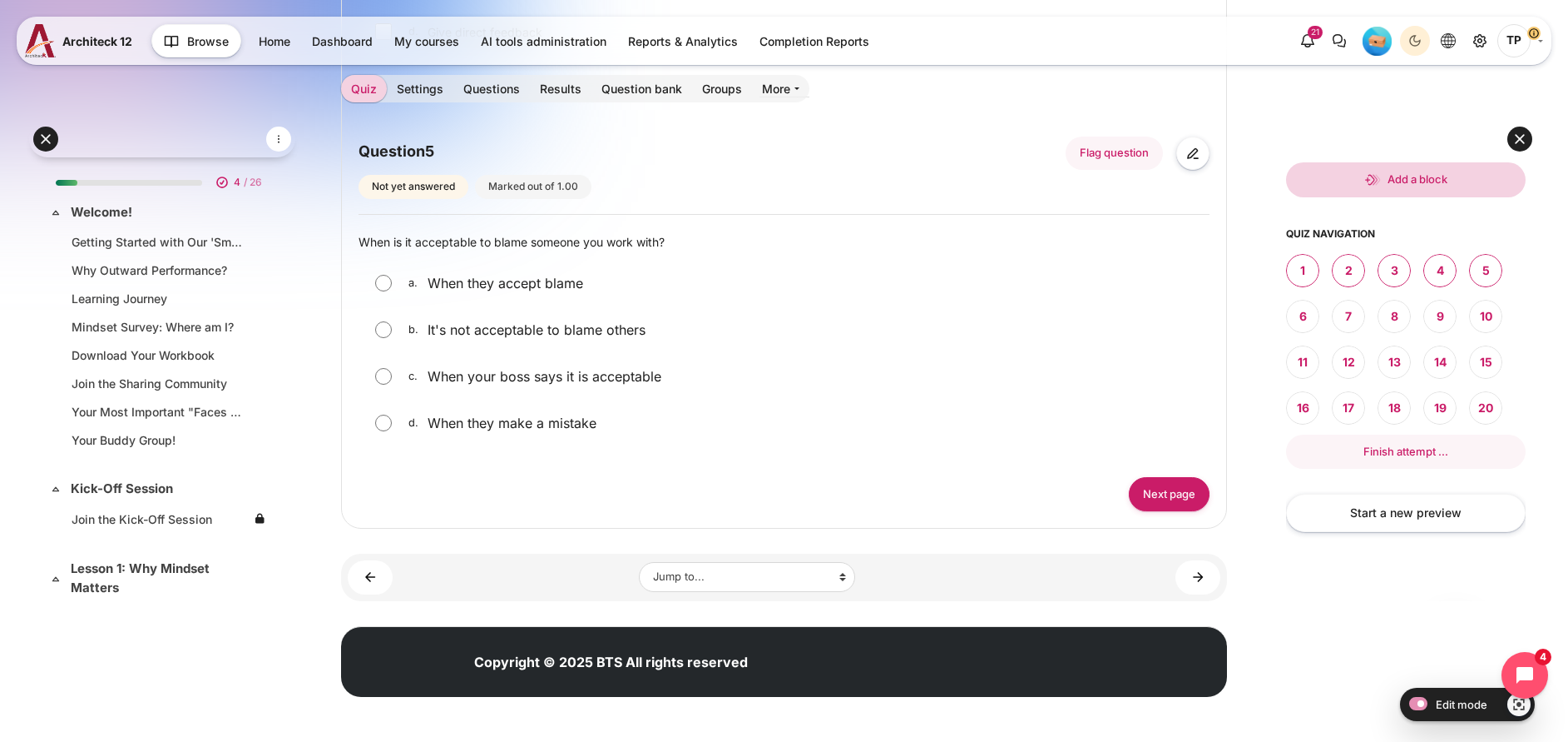
scroll to position [2487, 0]
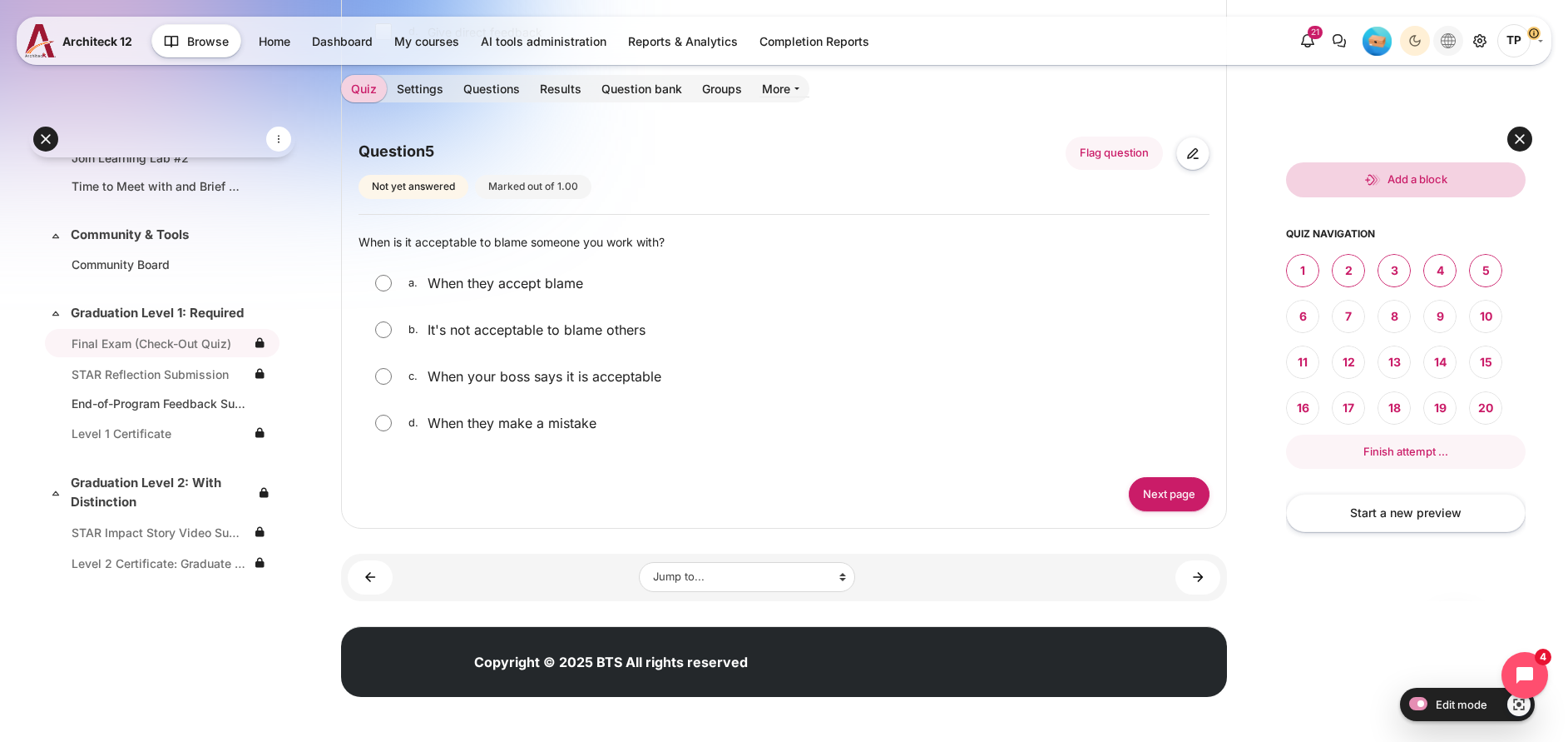
click at [1454, 43] on icon "Languages" at bounding box center [1449, 41] width 15 height 15
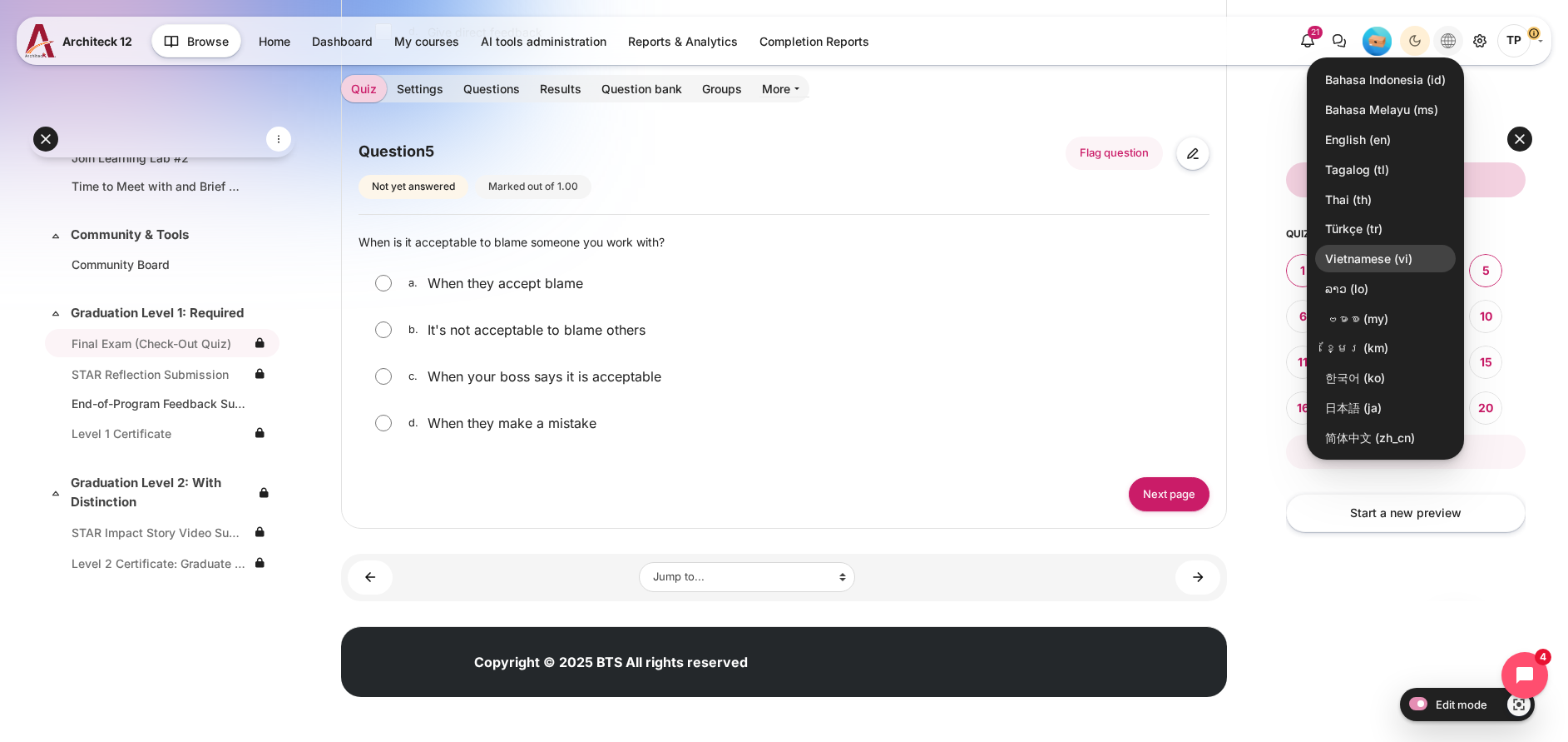
click at [1336, 251] on link "Vietnamese ‎(vi)‎" at bounding box center [1385, 258] width 140 height 28
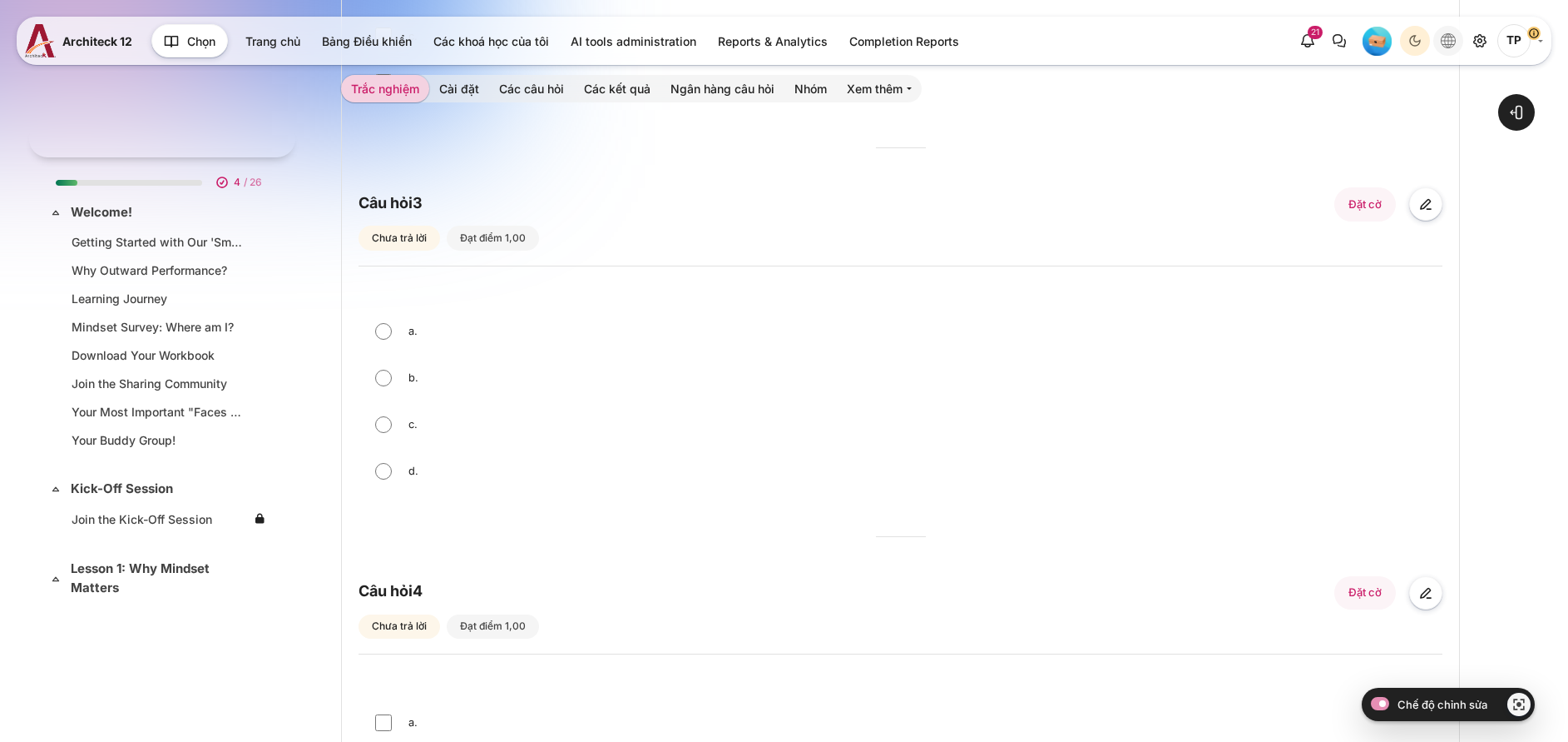
scroll to position [2487, 0]
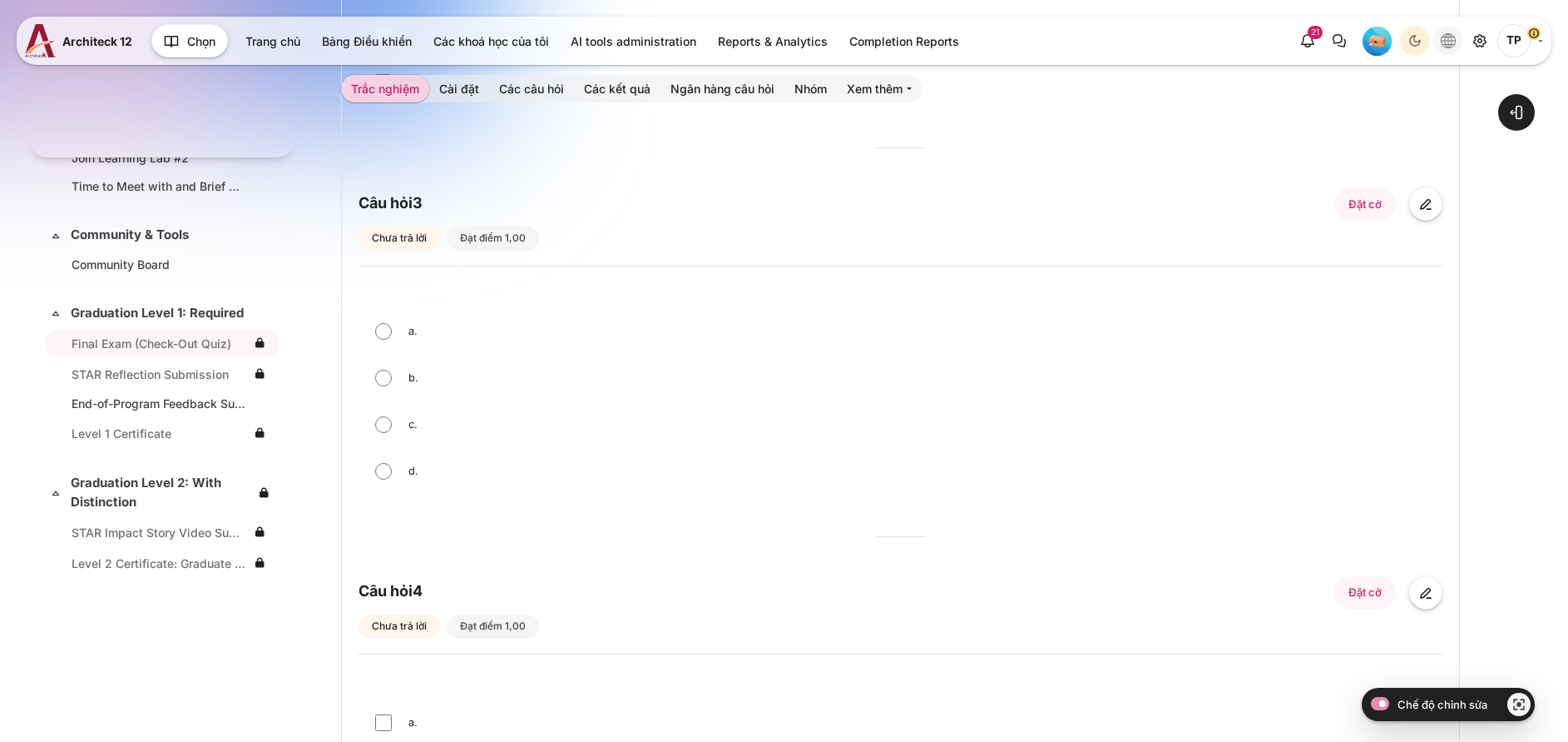
click at [1455, 39] on icon "Languages" at bounding box center [1449, 41] width 15 height 15
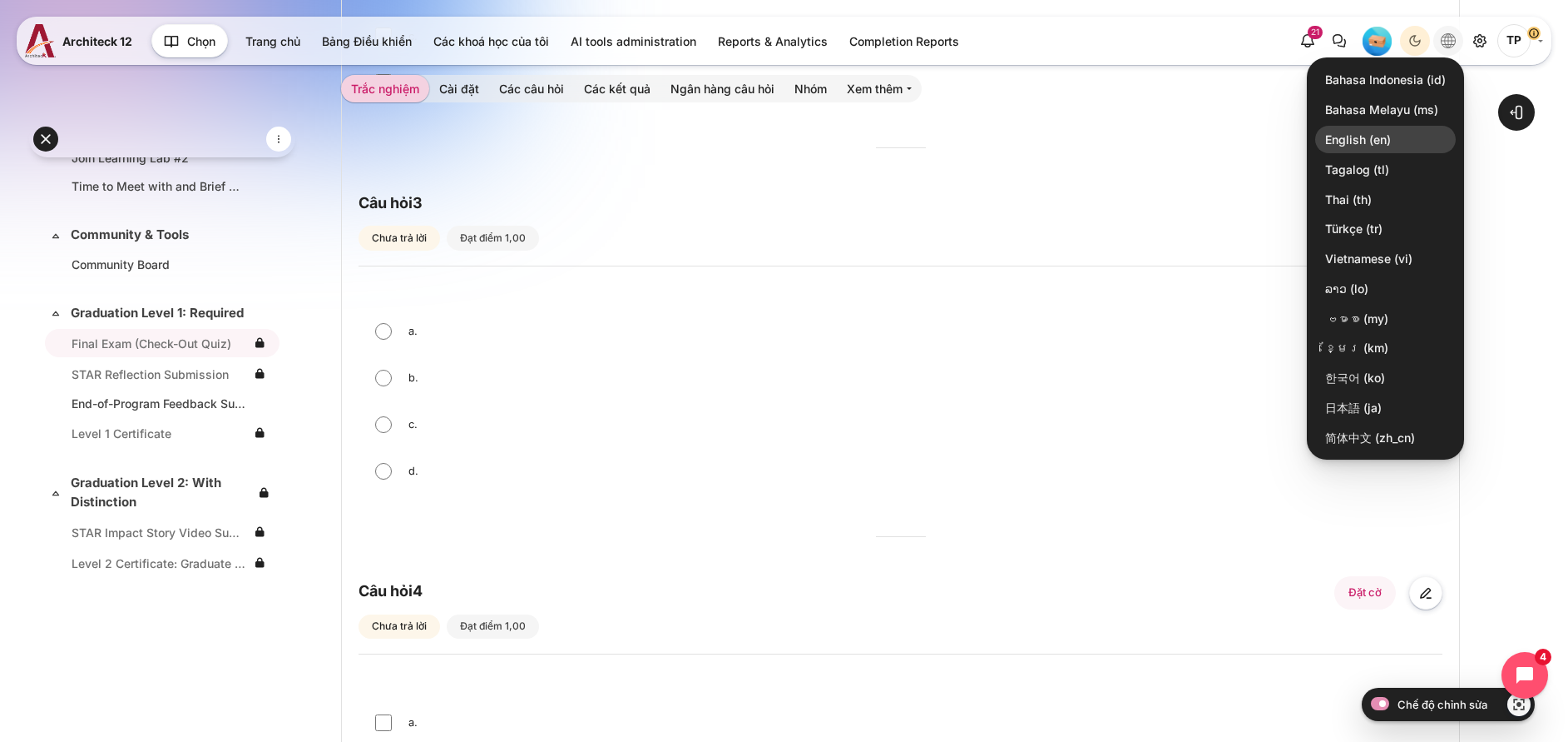
click at [1359, 139] on link "English ‎(en)‎" at bounding box center [1385, 140] width 140 height 28
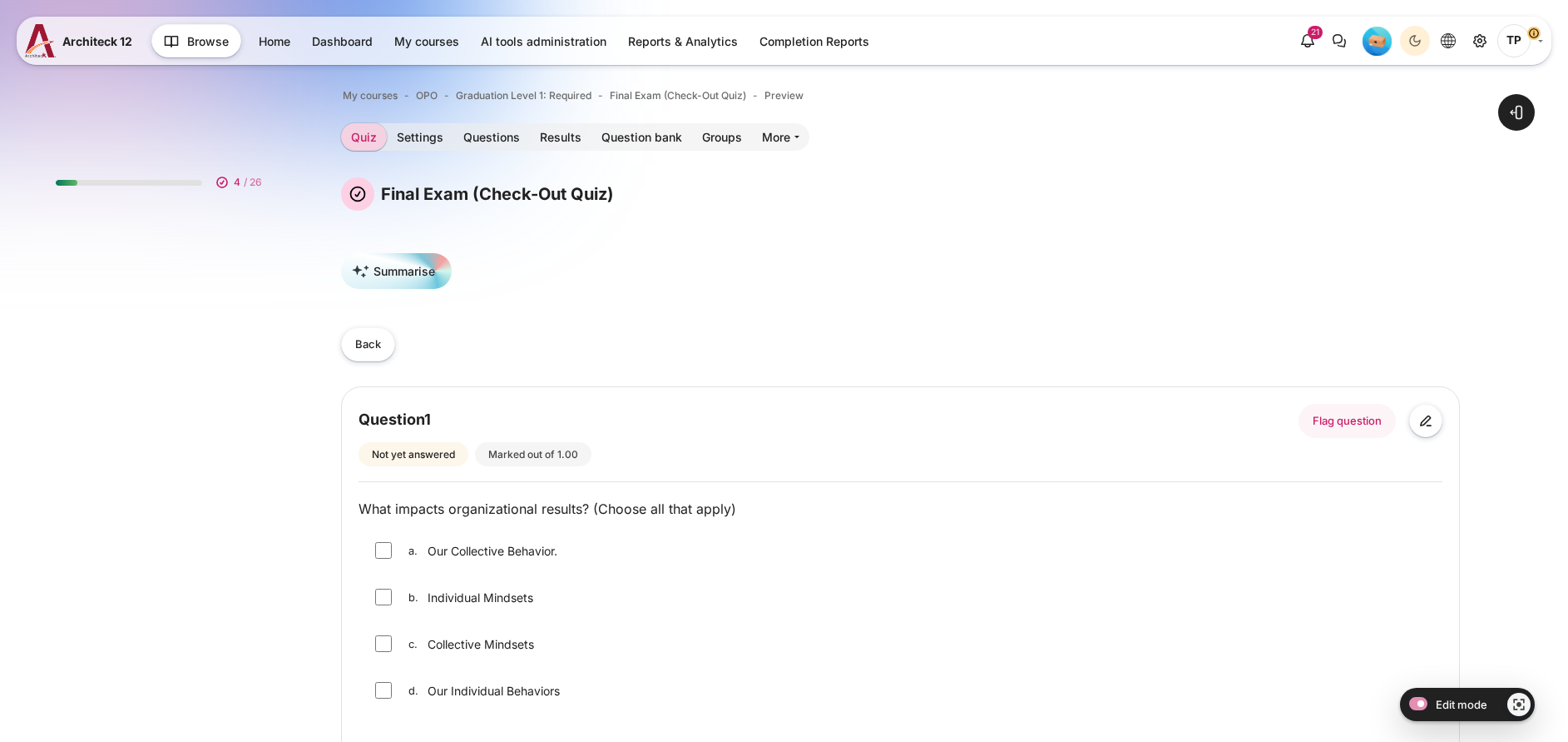
scroll to position [2487, 0]
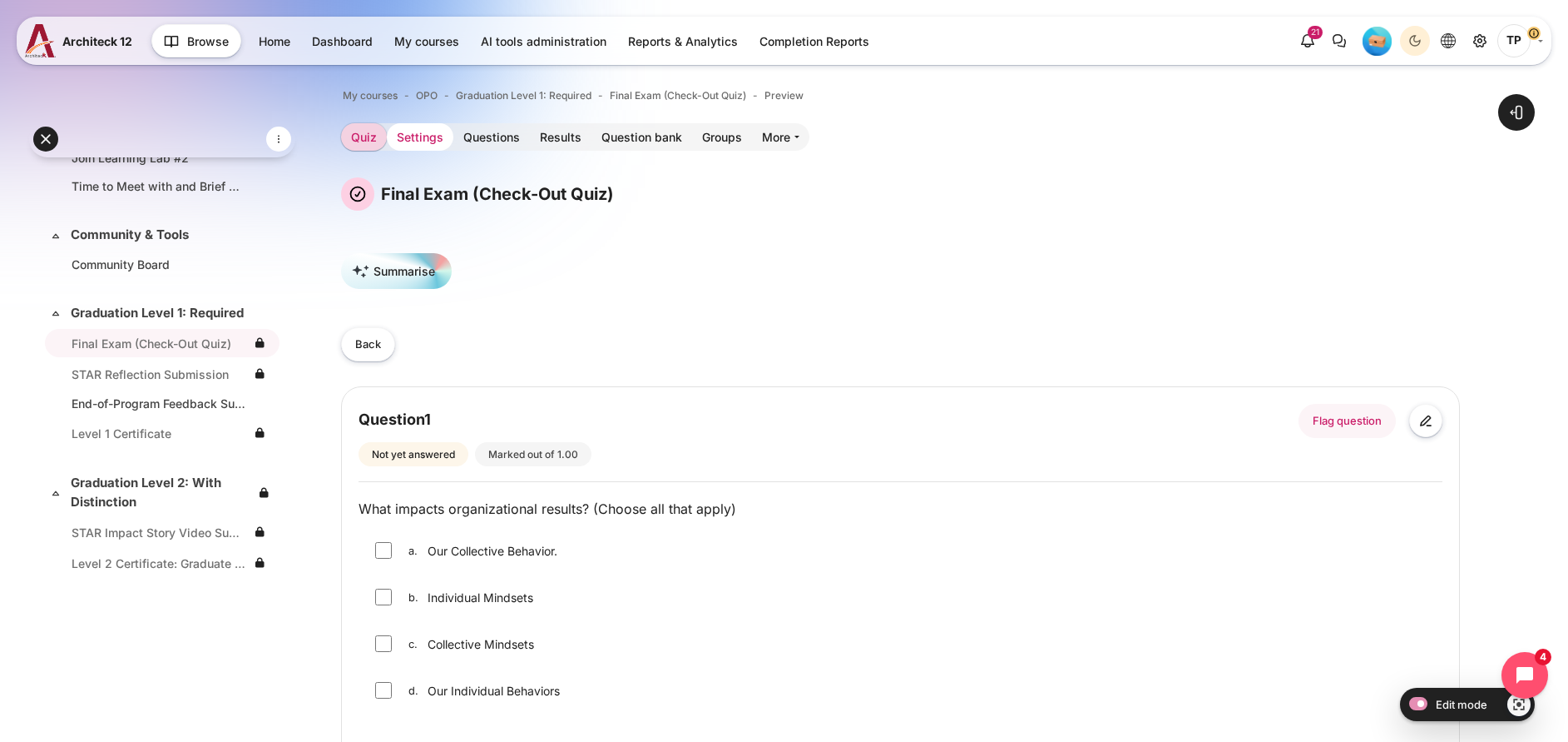
click at [453, 142] on link "Settings" at bounding box center [419, 137] width 66 height 28
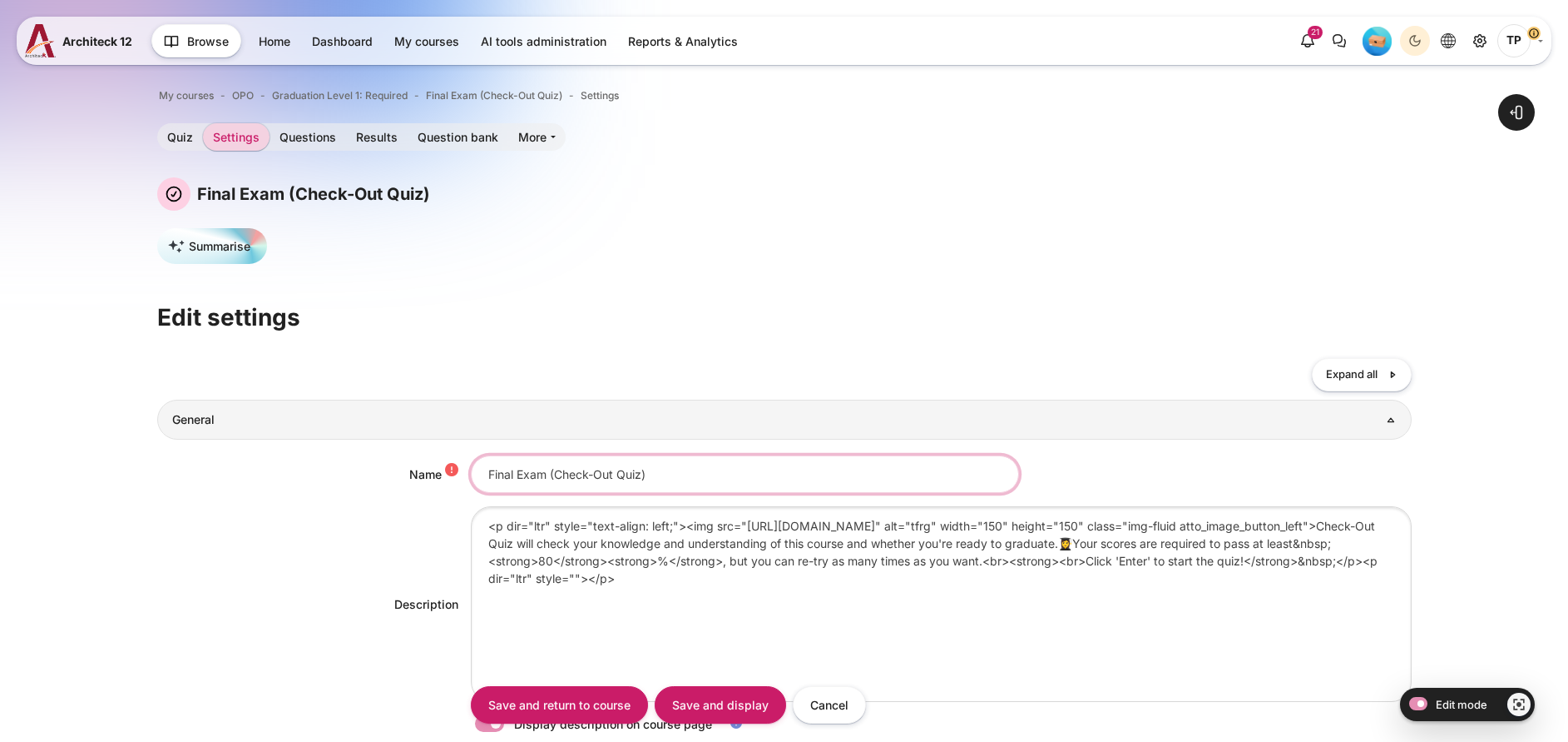
click at [662, 480] on input "Final Exam (Check-Out Quiz)" at bounding box center [746, 473] width 548 height 38
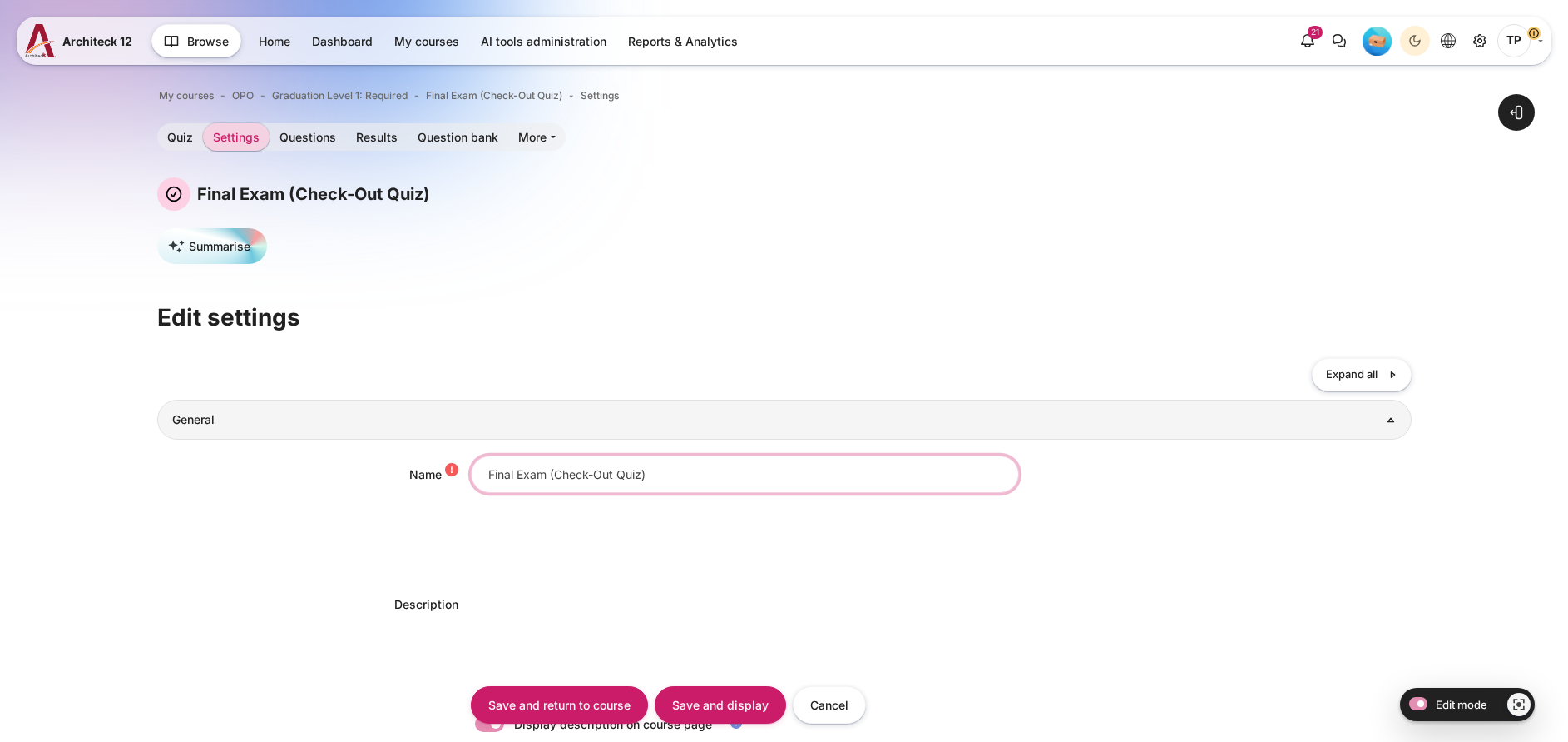
type input "Final Exam (Check-Out Quiz)"
select select "2353"
paste input "(EN/TH)"
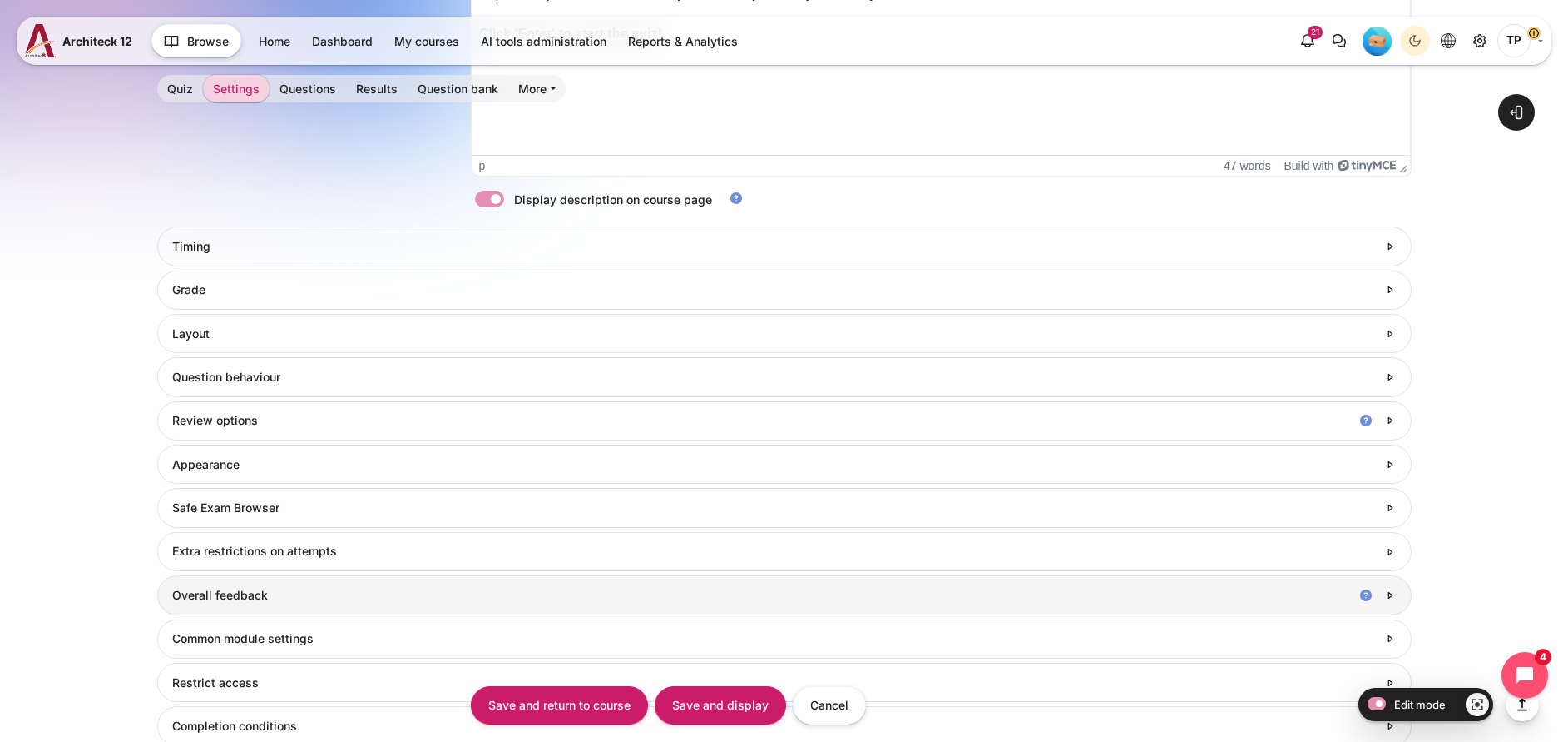
scroll to position [874, 0]
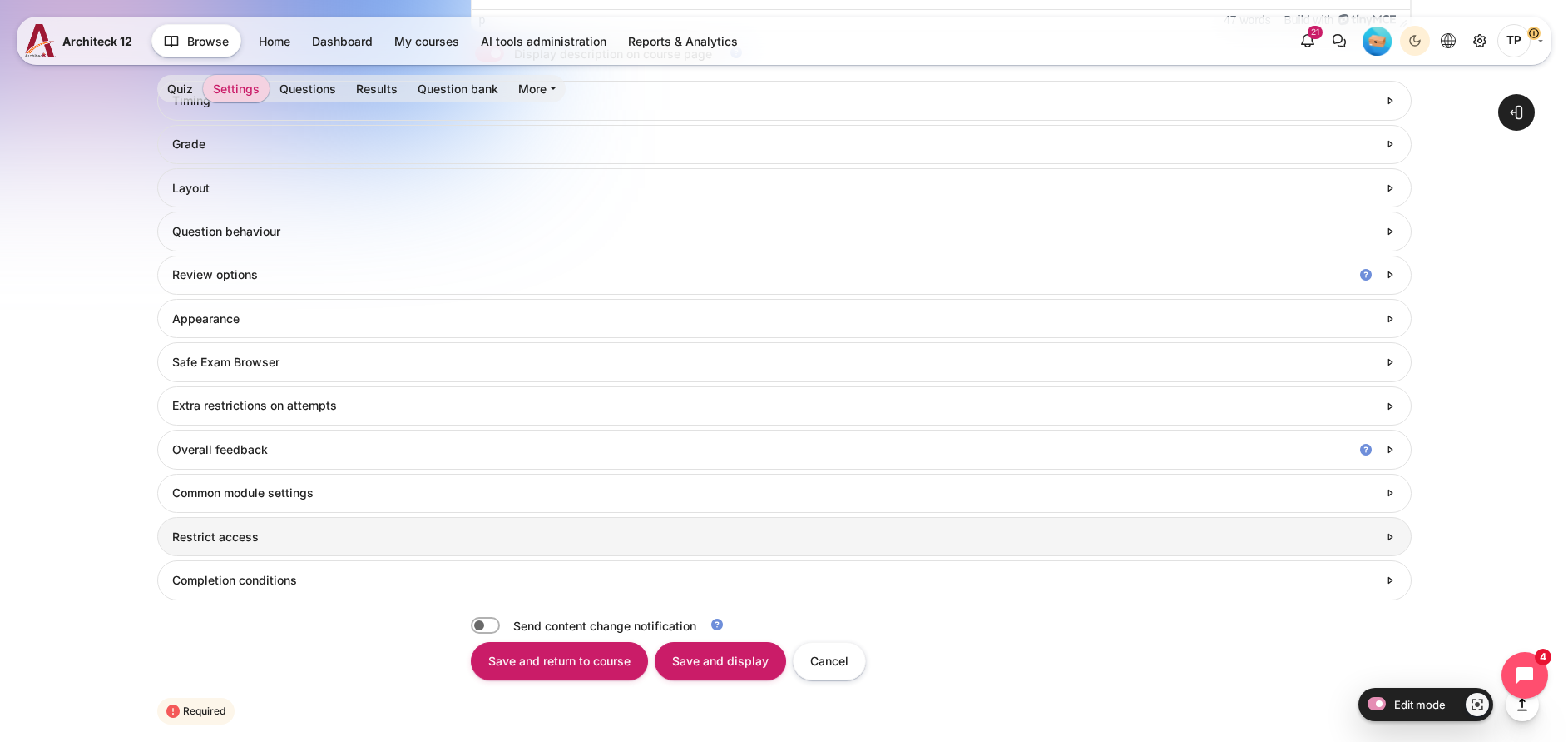
type input "Final Exam (Check-Out Quiz) (EN/TH)"
click at [180, 537] on h3 "Restrict access" at bounding box center [774, 537] width 1204 height 15
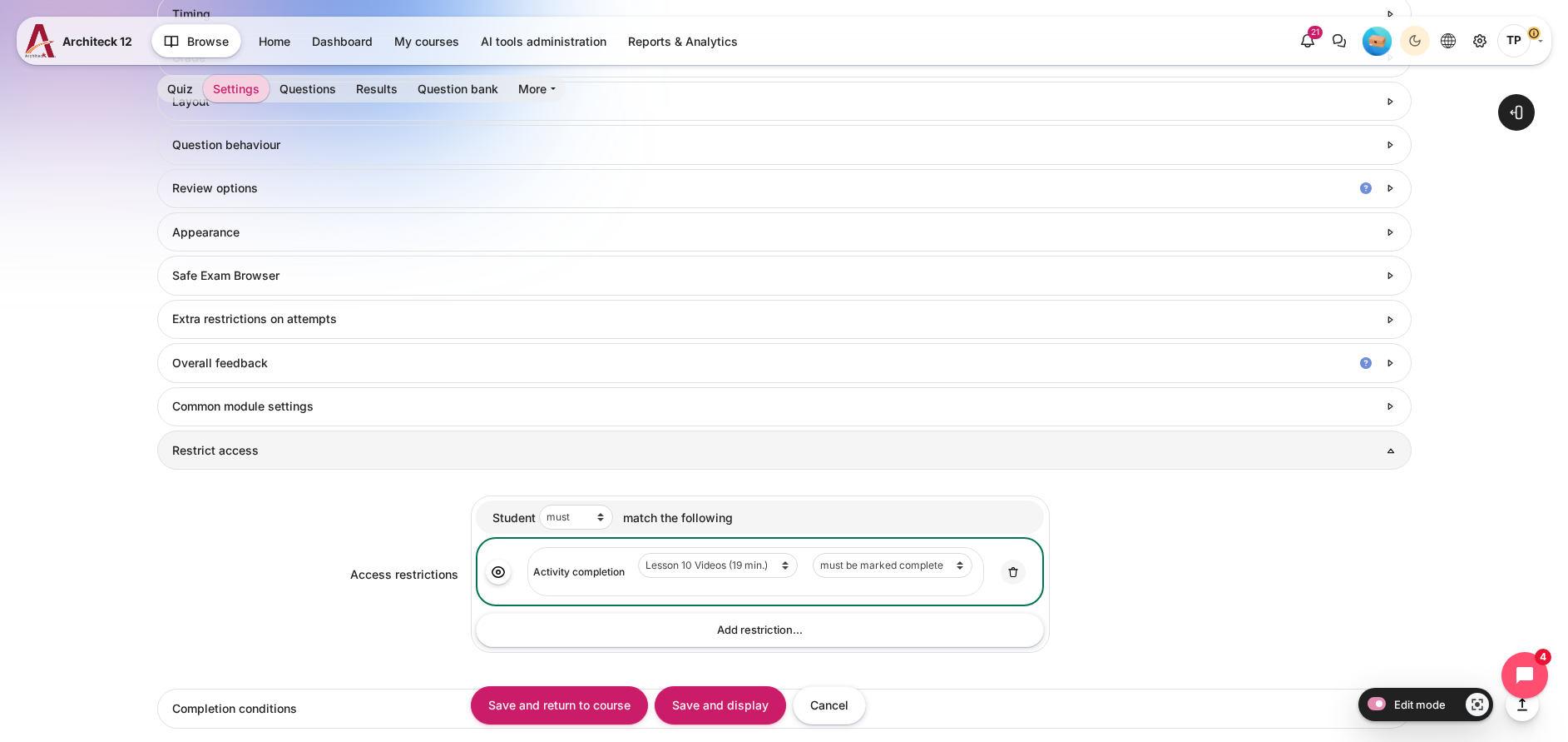
scroll to position [999, 0]
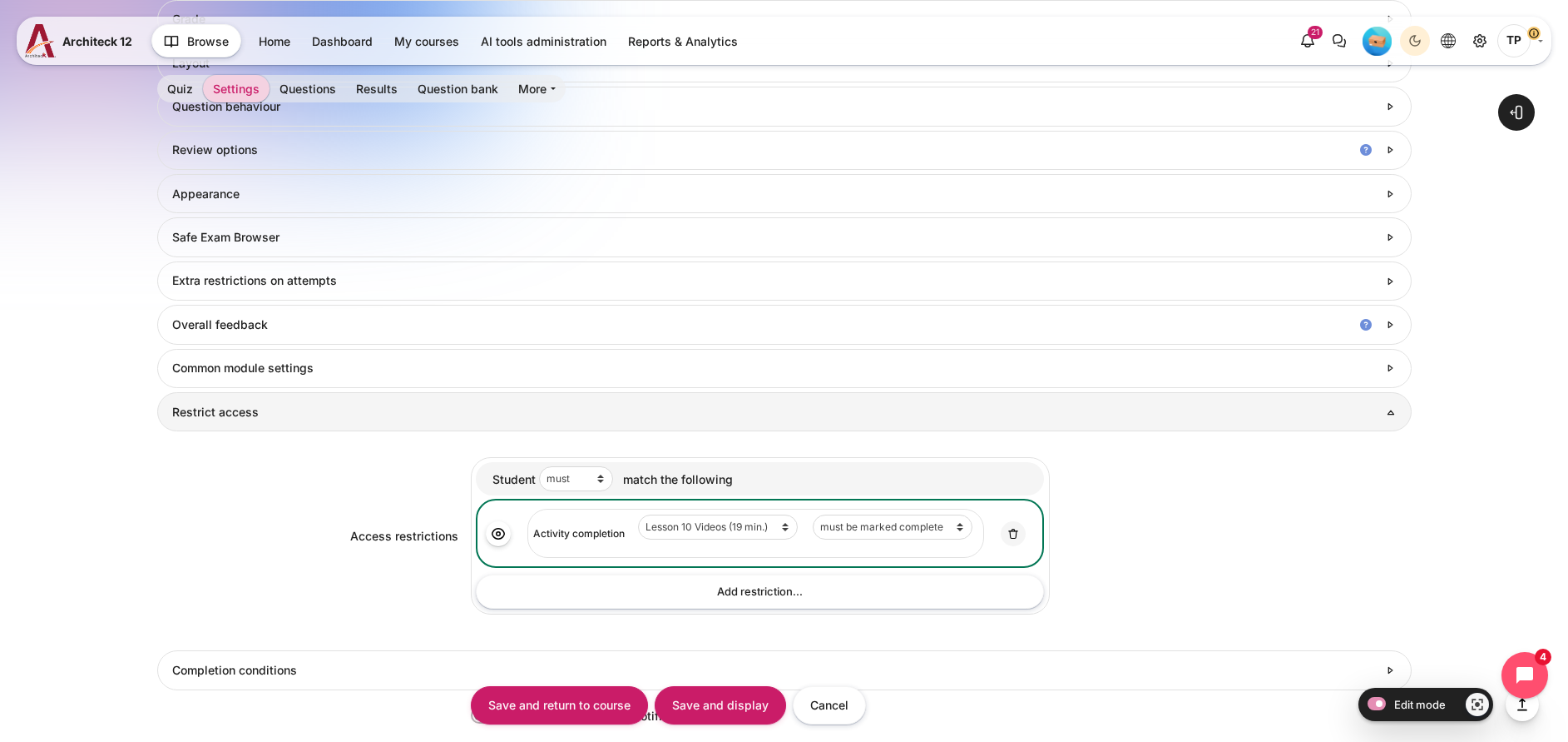
click at [189, 346] on form "Collapse all Expand all General Name Final Exam (Check-Out Quiz) (EN/TH) Descri…" at bounding box center [784, 88] width 1254 height 1458
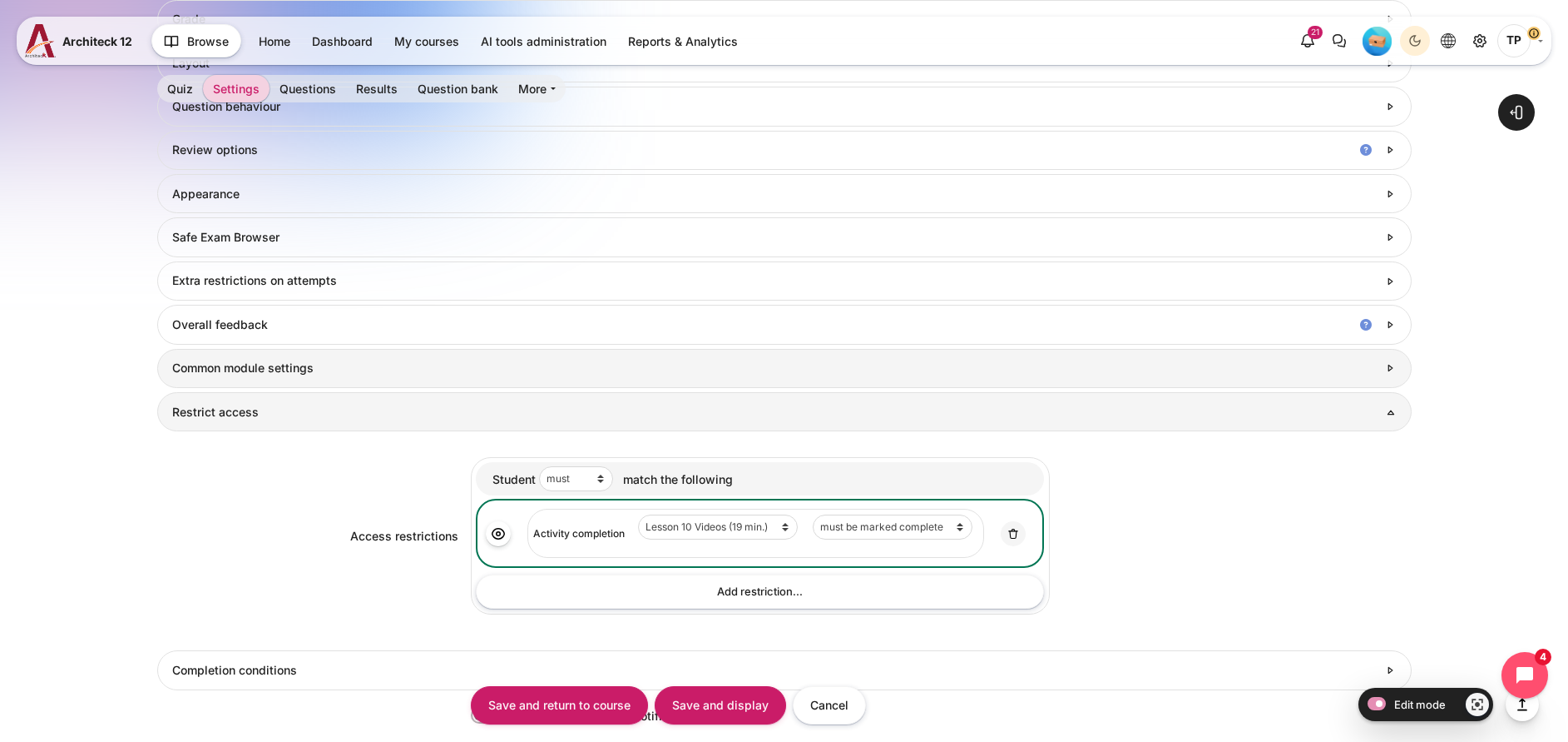
click at [197, 367] on h3 "Common module settings" at bounding box center [774, 368] width 1204 height 15
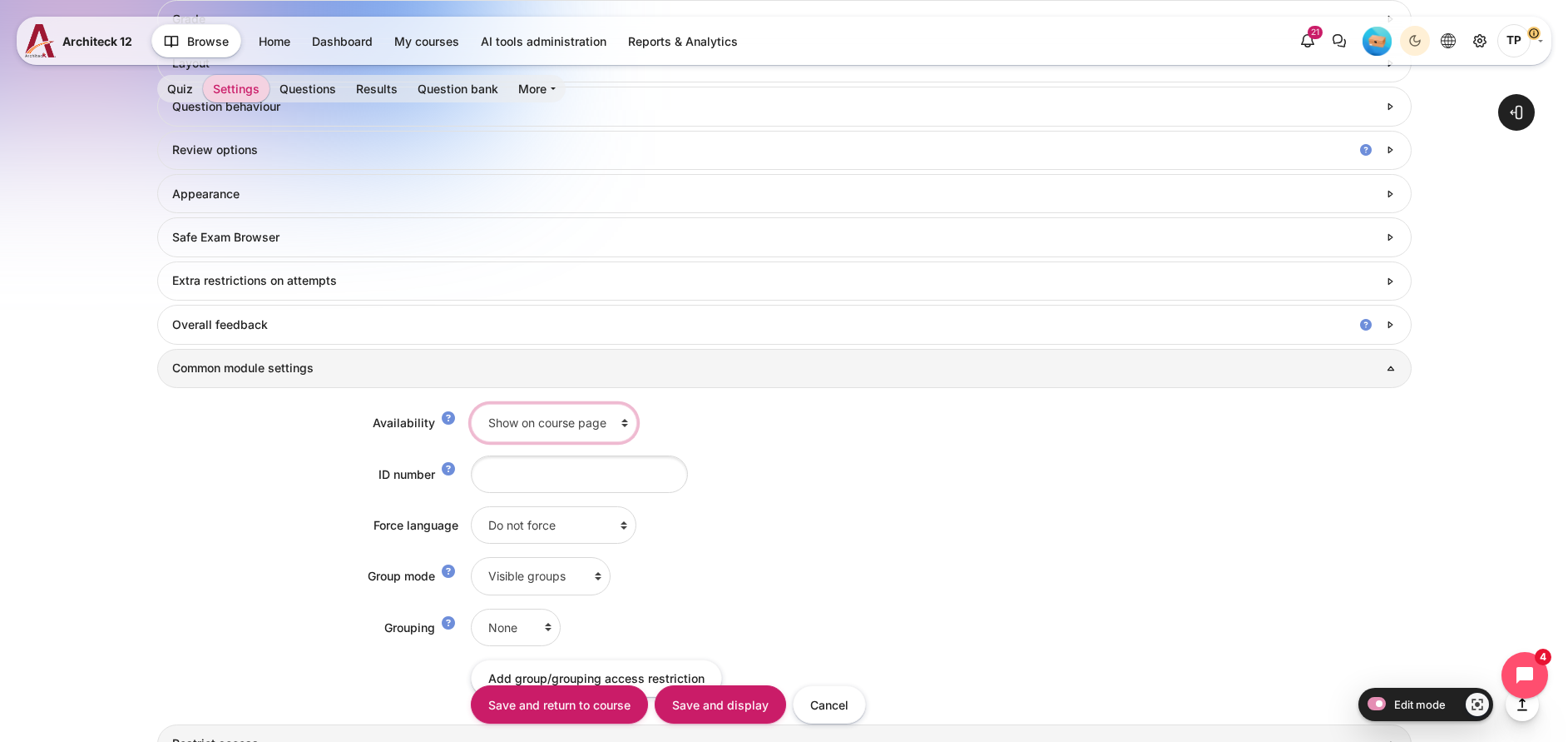
click at [536, 422] on select "Show on course page Hide on course page" at bounding box center [554, 422] width 166 height 38
select select "0"
click at [471, 403] on select "Show on course page Hide on course page" at bounding box center [554, 422] width 166 height 38
click at [724, 698] on input "Save and display" at bounding box center [721, 704] width 132 height 38
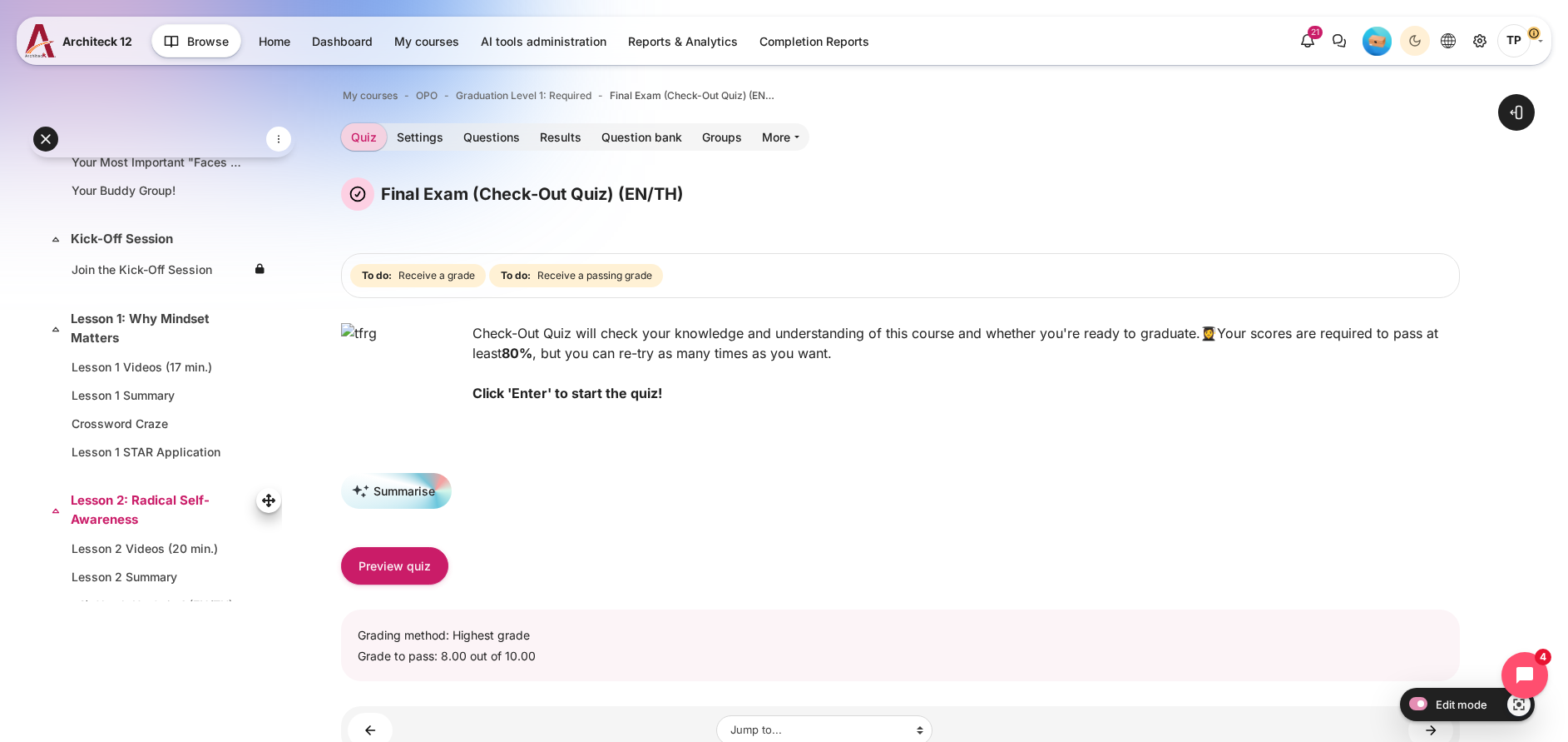
scroll to position [374, 0]
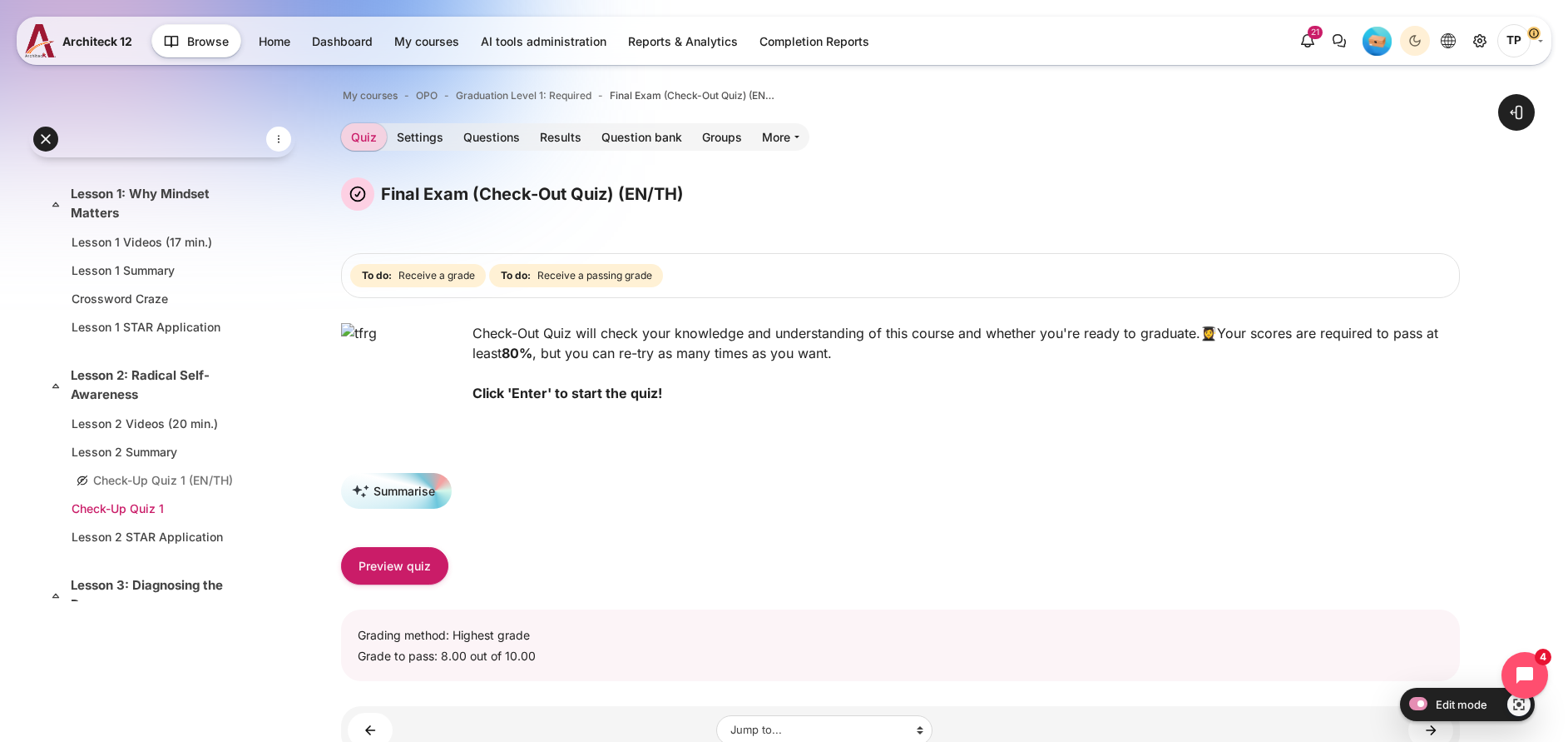
click at [133, 509] on link "Check-Up Quiz 1" at bounding box center [159, 508] width 175 height 17
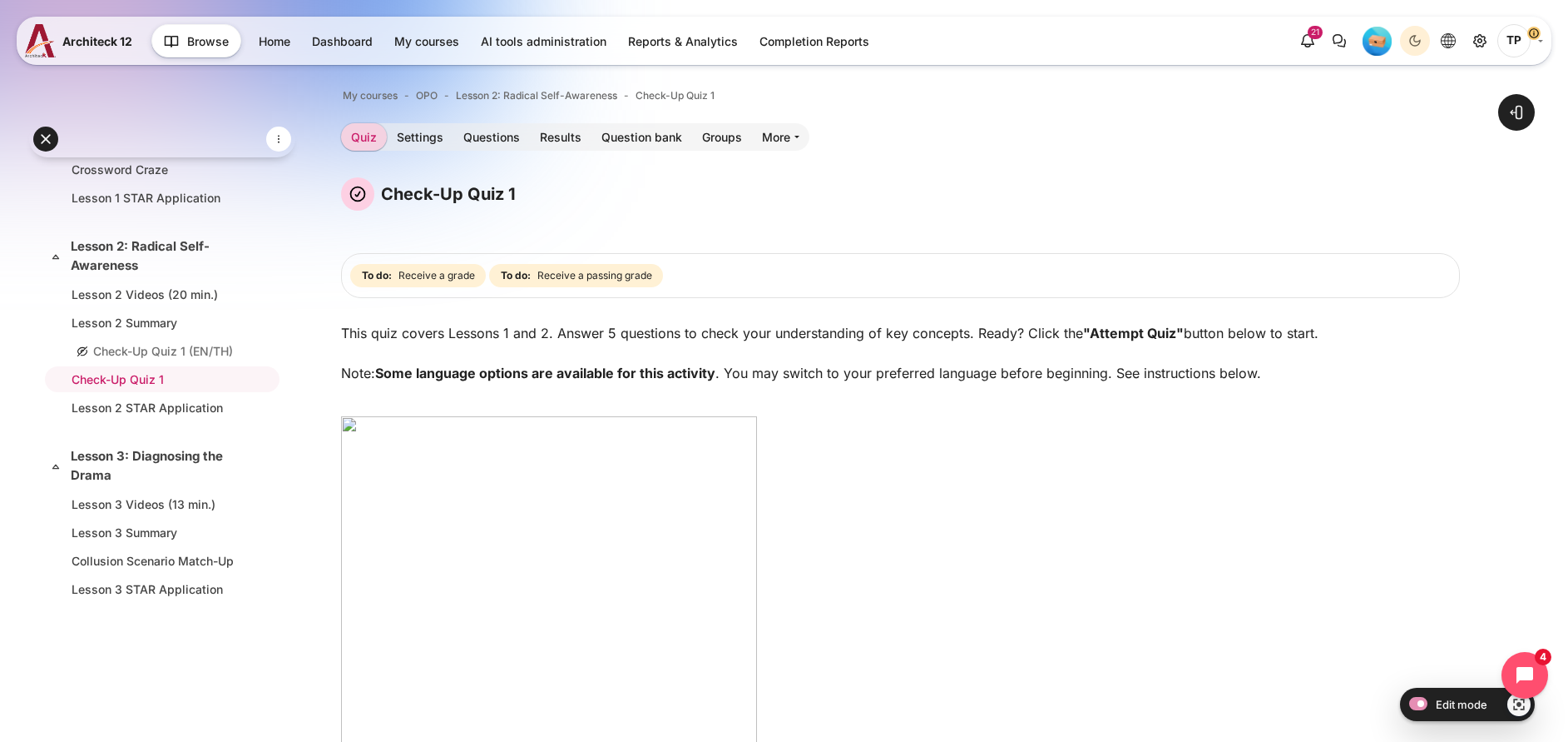
drag, startPoint x: 1505, startPoint y: 308, endPoint x: 1477, endPoint y: 297, distance: 30.1
click at [1505, 307] on div "Open course index Open block drawer" at bounding box center [900, 735] width 1335 height 1375
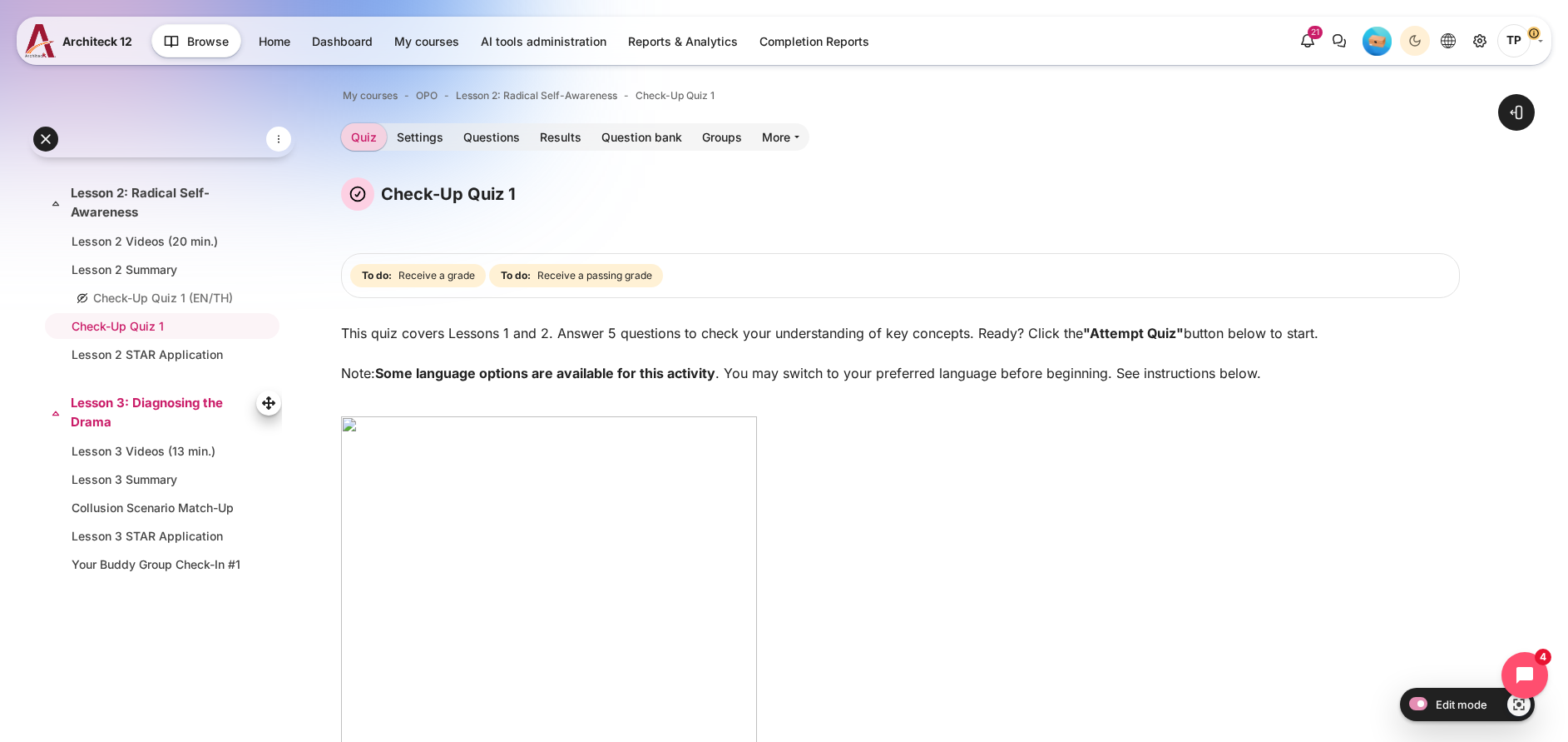
scroll to position [503, 0]
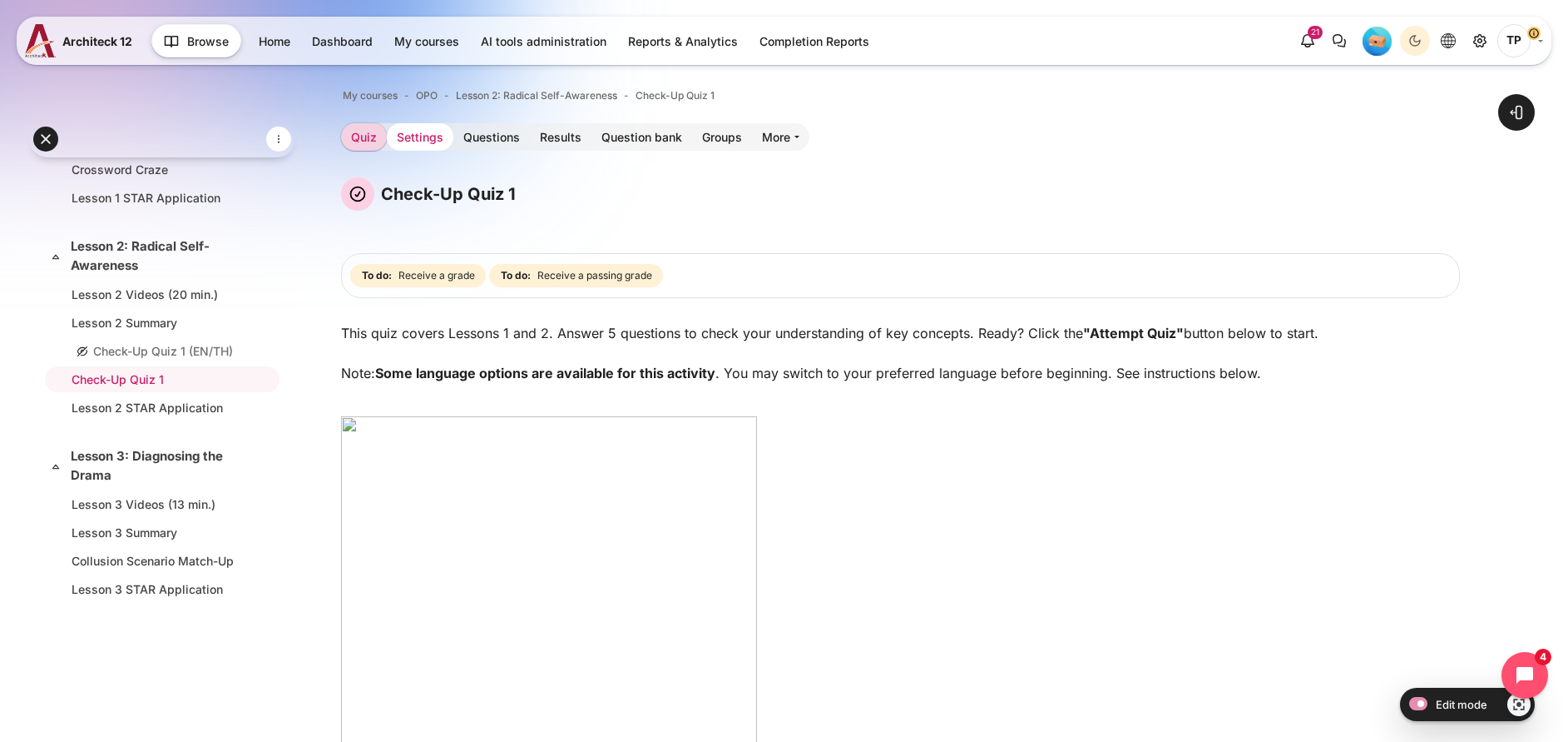
click at [453, 134] on link "Settings" at bounding box center [419, 137] width 66 height 28
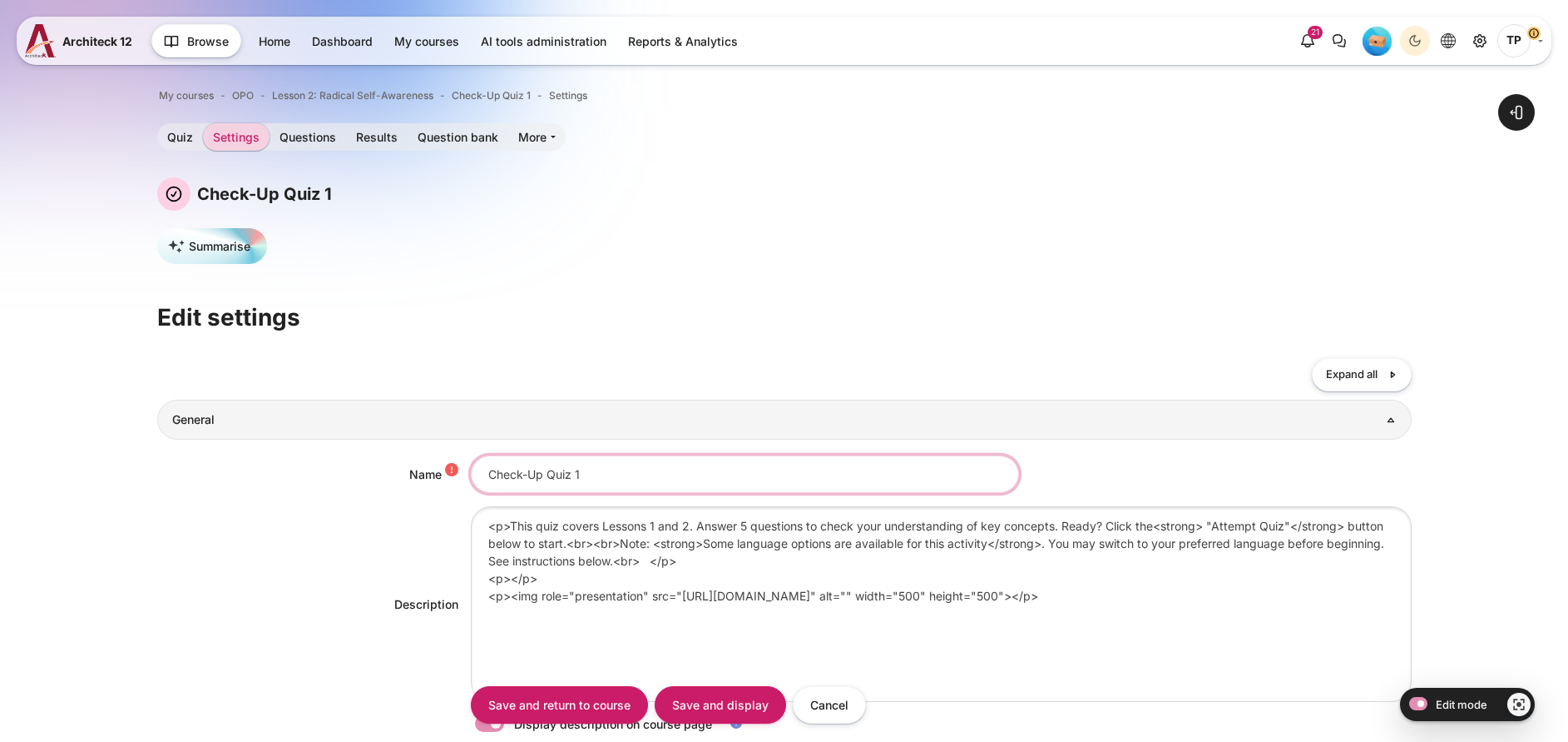
click at [638, 489] on input "Check-Up Quiz 1" at bounding box center [746, 473] width 548 height 38
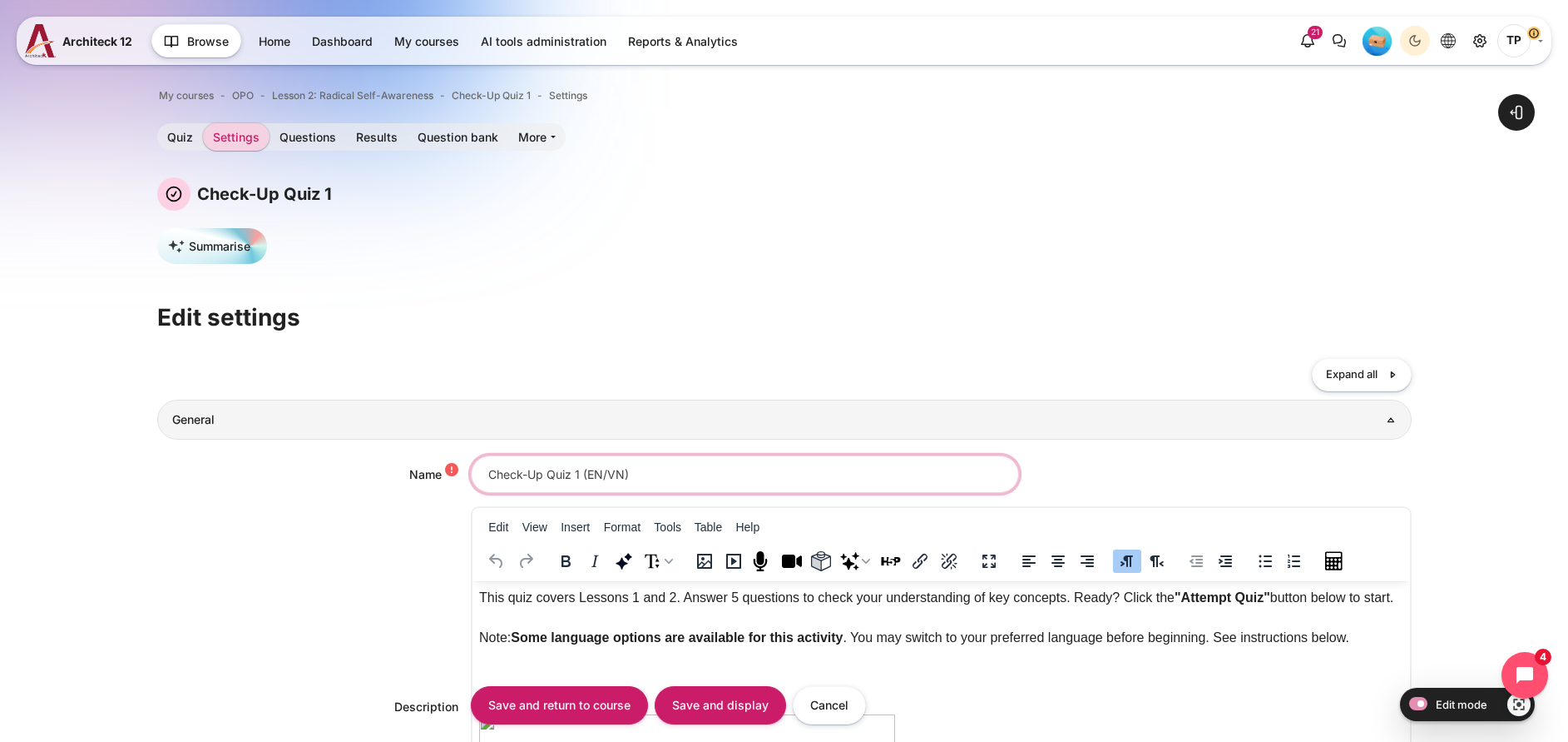
type input "Check-Up Quiz 1 (EN/VN)"
drag, startPoint x: 578, startPoint y: 472, endPoint x: 810, endPoint y: 504, distance: 234.2
click at [810, 504] on div "Name Check-Up Quiz 1 (EN/VN) Description <p>This quiz covers Lessons 1 and 2. A…" at bounding box center [784, 695] width 1254 height 511
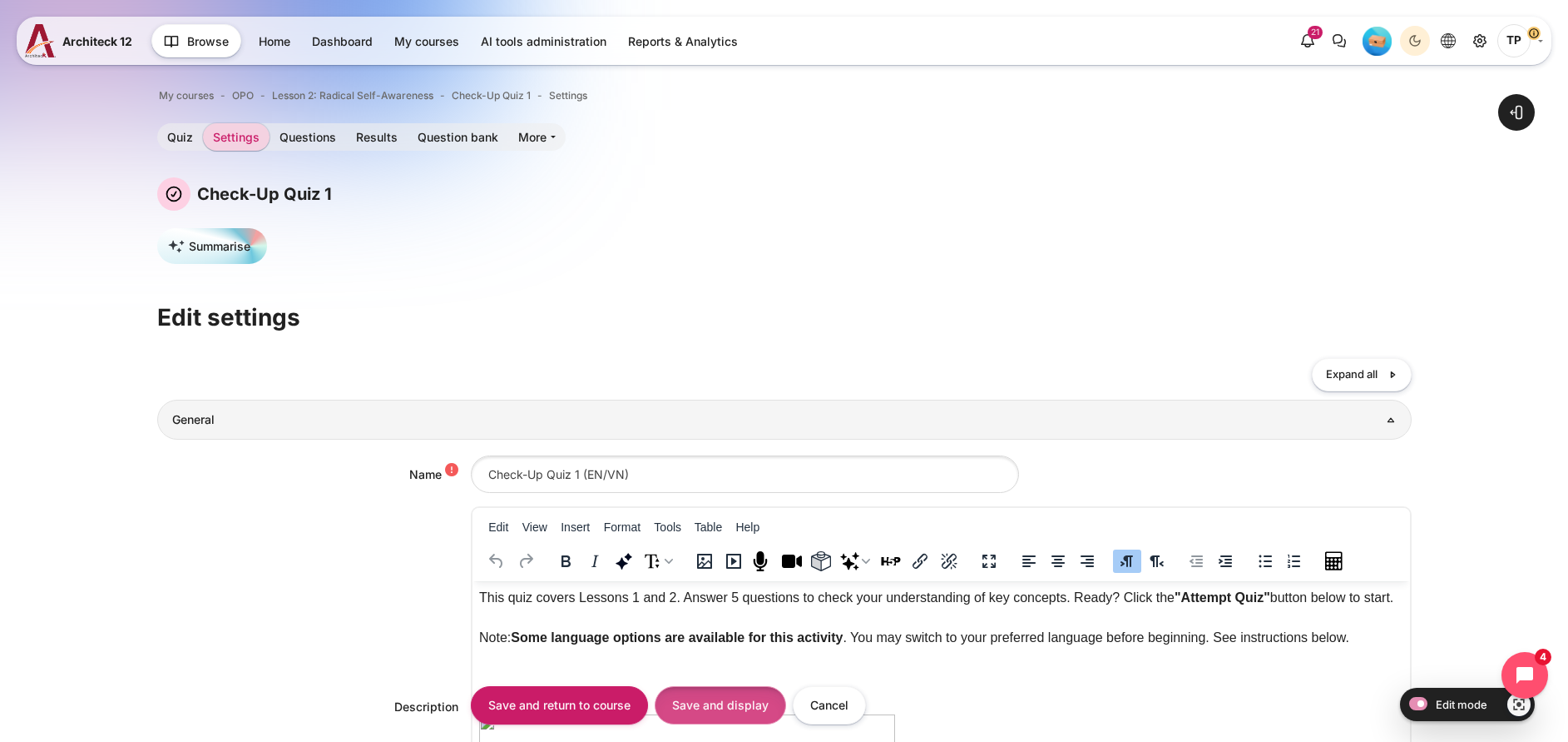
drag, startPoint x: 729, startPoint y: 715, endPoint x: 730, endPoint y: 704, distance: 11.0
click at [729, 713] on input "Save and display" at bounding box center [721, 704] width 132 height 38
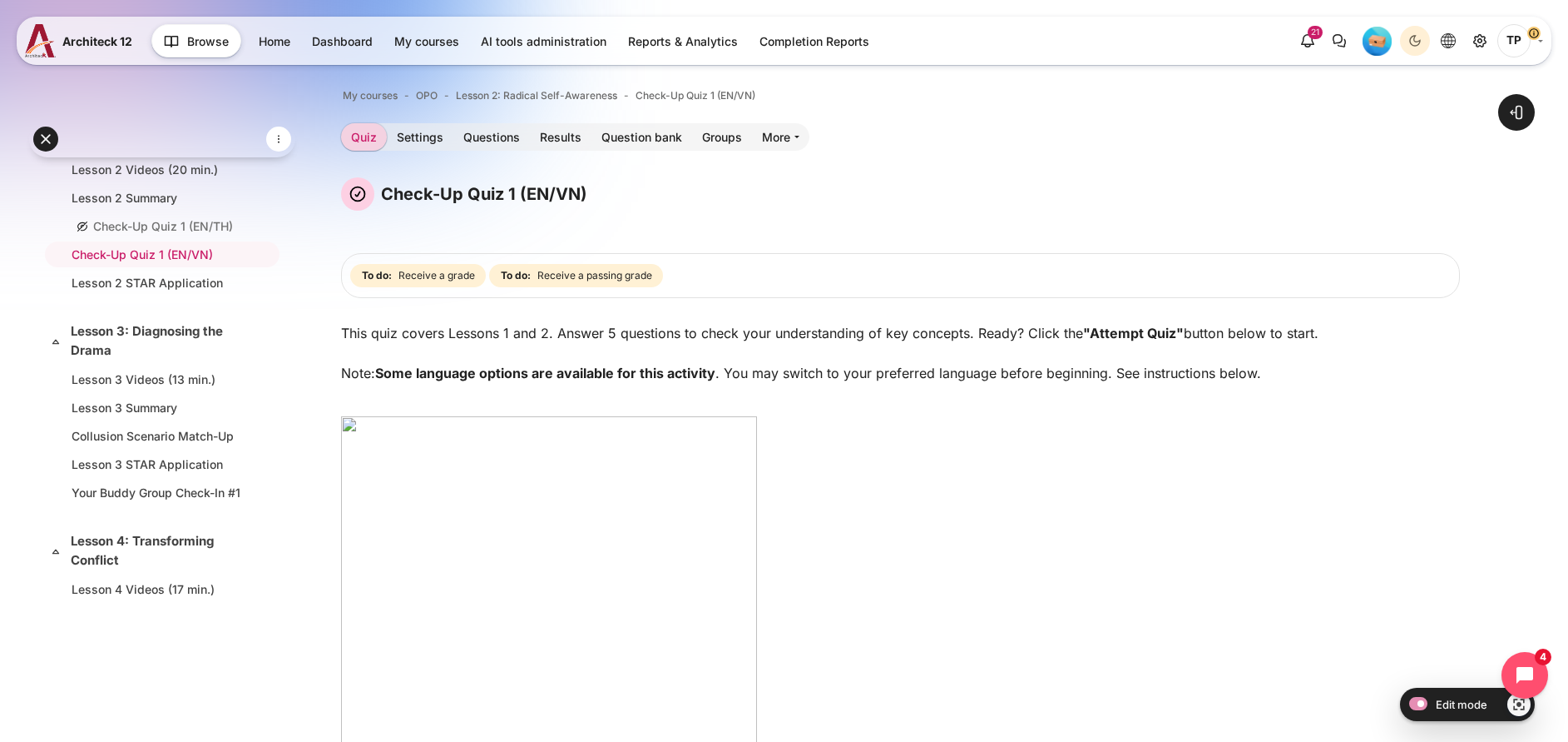
scroll to position [551, 0]
